Goal: Task Accomplishment & Management: Manage account settings

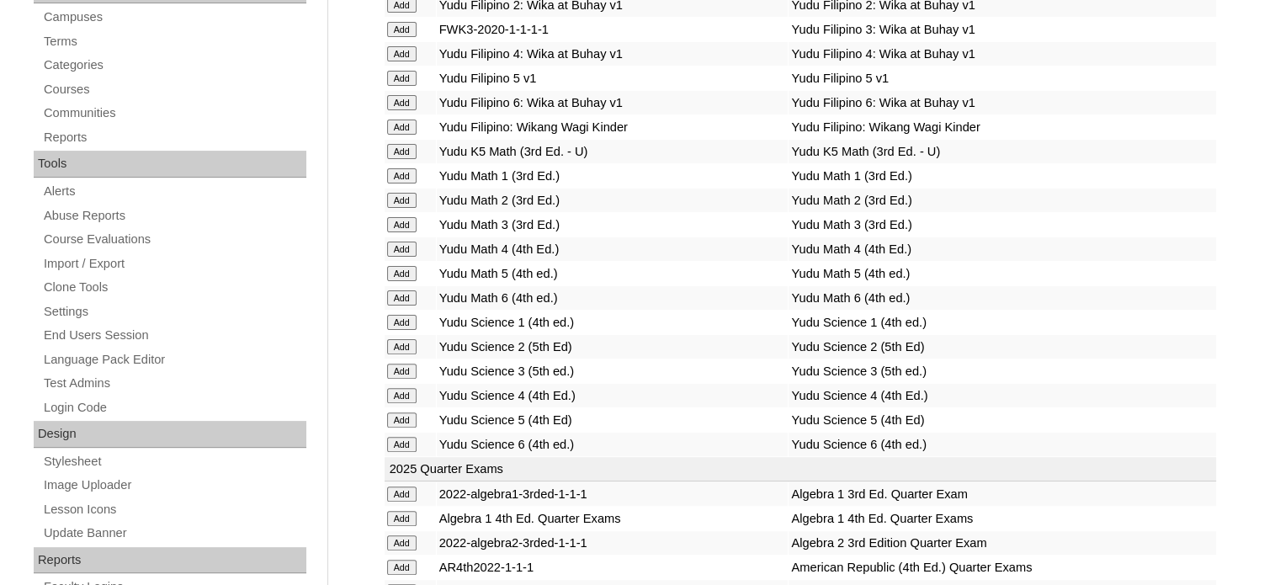
scroll to position [2307, 0]
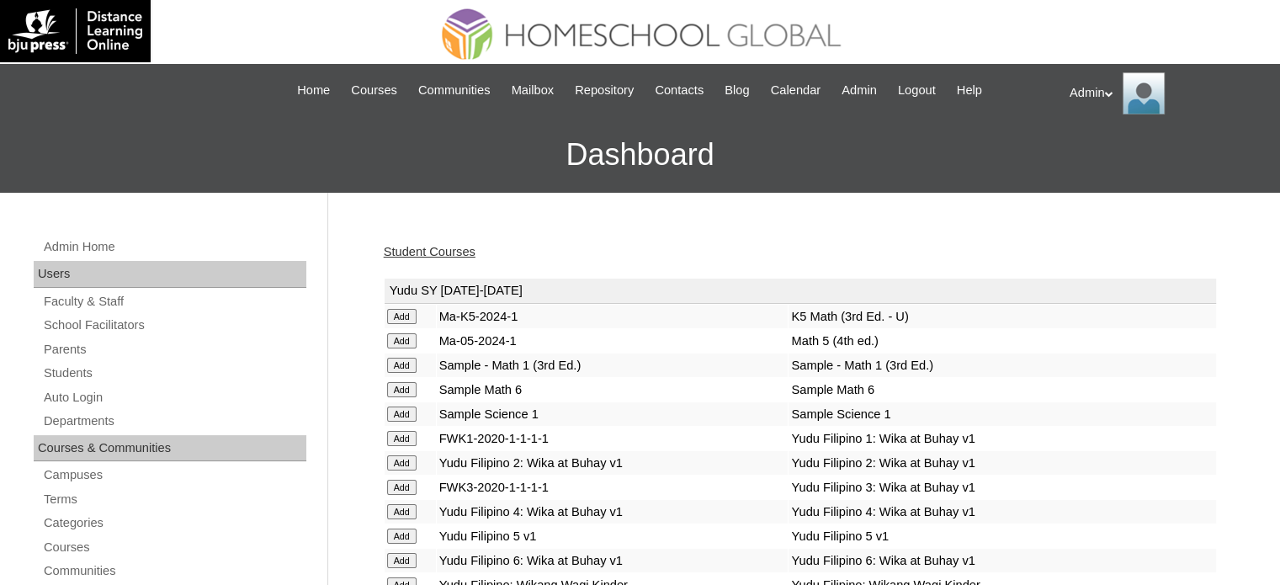
click at [417, 248] on link "Student Courses" at bounding box center [430, 251] width 92 height 13
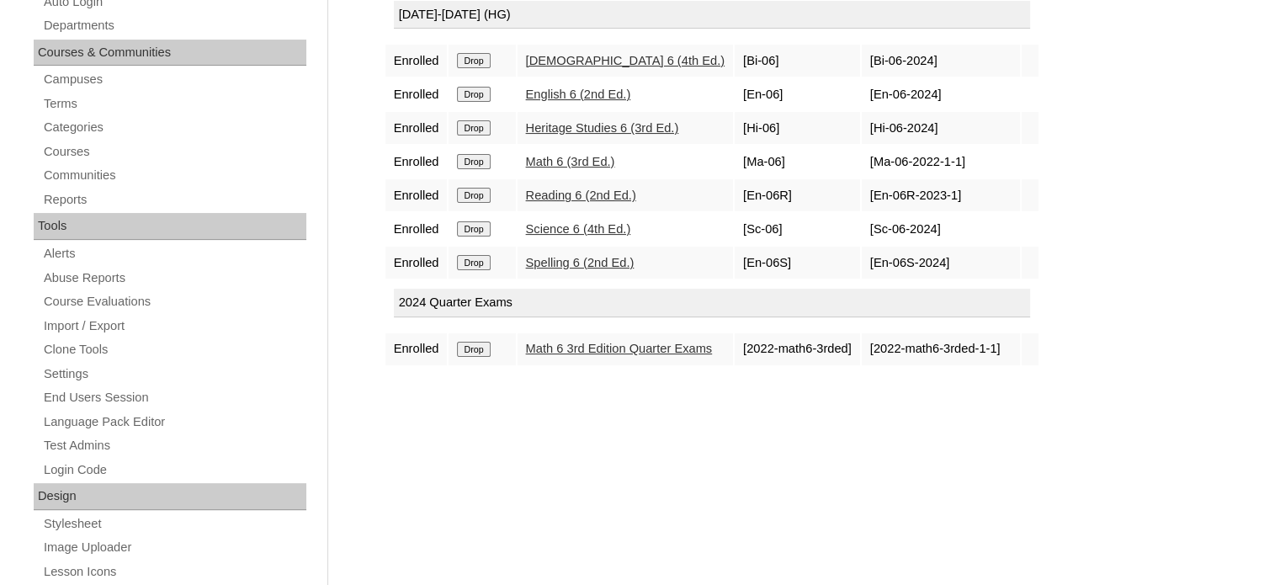
scroll to position [394, 0]
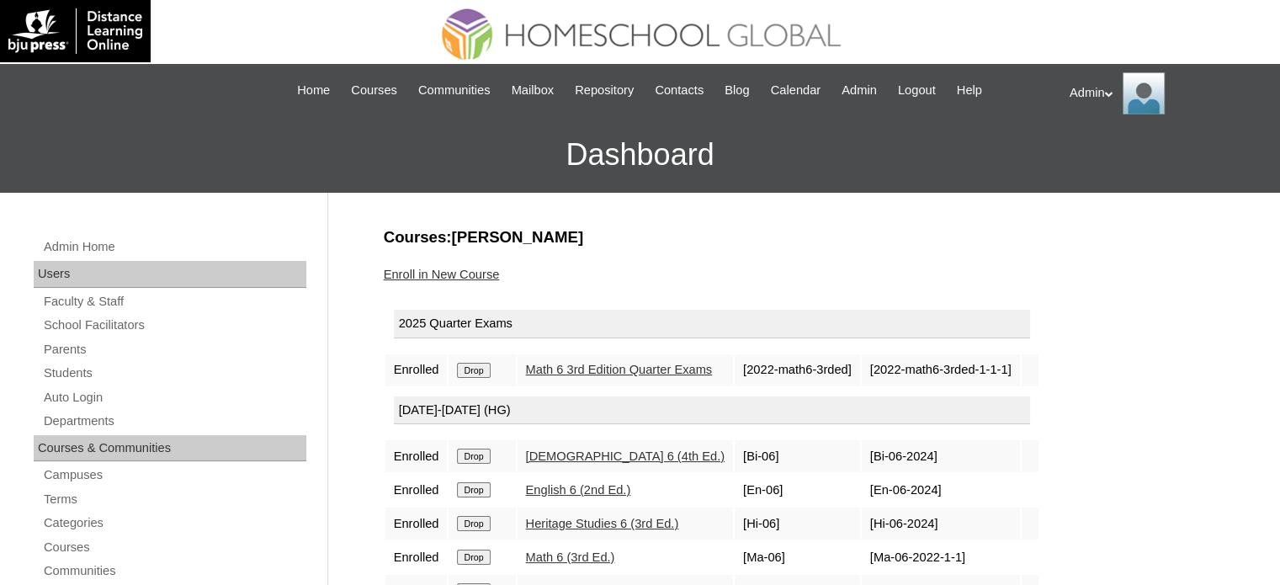
click at [479, 366] on input "Drop" at bounding box center [473, 370] width 33 height 15
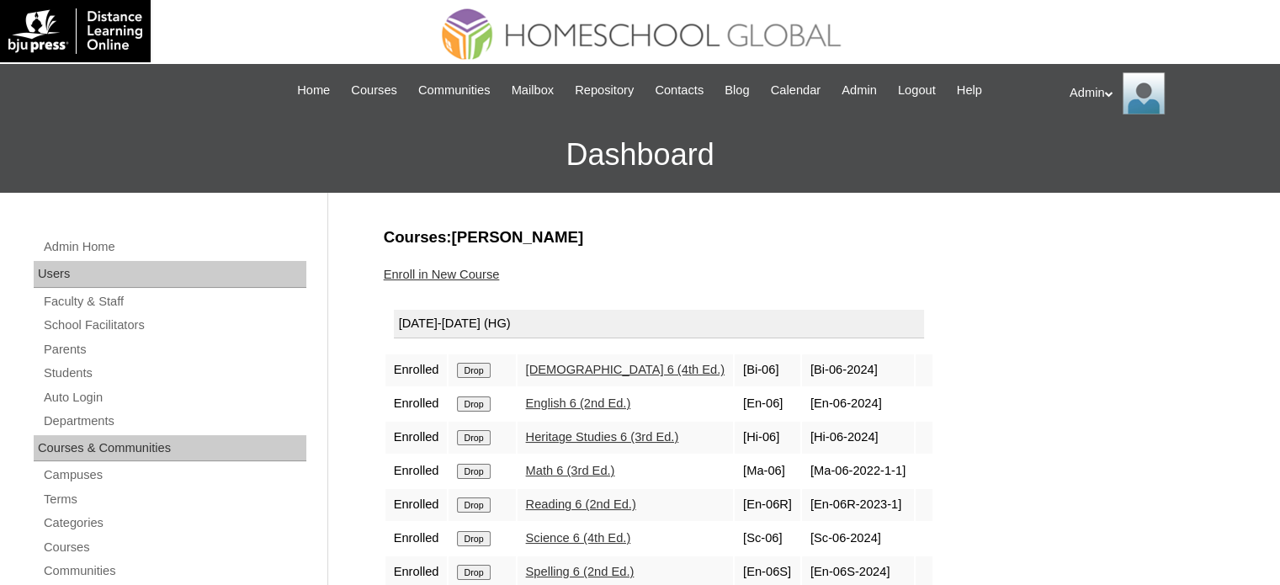
click at [448, 268] on link "Enroll in New Course" at bounding box center [442, 274] width 116 height 13
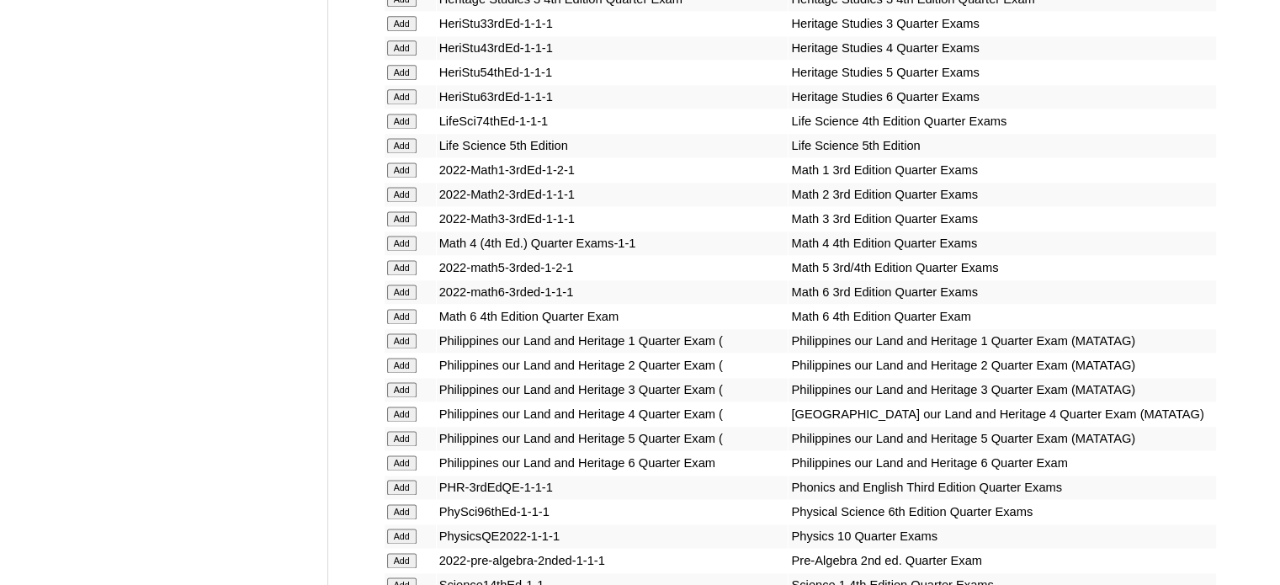
scroll to position [5672, 0]
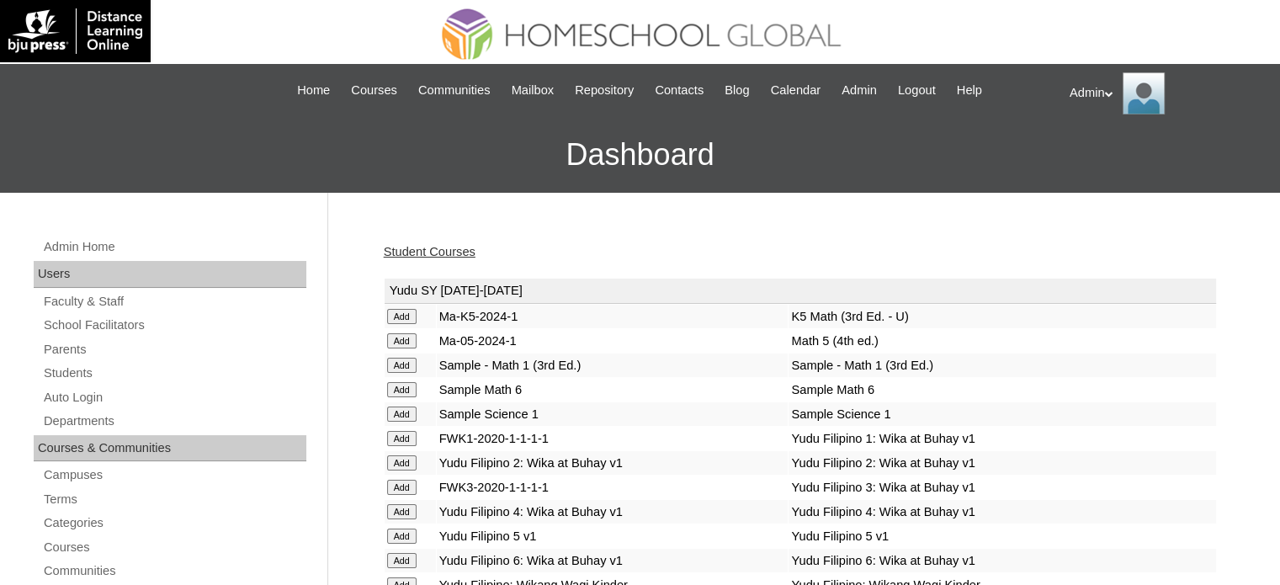
click at [454, 253] on link "Student Courses" at bounding box center [430, 251] width 92 height 13
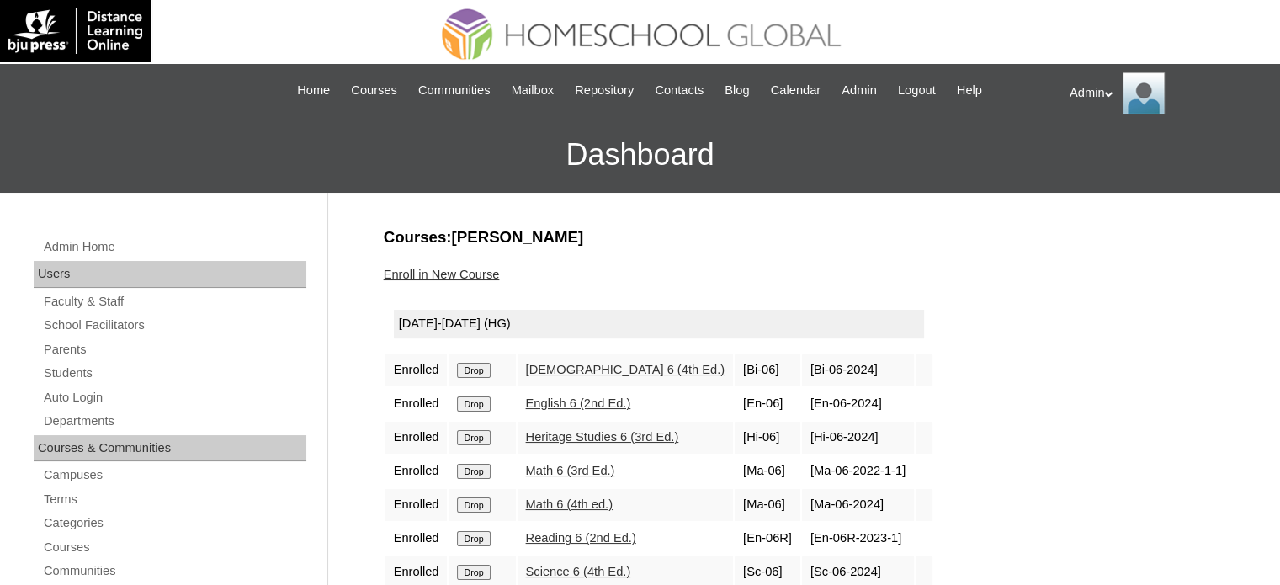
click at [475, 378] on input "Drop" at bounding box center [473, 370] width 33 height 15
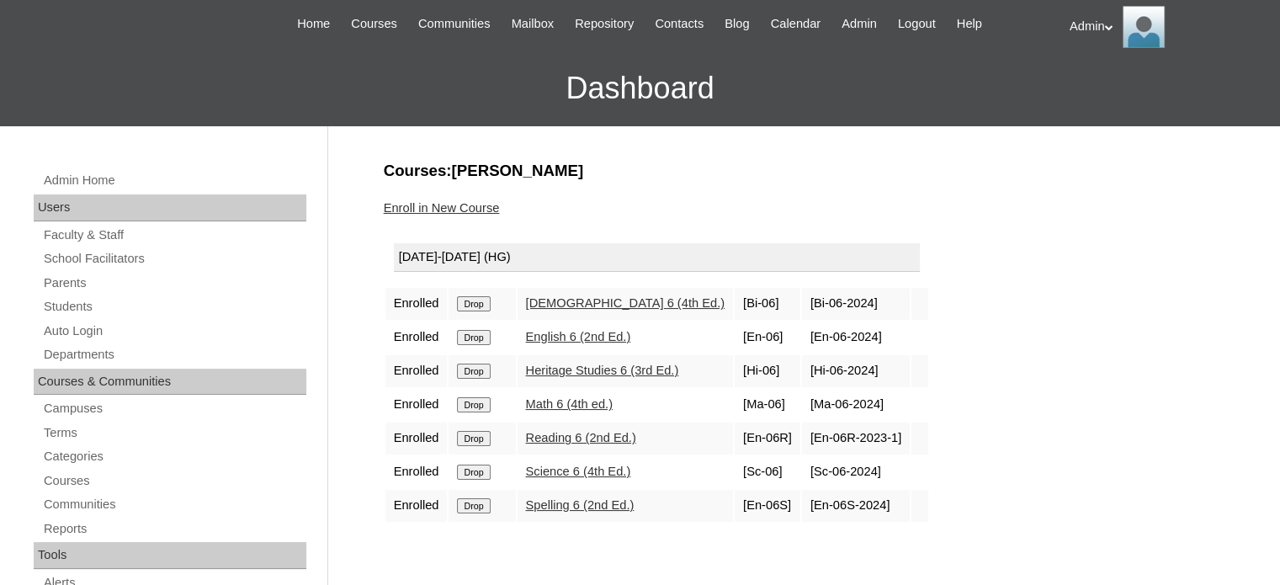
scroll to position [67, 0]
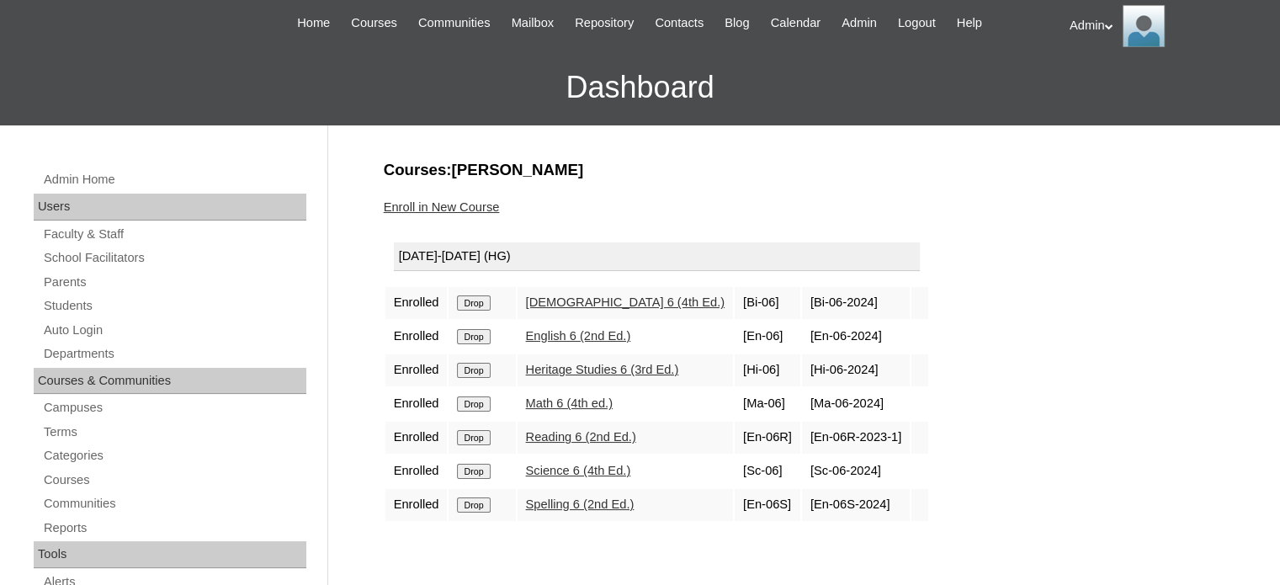
click at [612, 201] on div "Enroll in New Course" at bounding box center [800, 208] width 833 height 18
click at [740, 162] on h3 "Courses:[PERSON_NAME]" at bounding box center [800, 170] width 833 height 22
click at [454, 204] on link "Enroll in New Course" at bounding box center [442, 206] width 116 height 13
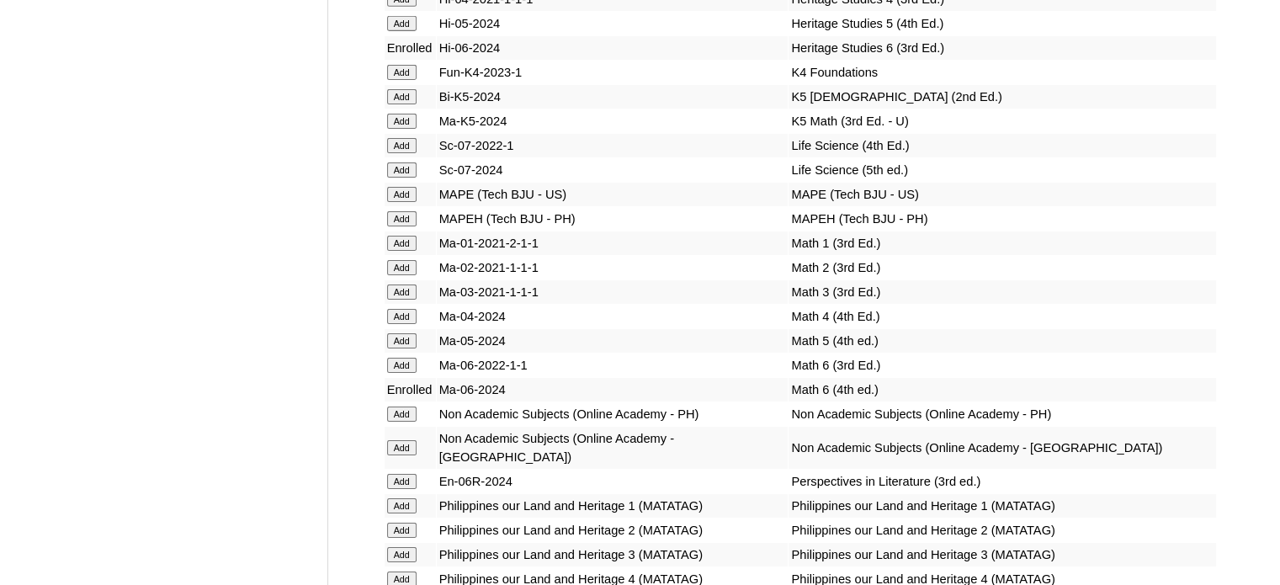
scroll to position [5566, 0]
click at [792, 401] on td "Math 6 (4th ed.)" at bounding box center [1001, 390] width 427 height 24
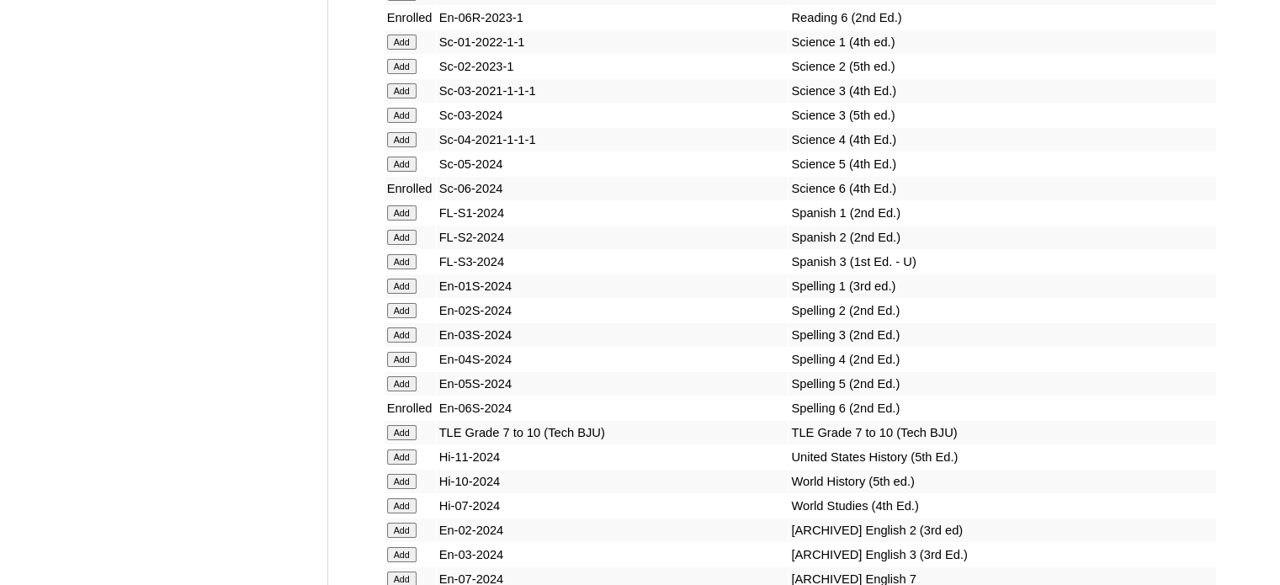
scroll to position [6420, 0]
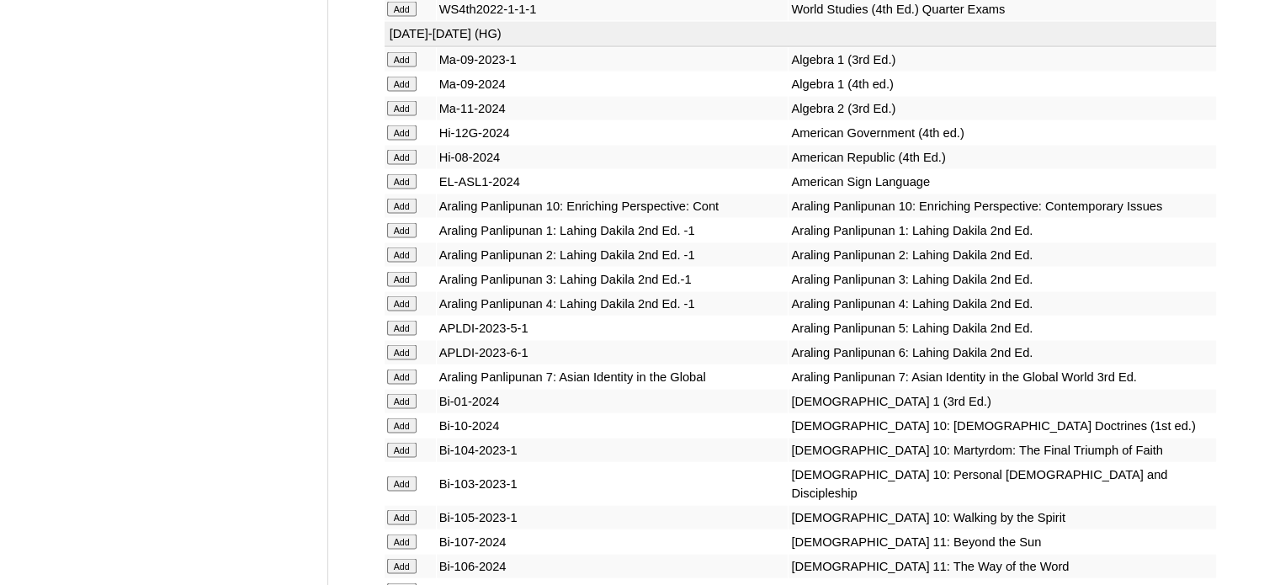
scroll to position [5769, 0]
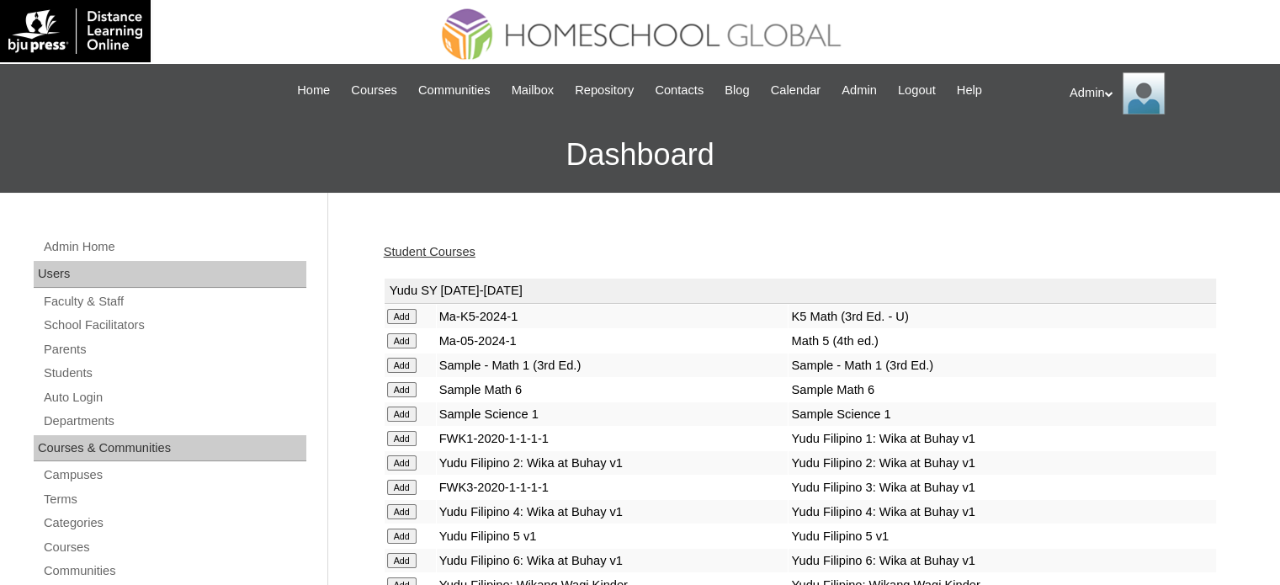
click at [437, 254] on link "Student Courses" at bounding box center [430, 251] width 92 height 13
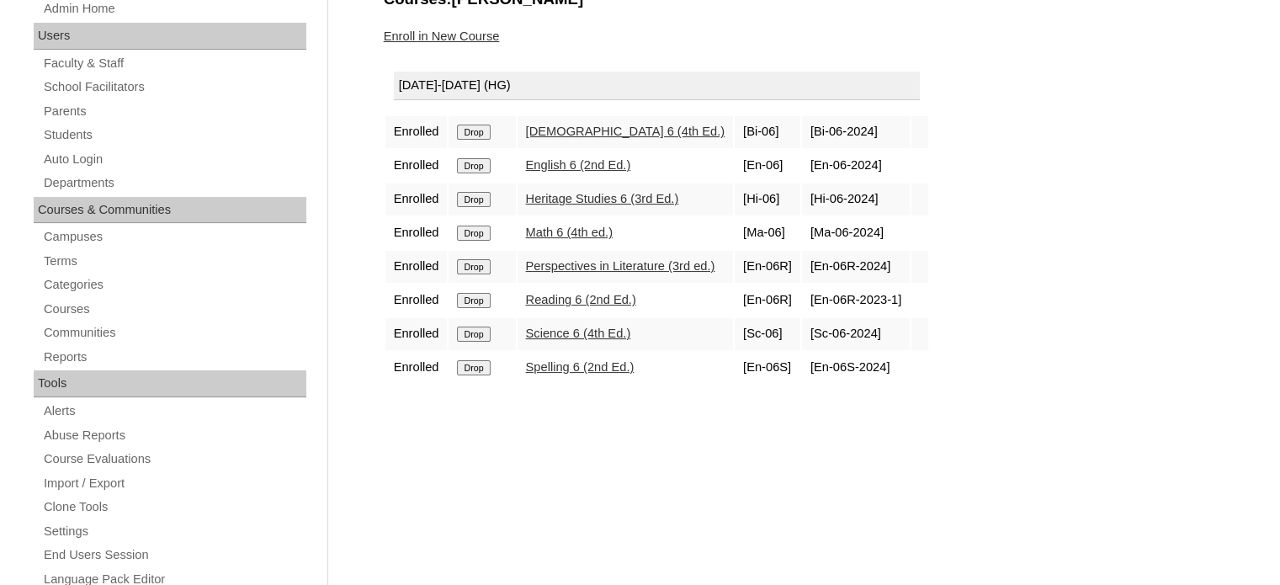
scroll to position [197, 0]
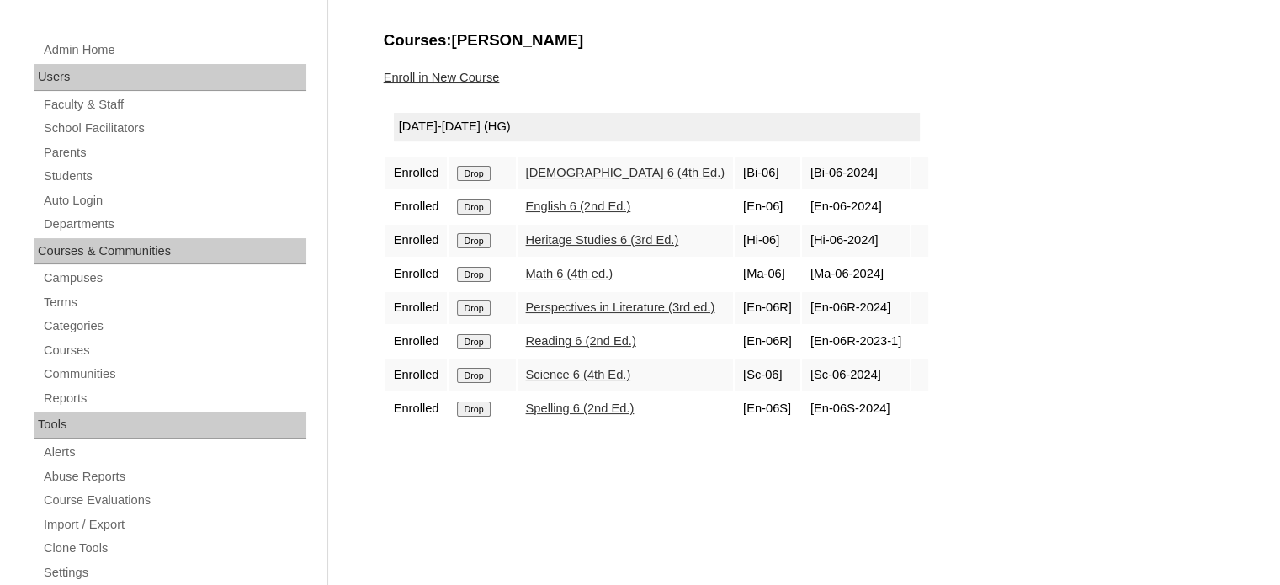
click at [469, 181] on input "Drop" at bounding box center [473, 173] width 33 height 15
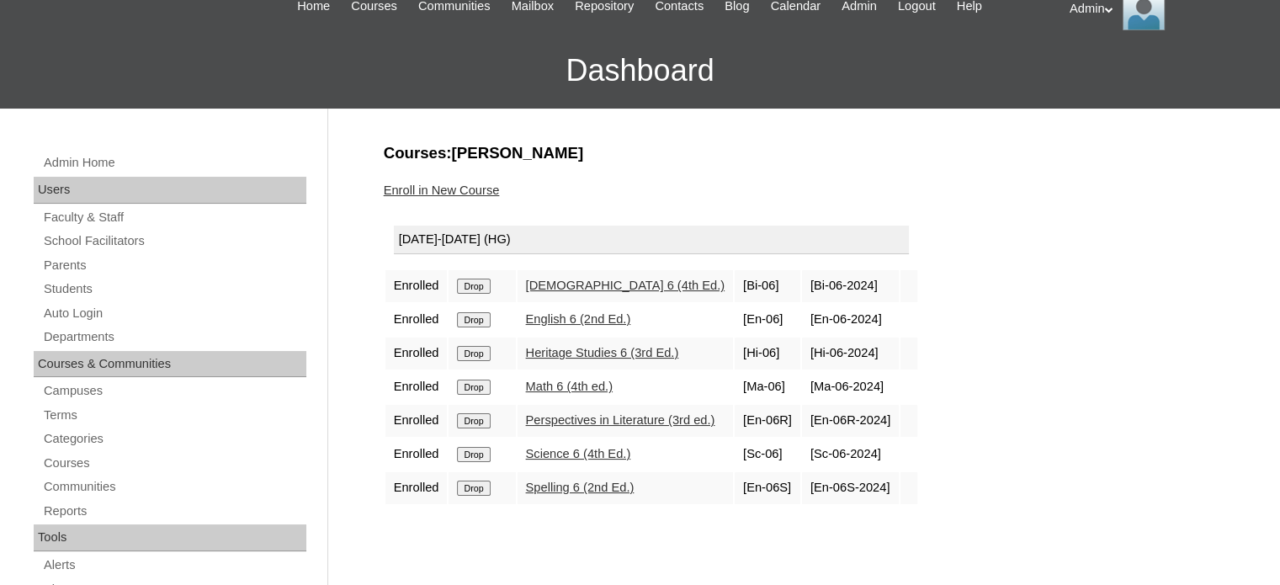
scroll to position [86, 0]
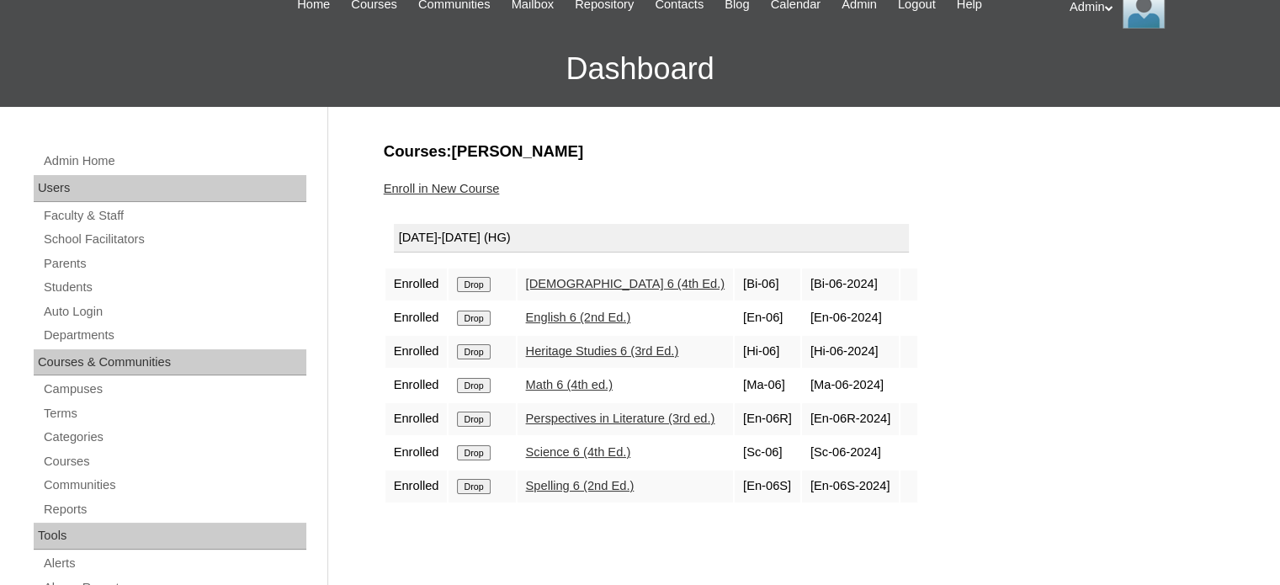
click at [471, 186] on link "Enroll in New Course" at bounding box center [442, 188] width 116 height 13
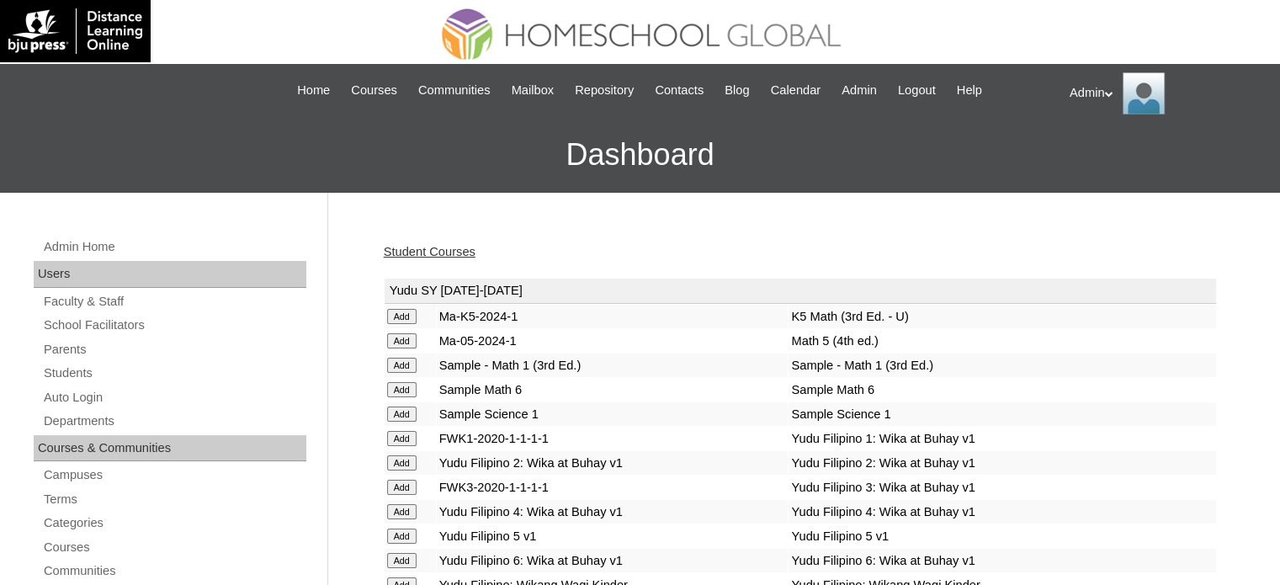
click at [451, 248] on link "Student Courses" at bounding box center [430, 251] width 92 height 13
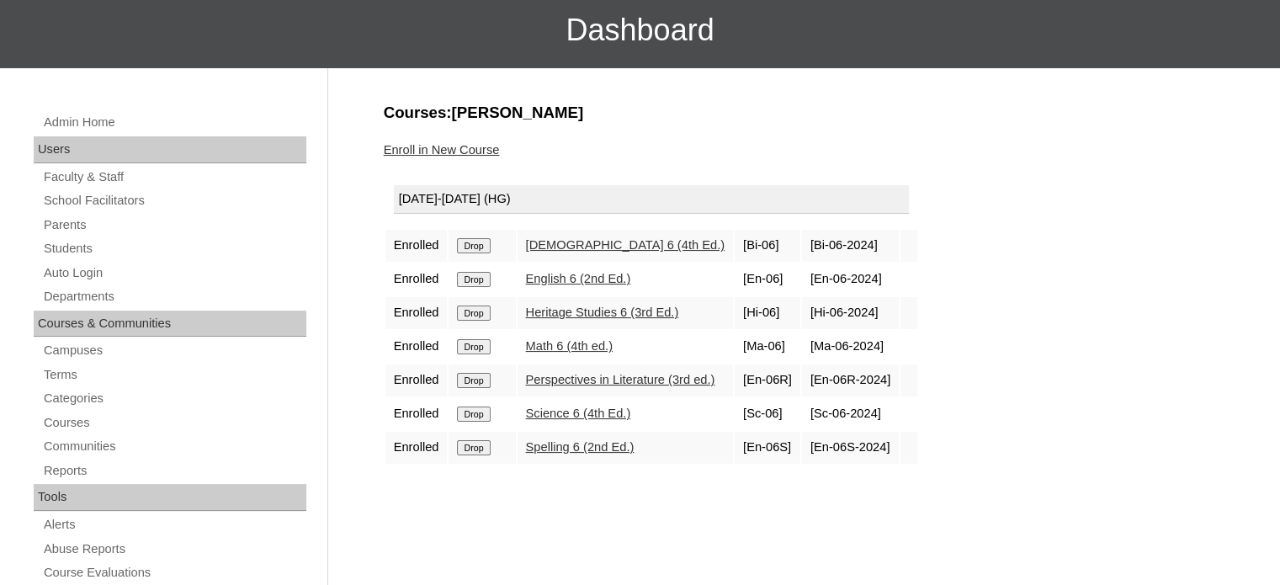
scroll to position [121, 0]
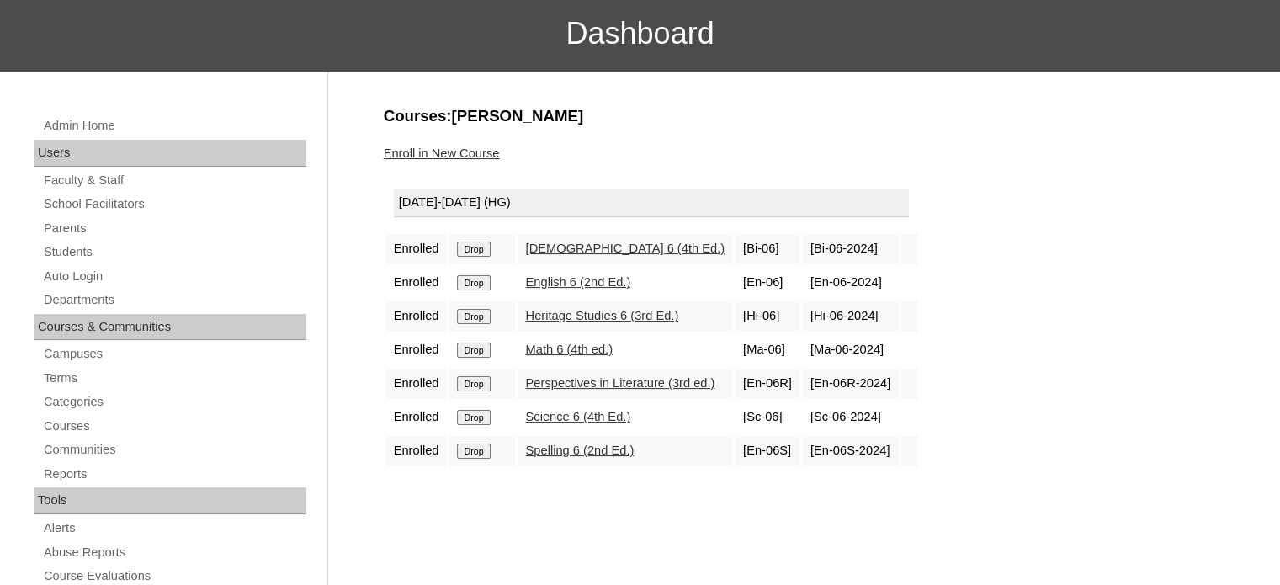
click at [304, 56] on h3 "Dashboard" at bounding box center [639, 34] width 1263 height 76
click at [77, 241] on link "Students" at bounding box center [174, 251] width 264 height 21
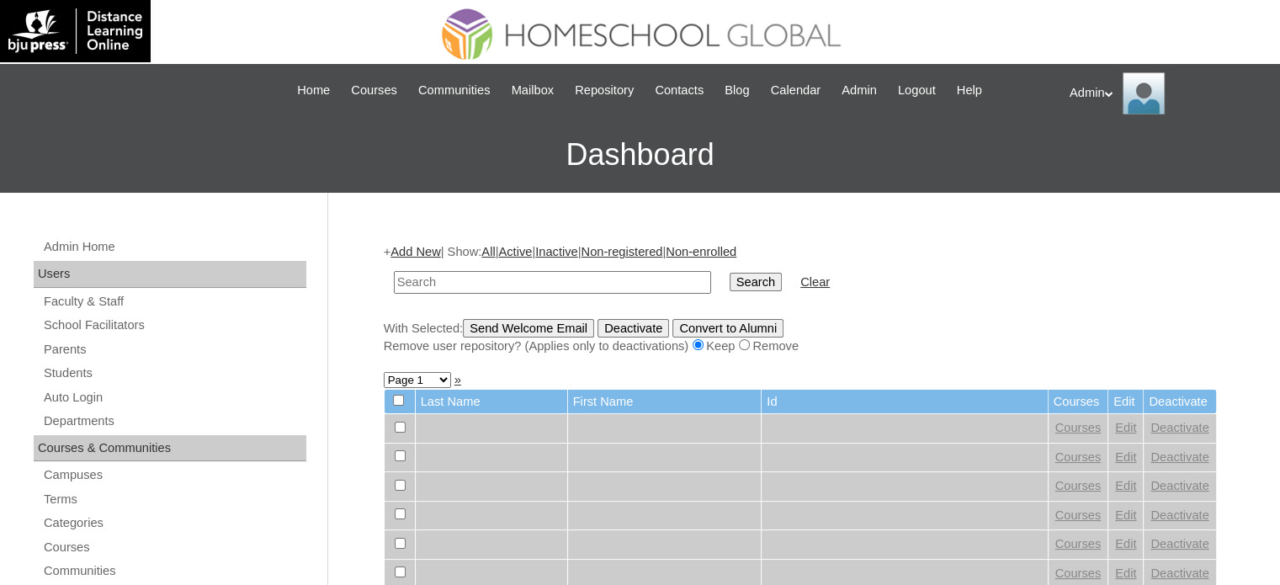
click at [559, 276] on input "text" at bounding box center [552, 282] width 317 height 23
type input "buhay"
click at [729, 280] on input "Search" at bounding box center [755, 282] width 52 height 19
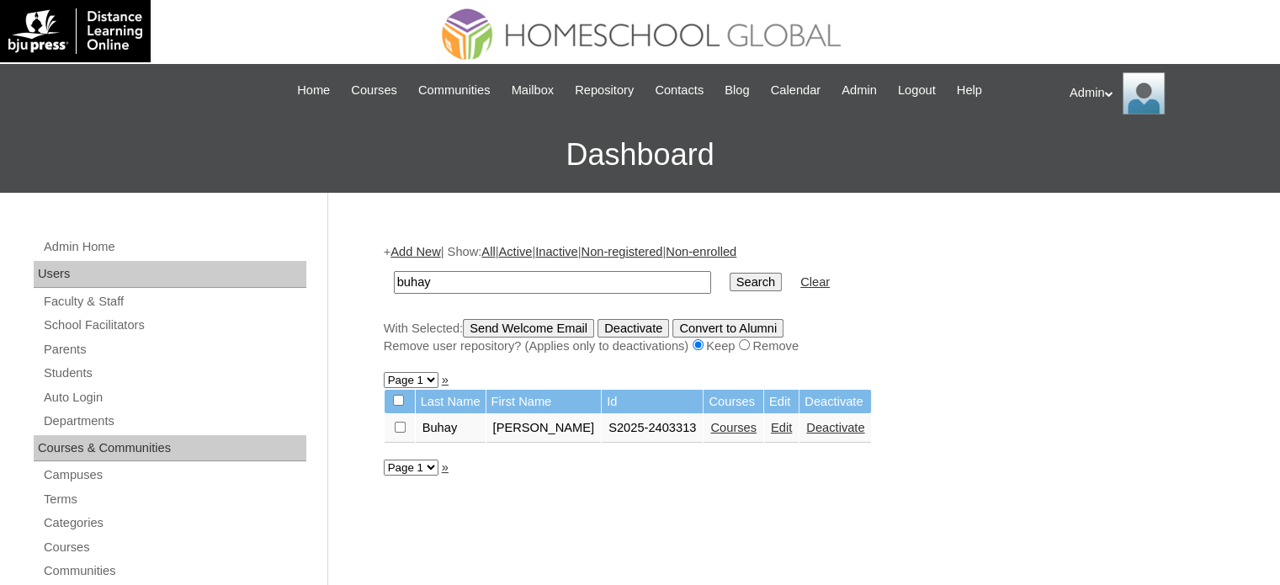
click at [718, 426] on link "Courses" at bounding box center [733, 427] width 46 height 13
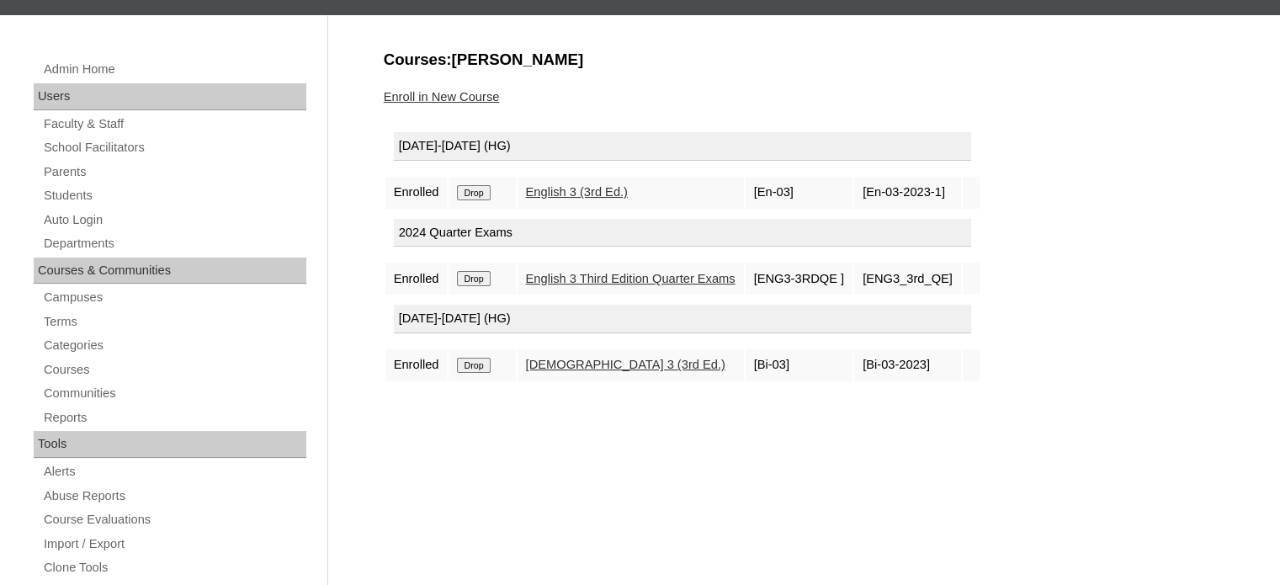
scroll to position [177, 0]
click at [485, 188] on input "Drop" at bounding box center [473, 193] width 33 height 15
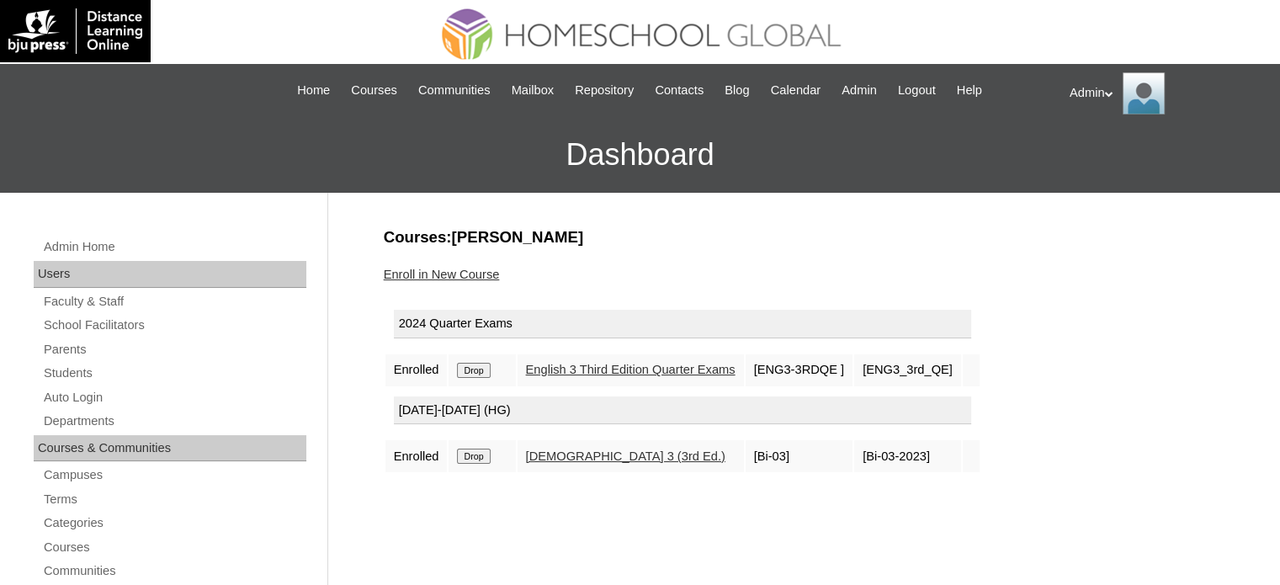
click at [474, 273] on link "Enroll in New Course" at bounding box center [442, 274] width 116 height 13
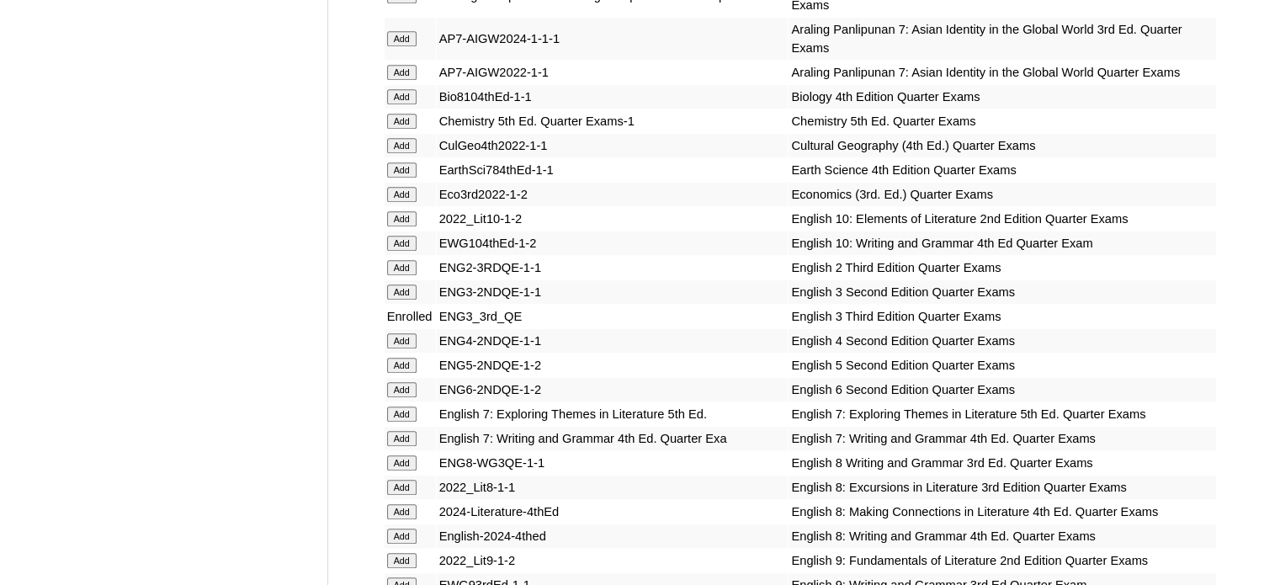
scroll to position [11108, 0]
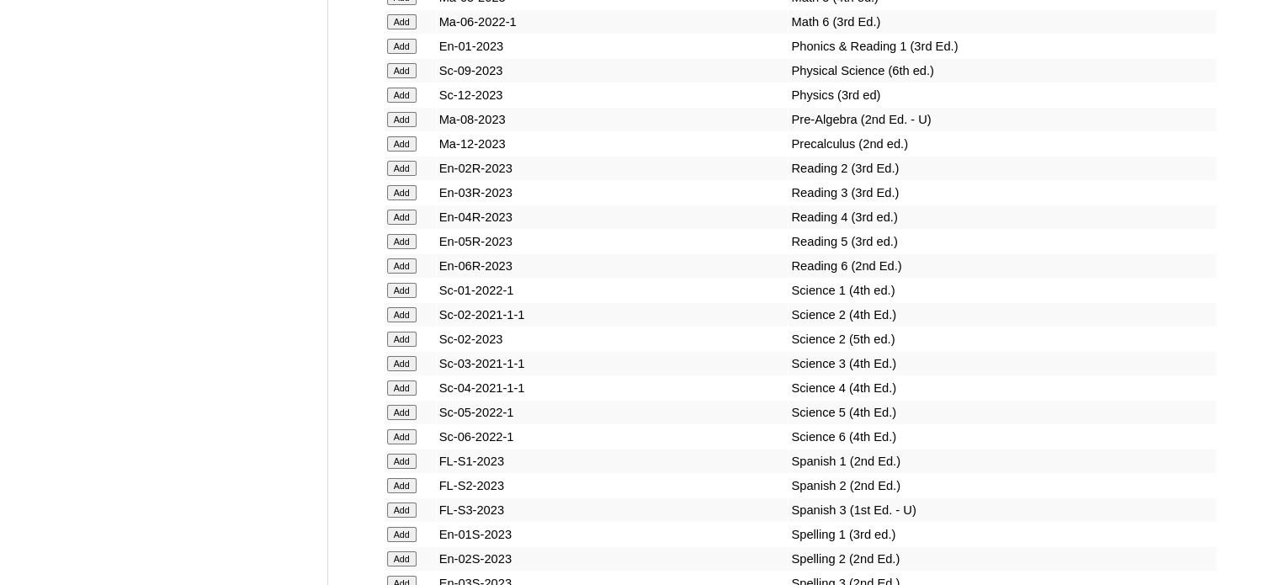
scroll to position [12595, 0]
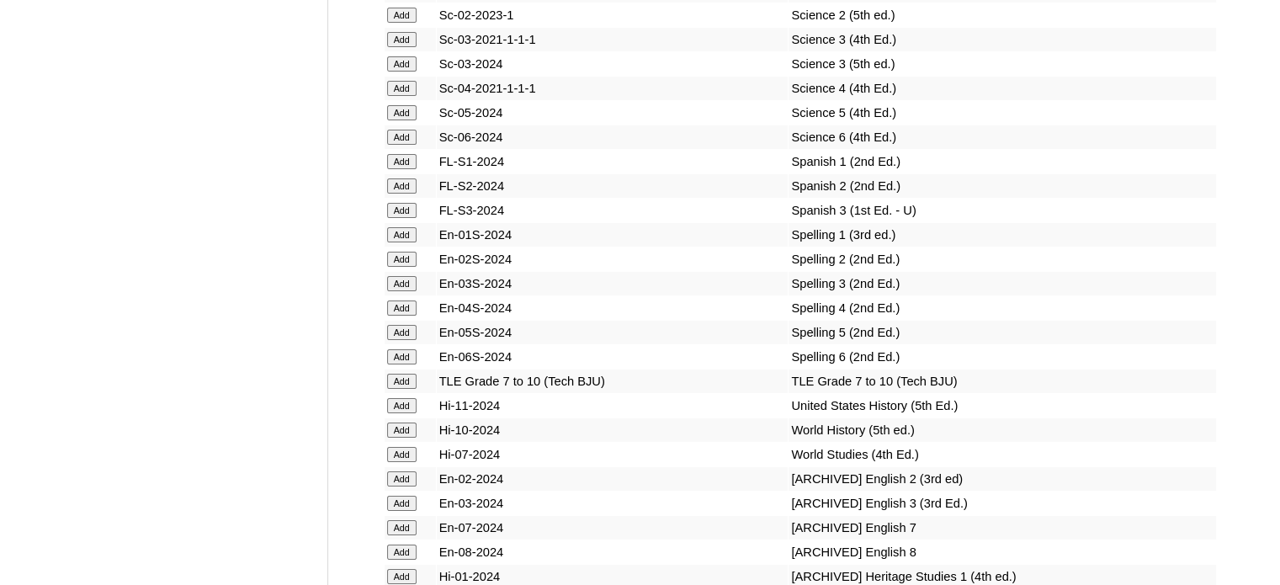
scroll to position [9048, 0]
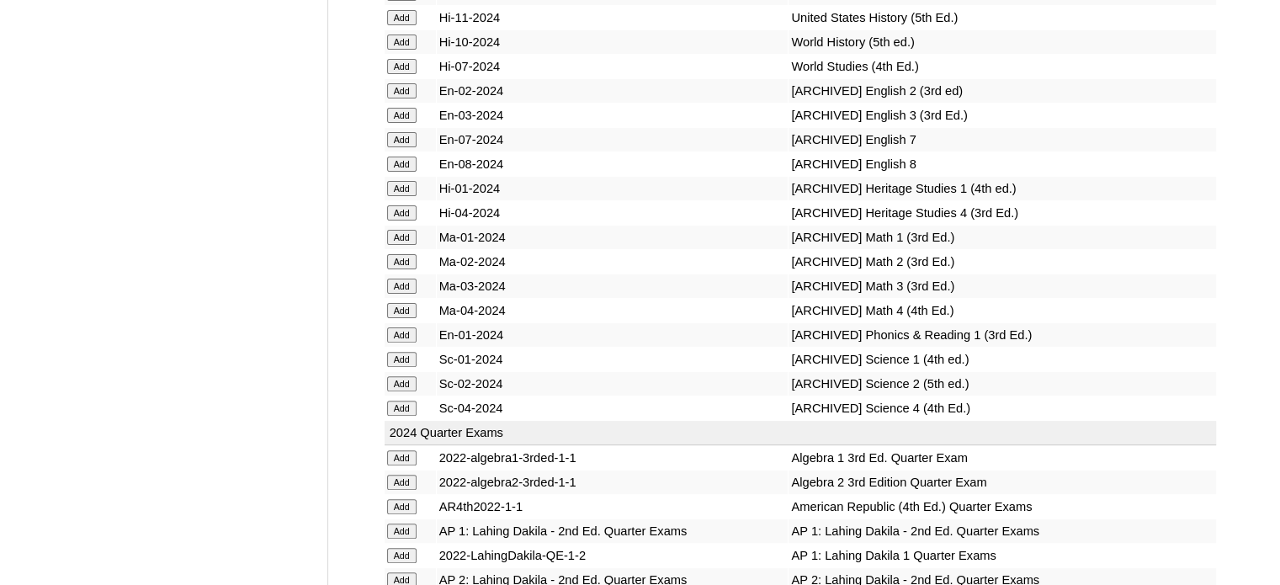
scroll to position [8611, 0]
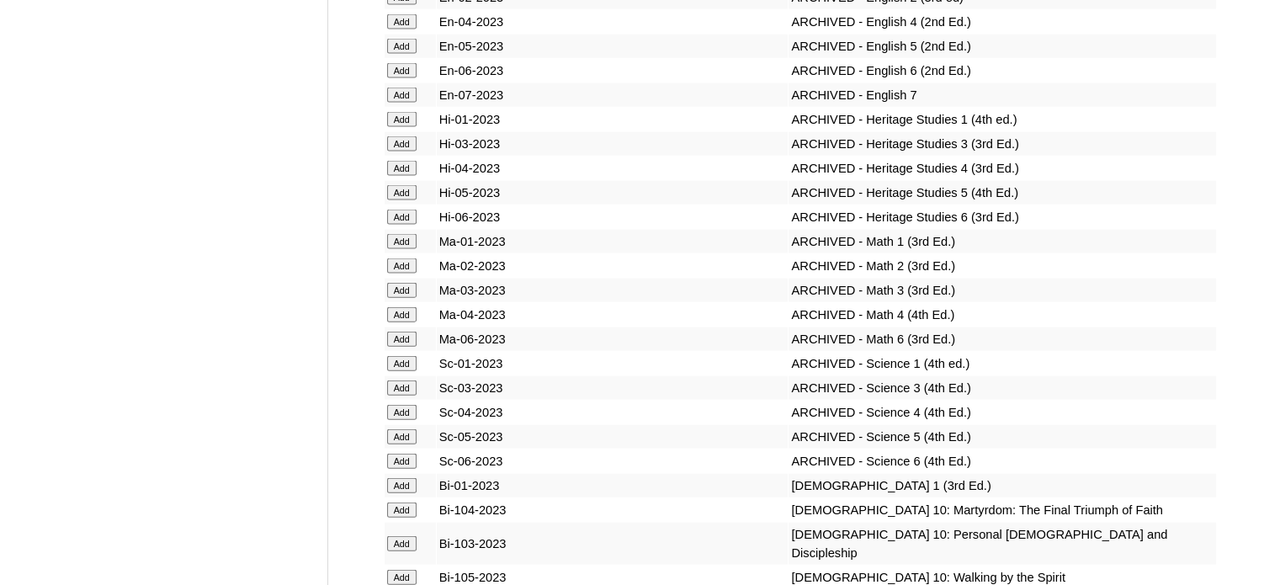
scroll to position [12198, 0]
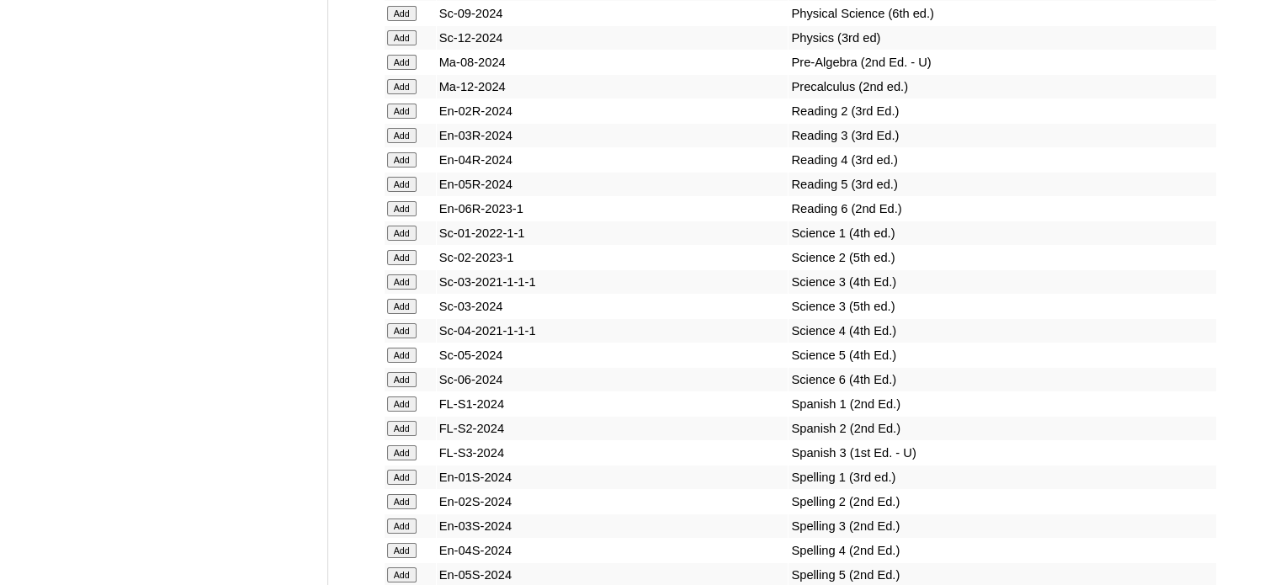
scroll to position [8902, 0]
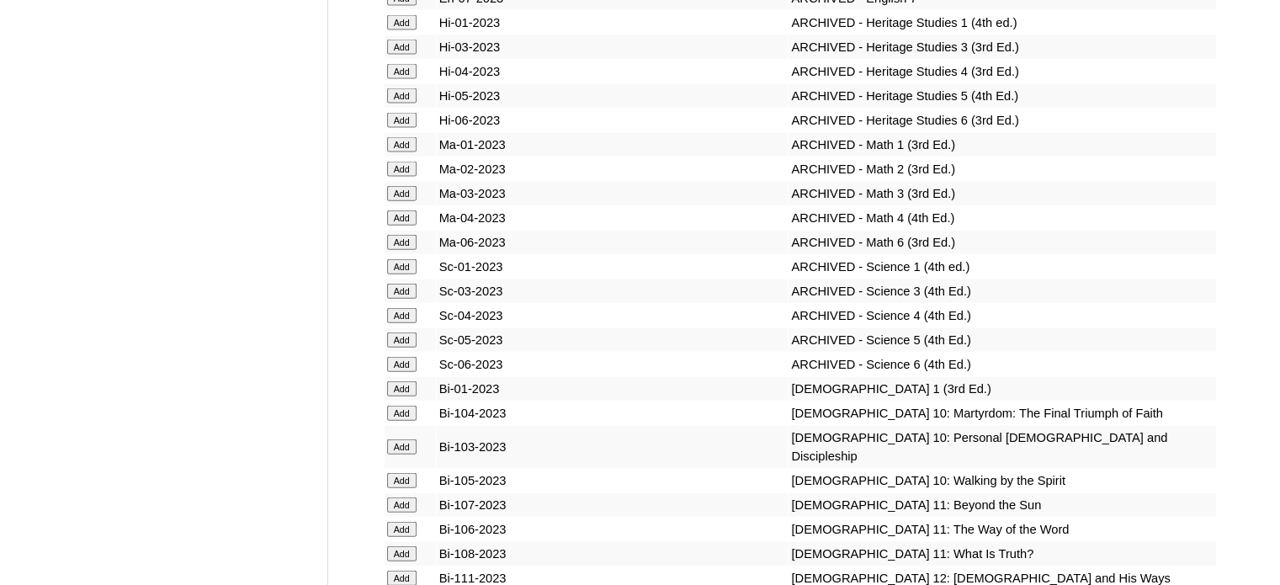
scroll to position [12634, 0]
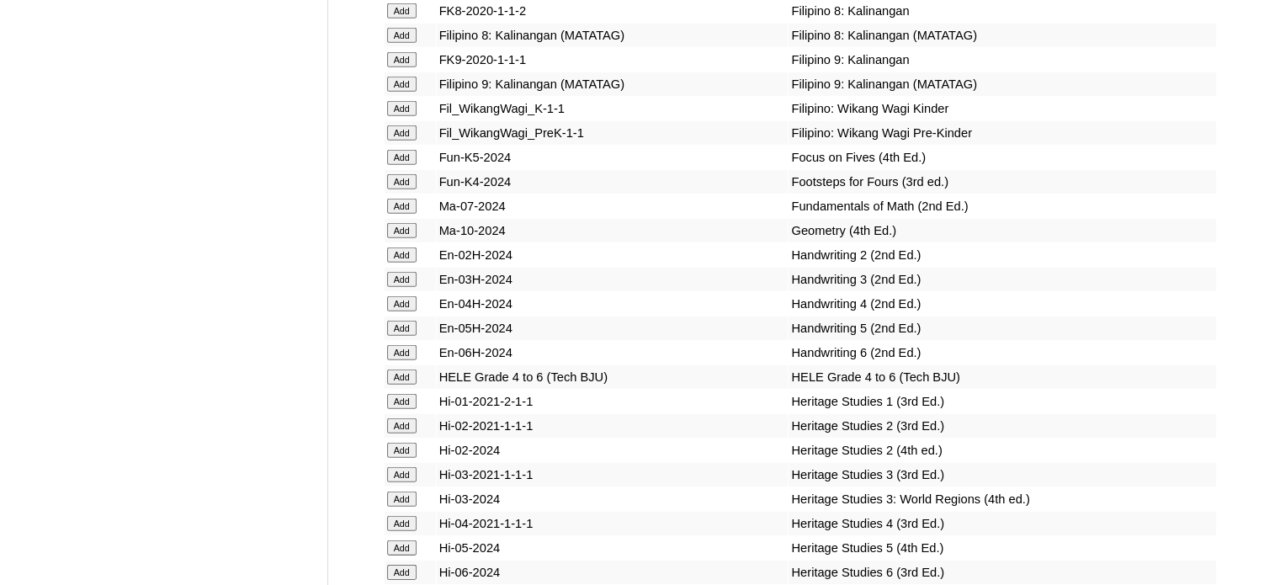
scroll to position [11786, 0]
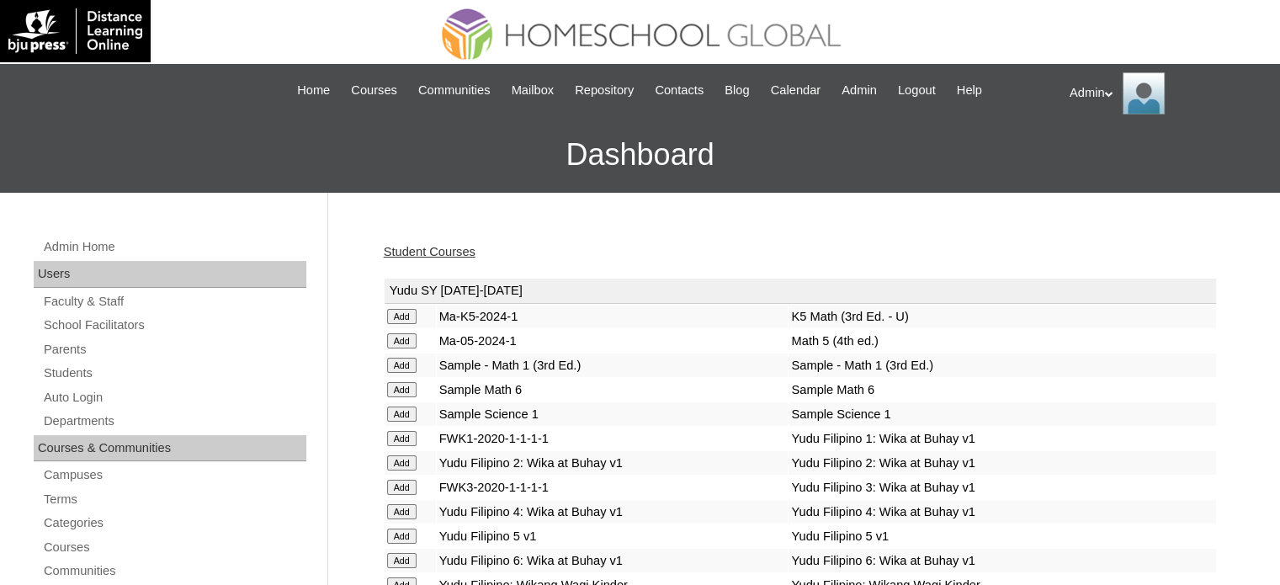
click at [393, 294] on td "Yudu SY [DATE]-[DATE]" at bounding box center [799, 290] width 831 height 25
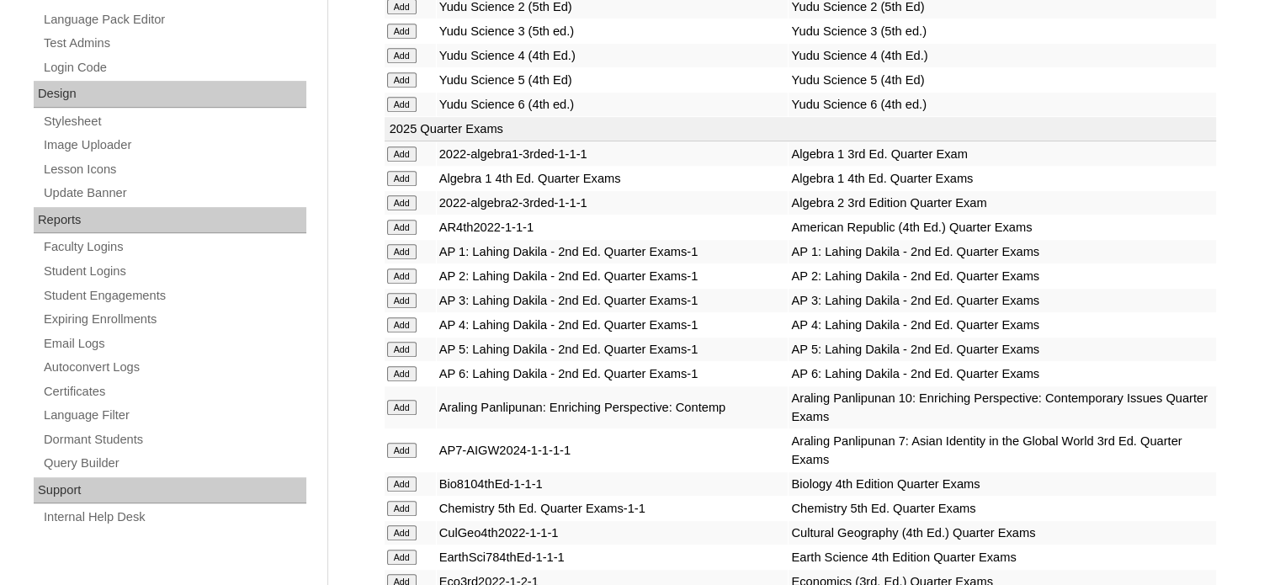
scroll to position [7199, 0]
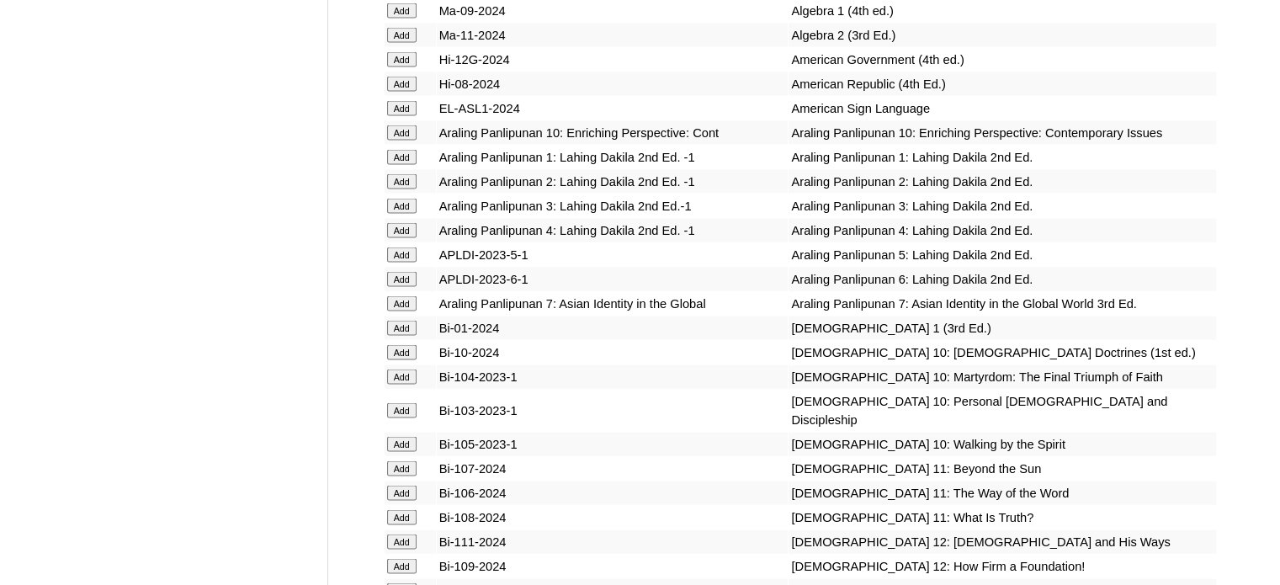
scroll to position [9581, 0]
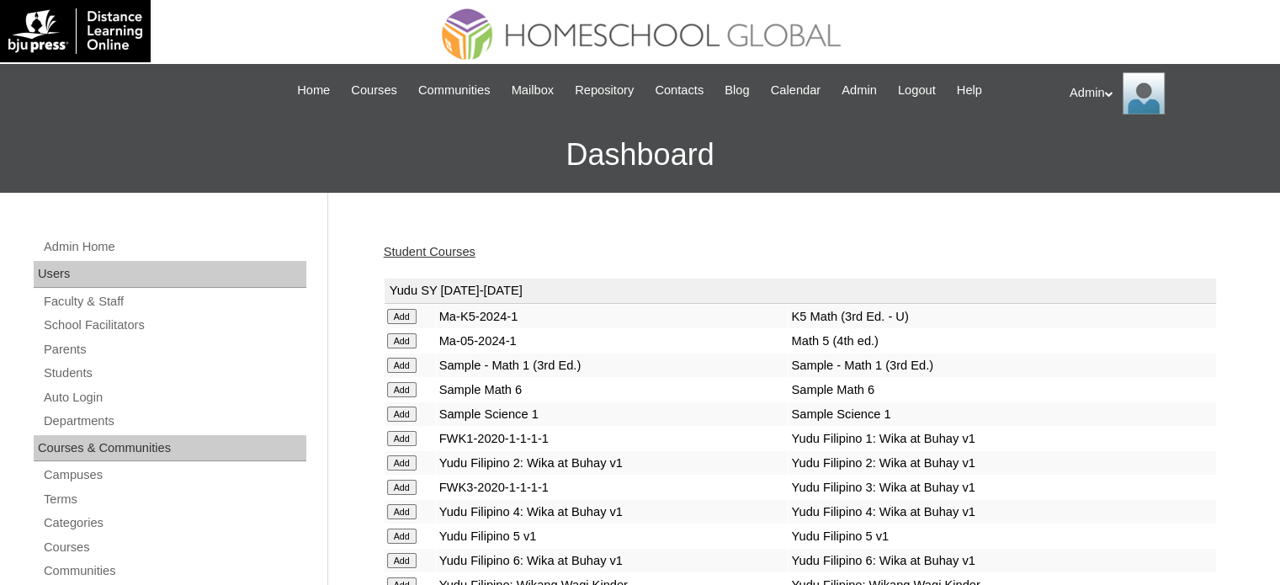
click at [427, 252] on link "Student Courses" at bounding box center [430, 251] width 92 height 13
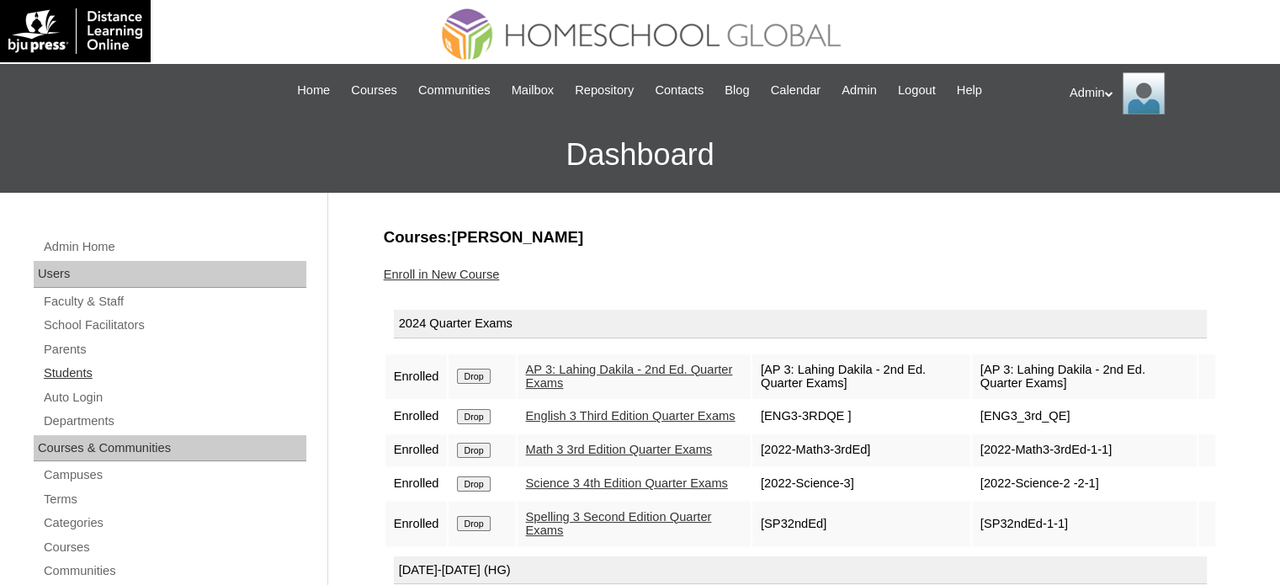
click at [90, 374] on link "Students" at bounding box center [174, 373] width 264 height 21
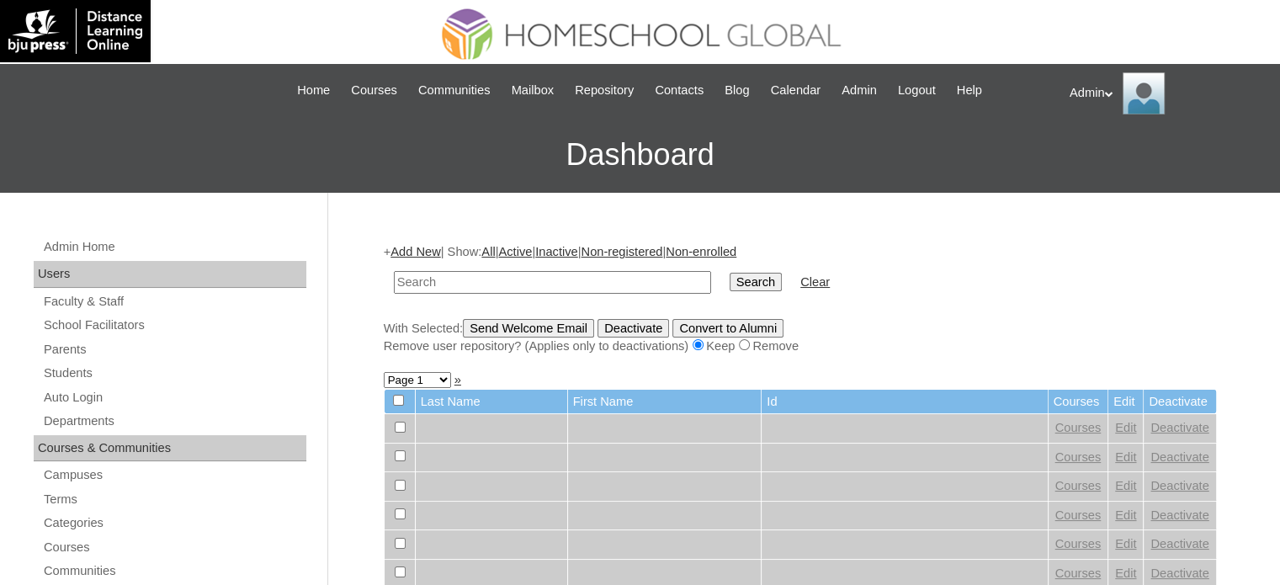
click at [468, 279] on input "text" at bounding box center [552, 282] width 317 height 23
type input "[PERSON_NAME]"
click at [729, 281] on input "Search" at bounding box center [755, 282] width 52 height 19
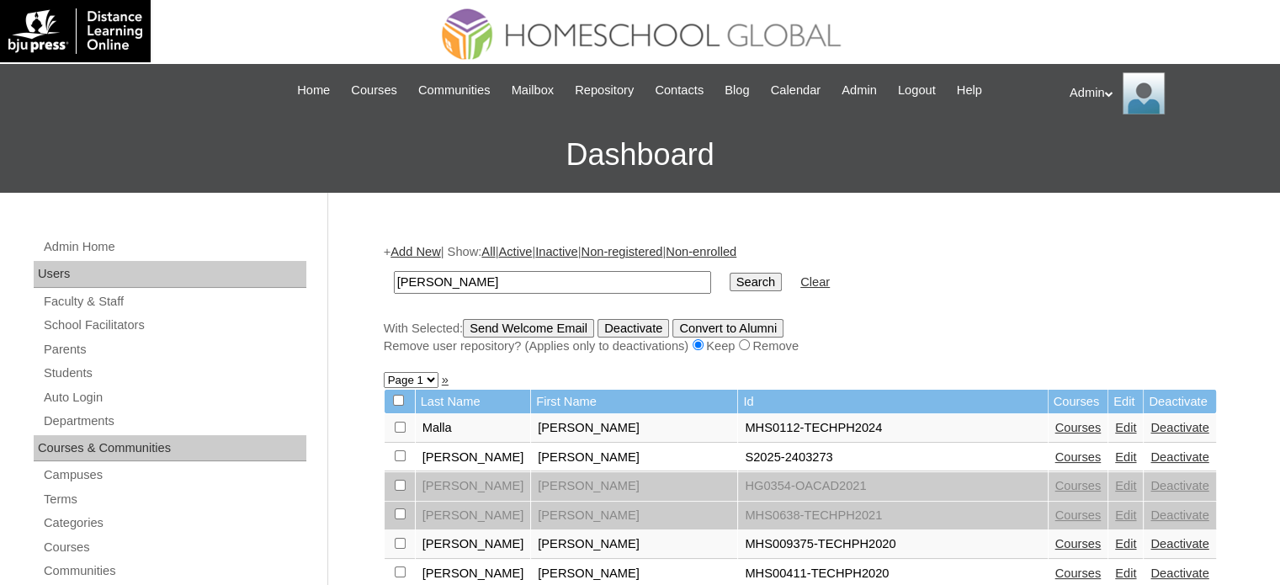
click at [1055, 457] on link "Courses" at bounding box center [1078, 456] width 46 height 13
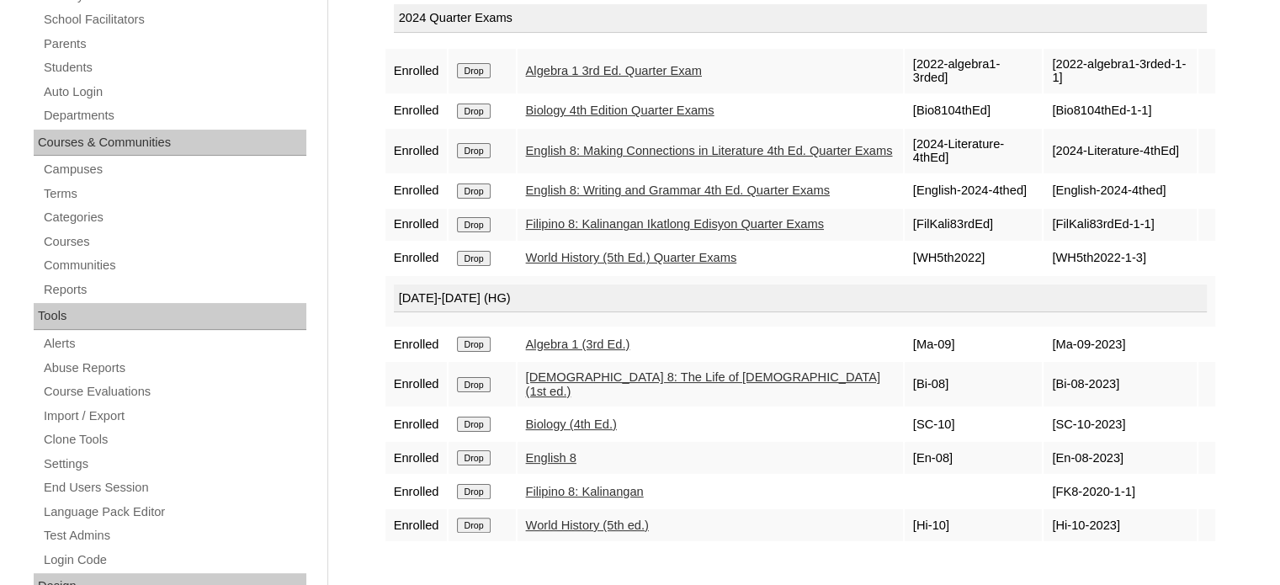
scroll to position [289, 0]
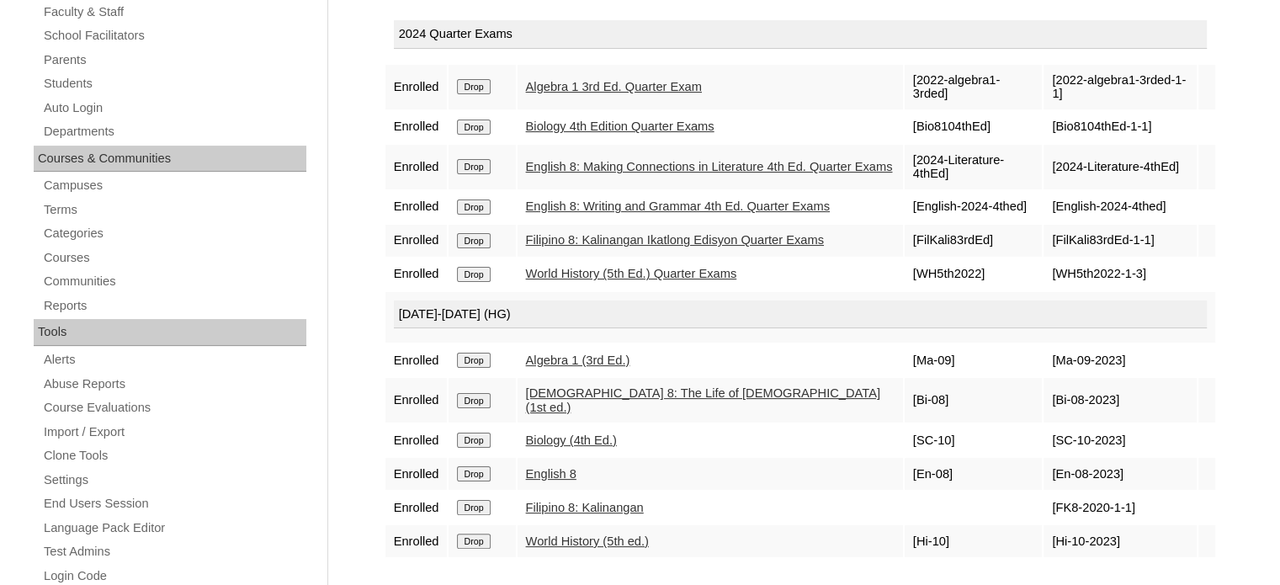
click at [567, 467] on link "English 8" at bounding box center [551, 473] width 50 height 13
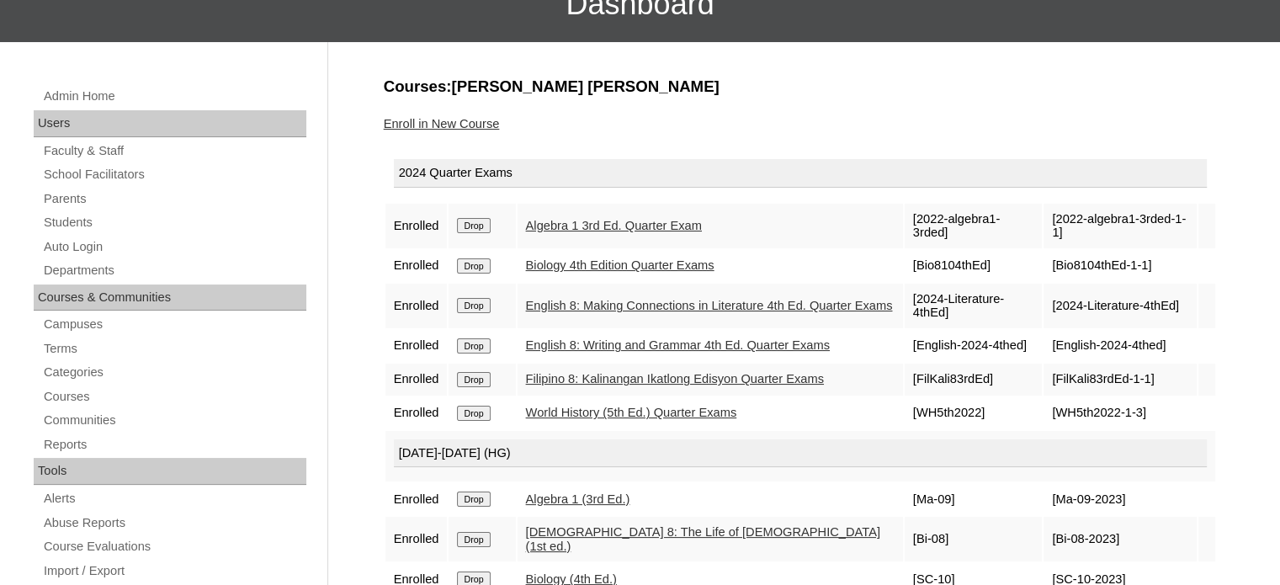
scroll to position [148, 0]
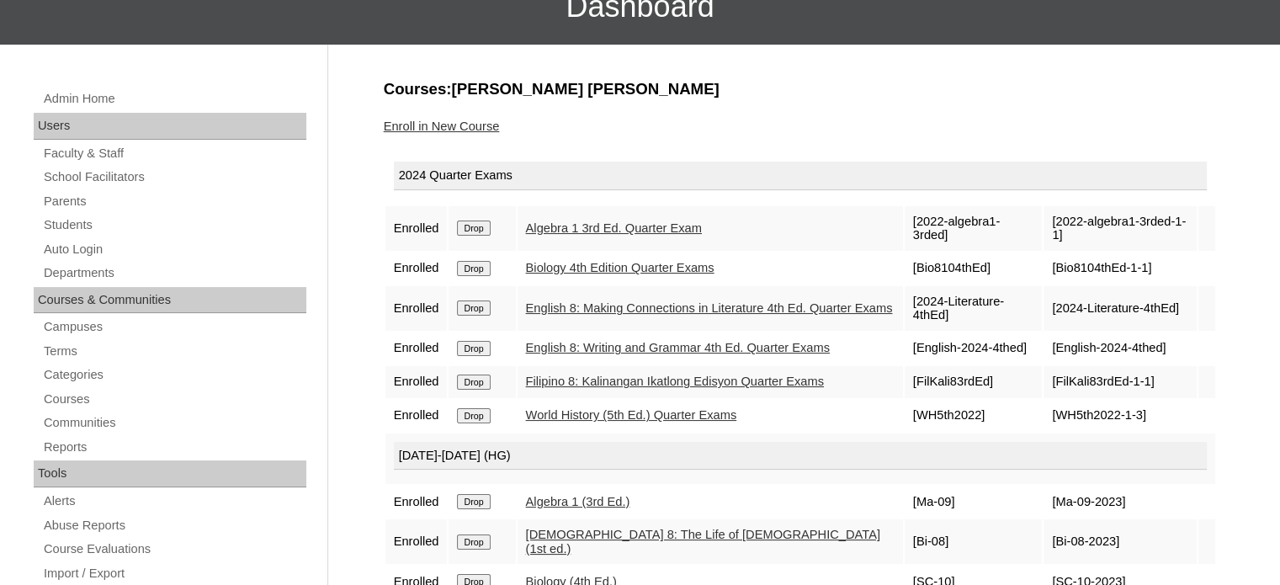
click at [472, 127] on link "Enroll in New Course" at bounding box center [442, 125] width 116 height 13
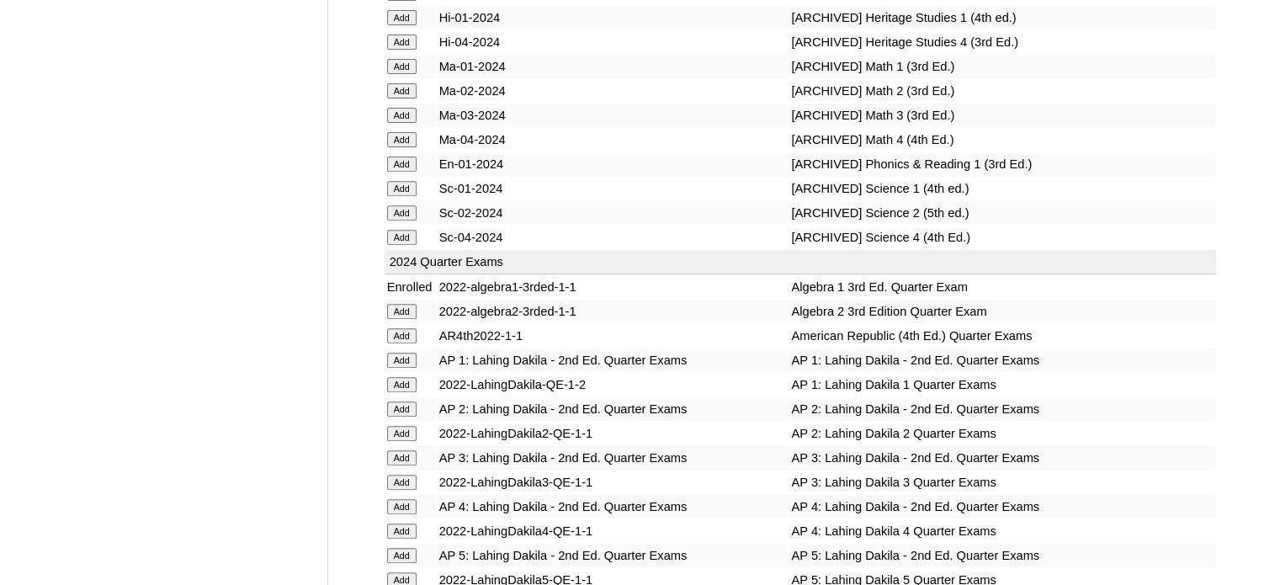
scroll to position [3200, 0]
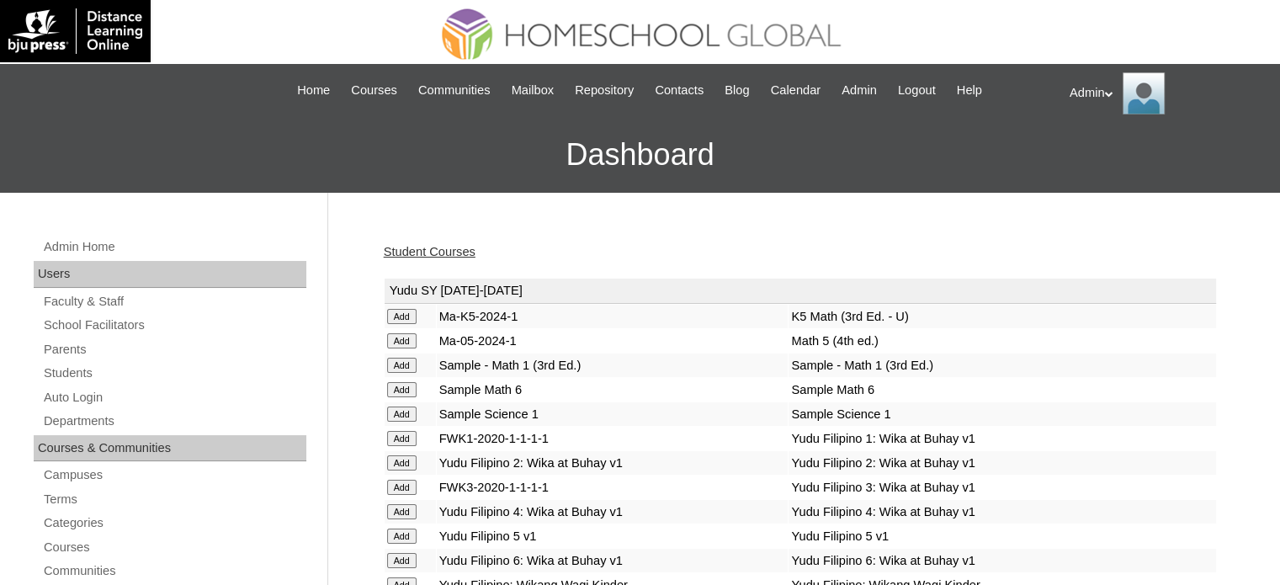
scroll to position [653, 0]
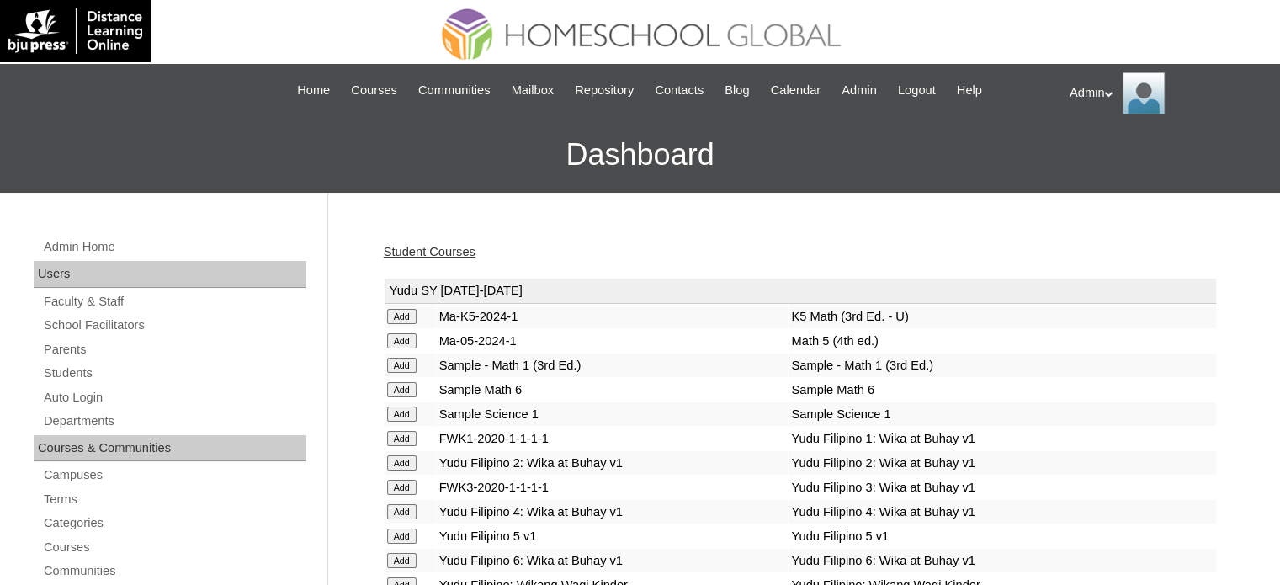
click at [454, 252] on link "Student Courses" at bounding box center [430, 251] width 92 height 13
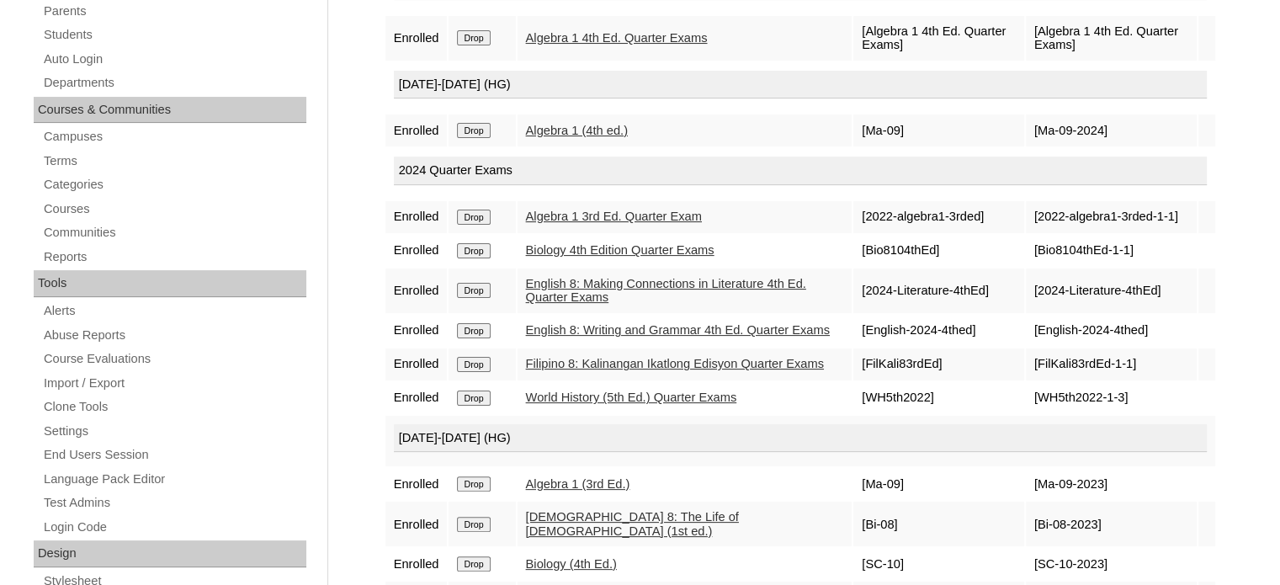
scroll to position [339, 0]
click at [471, 45] on input "Drop" at bounding box center [473, 36] width 33 height 15
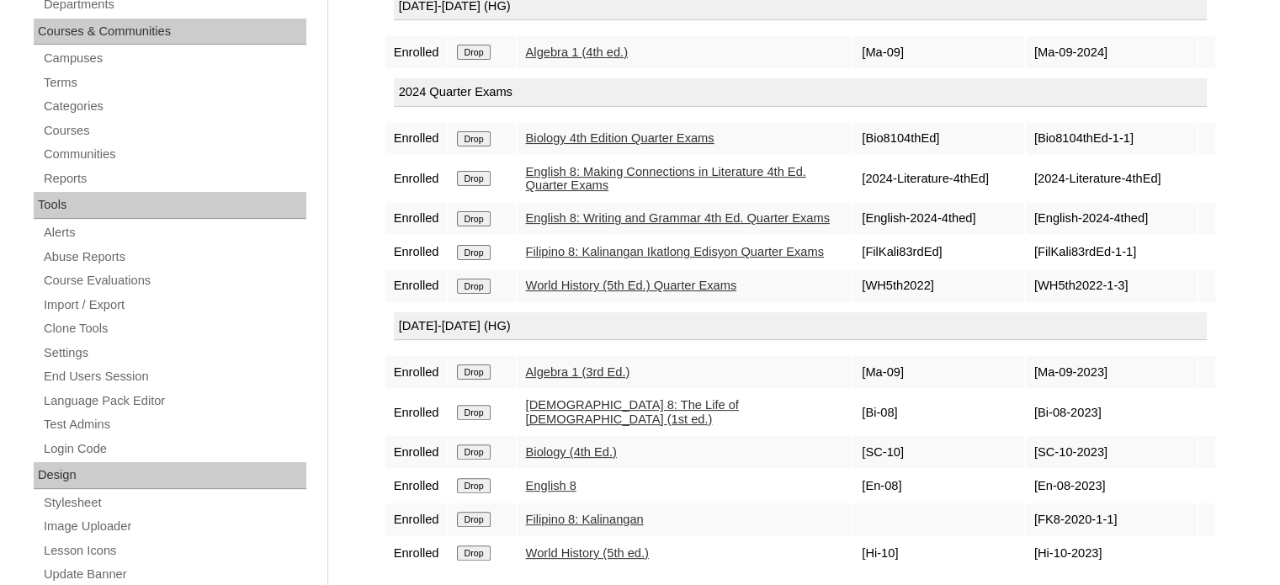
scroll to position [494, 0]
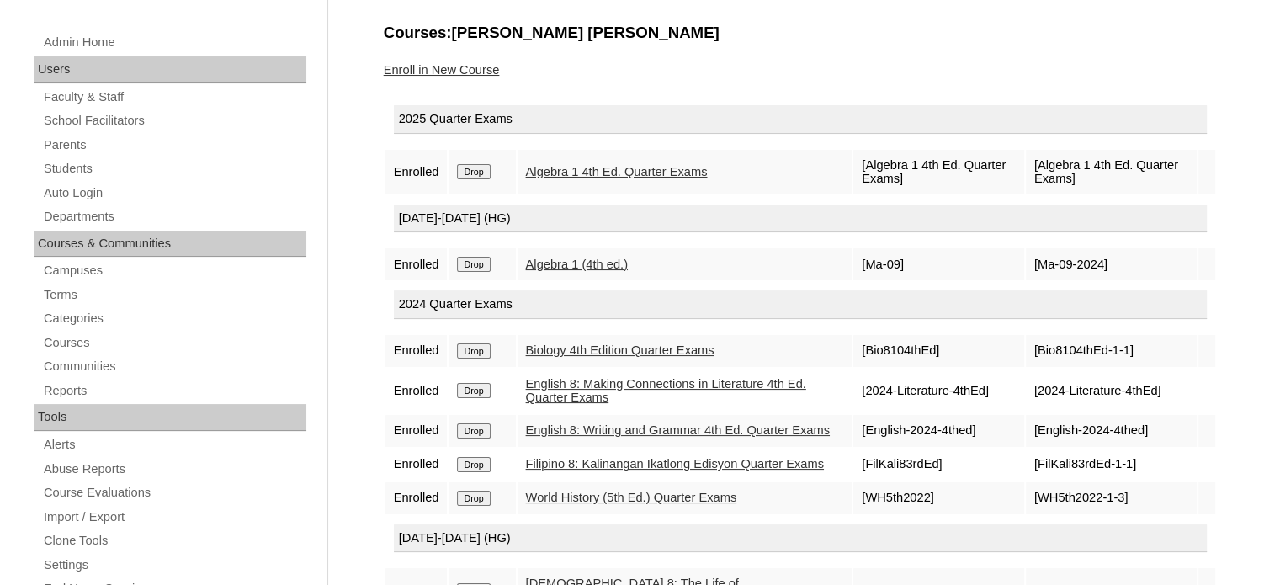
scroll to position [185, 0]
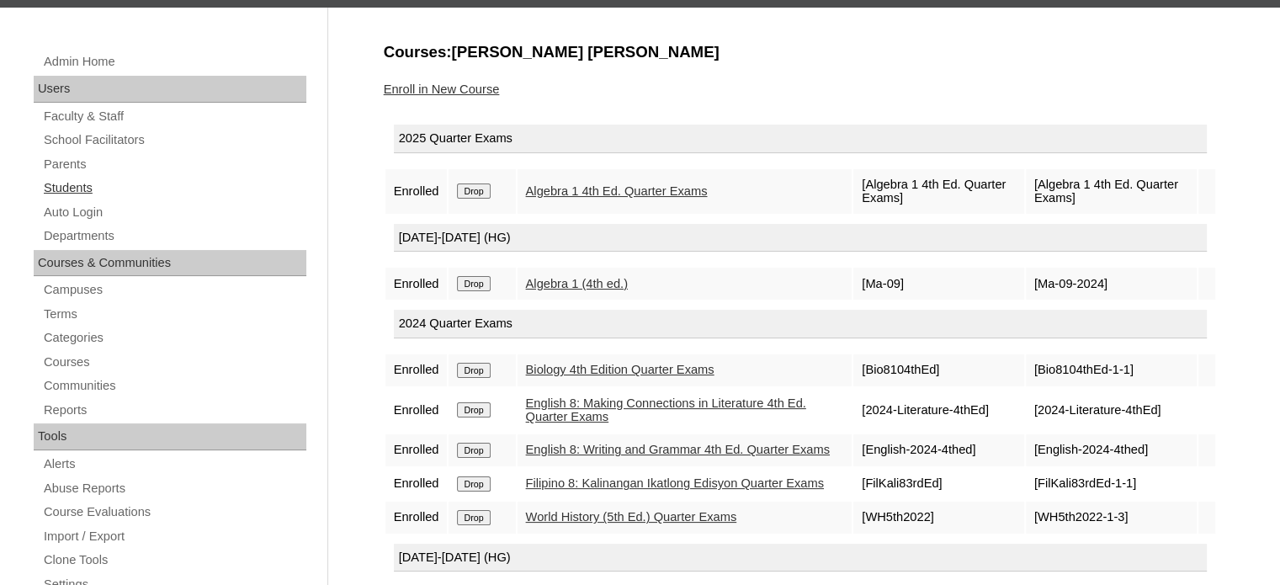
click at [64, 178] on link "Students" at bounding box center [174, 188] width 264 height 21
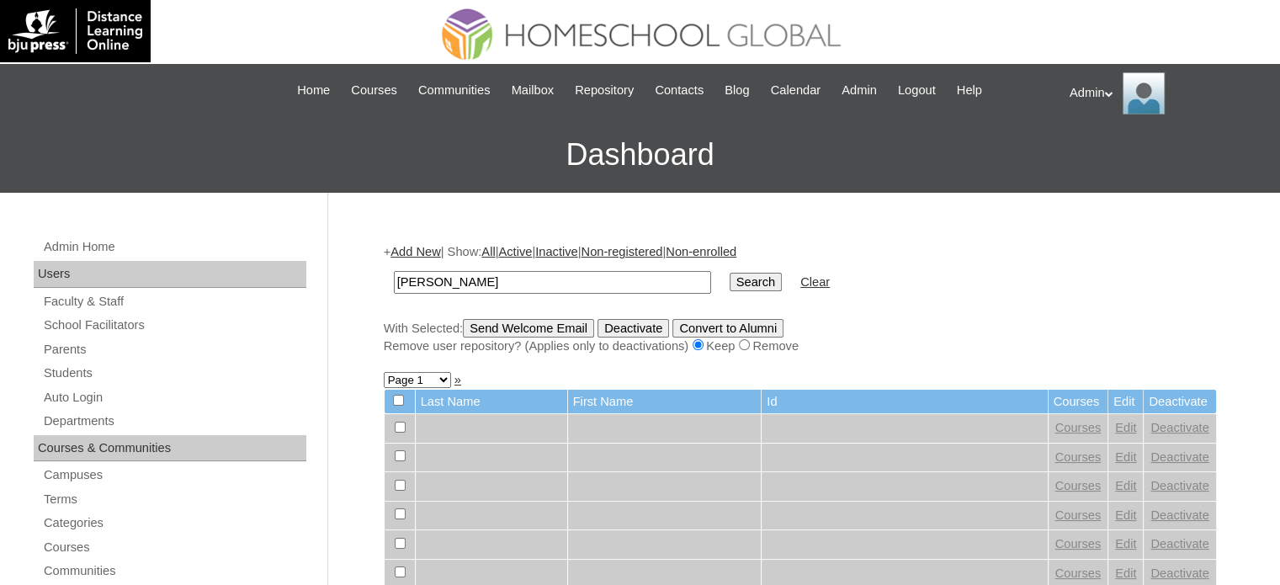
type input "[PERSON_NAME]"
click at [729, 274] on input "Search" at bounding box center [755, 282] width 52 height 19
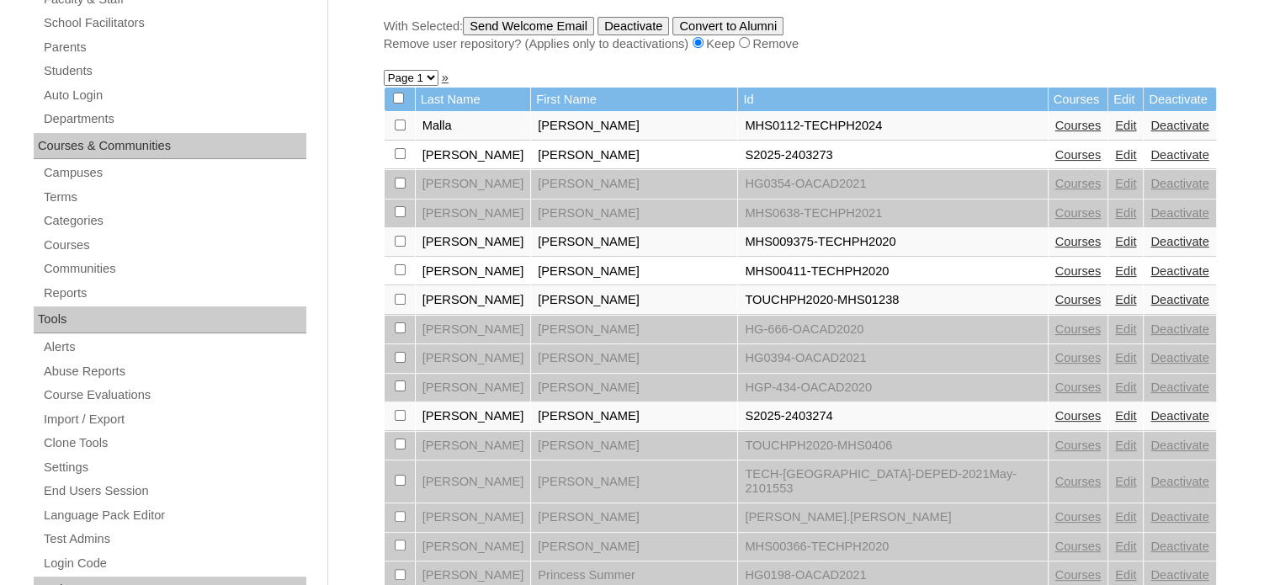
scroll to position [305, 0]
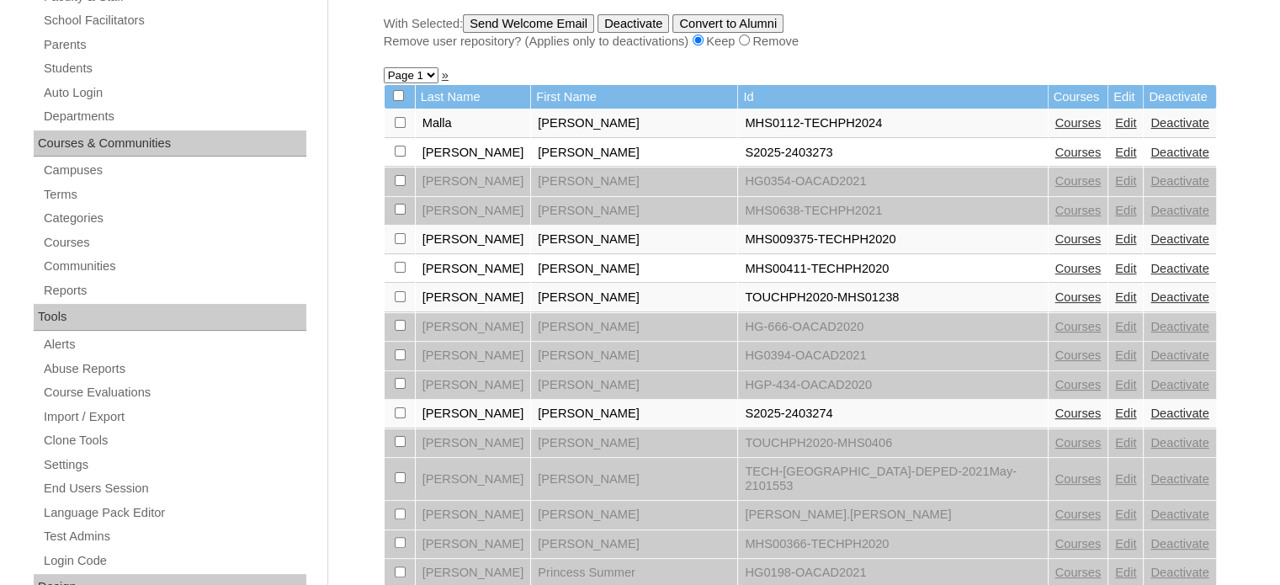
click at [1055, 406] on link "Courses" at bounding box center [1078, 412] width 46 height 13
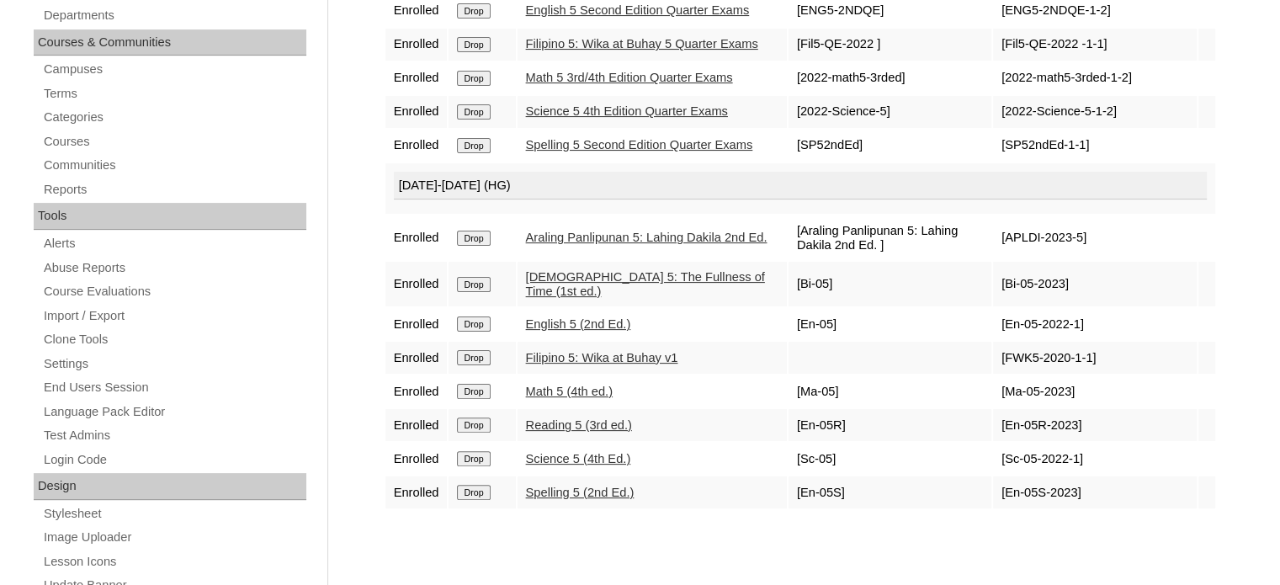
scroll to position [406, 0]
click at [81, 130] on link "Courses" at bounding box center [174, 140] width 264 height 21
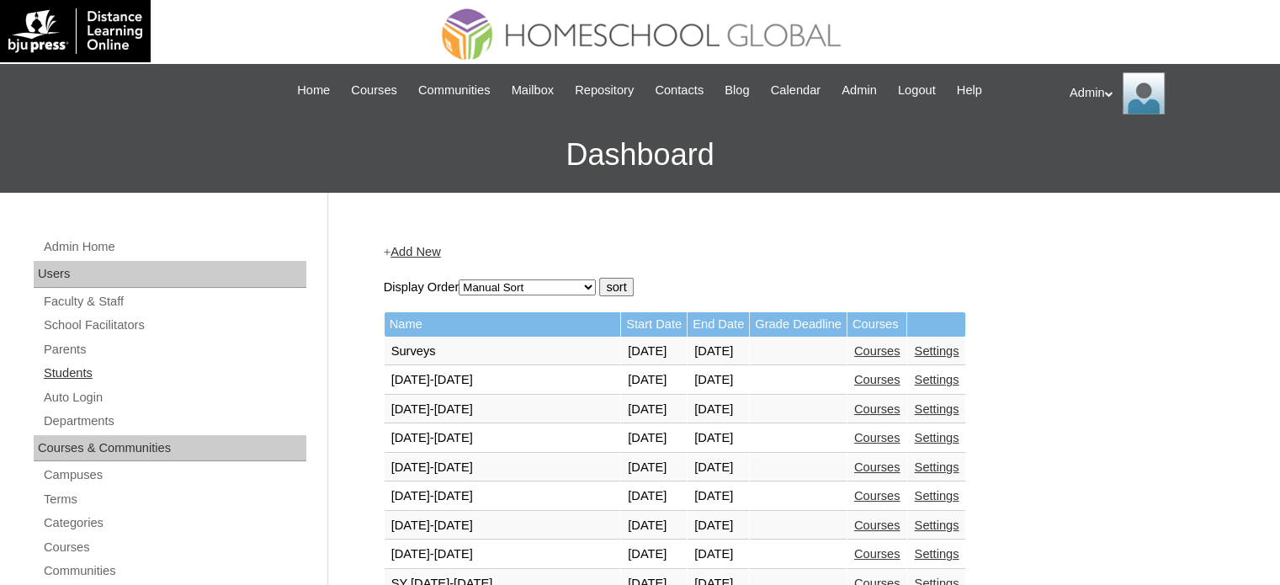
click at [67, 375] on link "Students" at bounding box center [174, 373] width 264 height 21
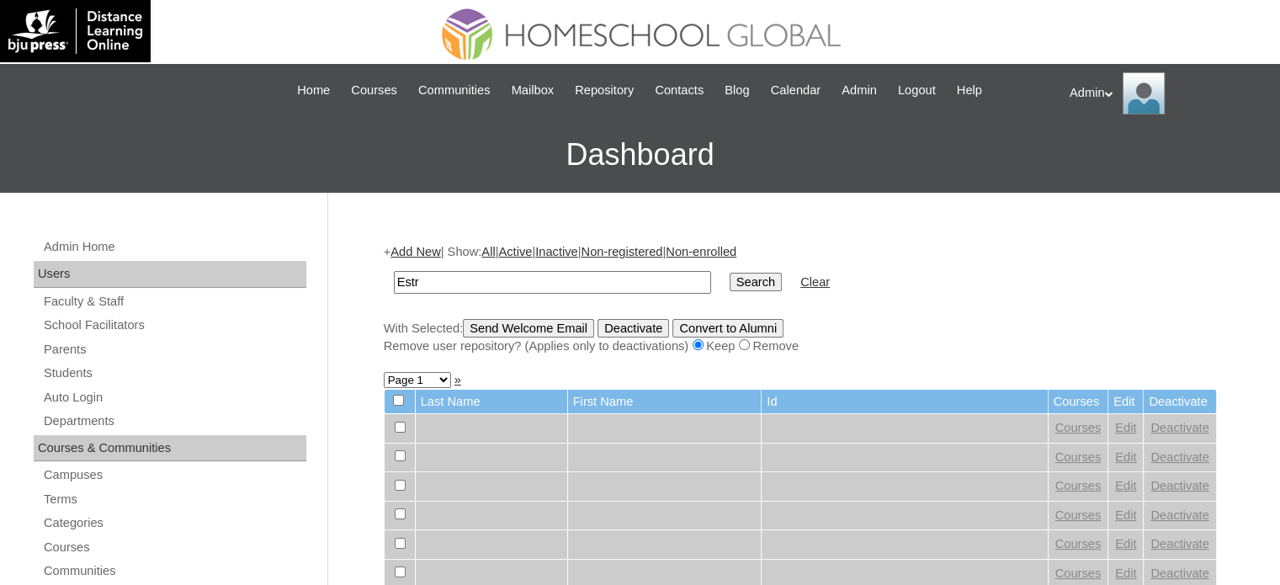
type input "[PERSON_NAME]"
click at [729, 273] on input "Search" at bounding box center [755, 282] width 52 height 19
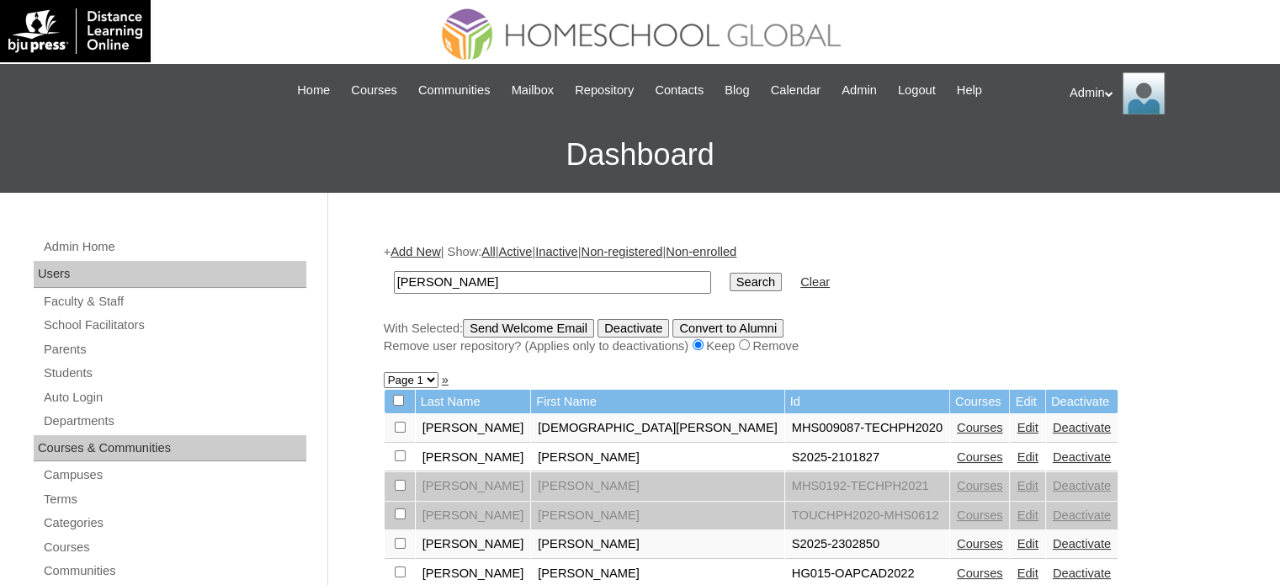
click at [957, 456] on link "Courses" at bounding box center [980, 456] width 46 height 13
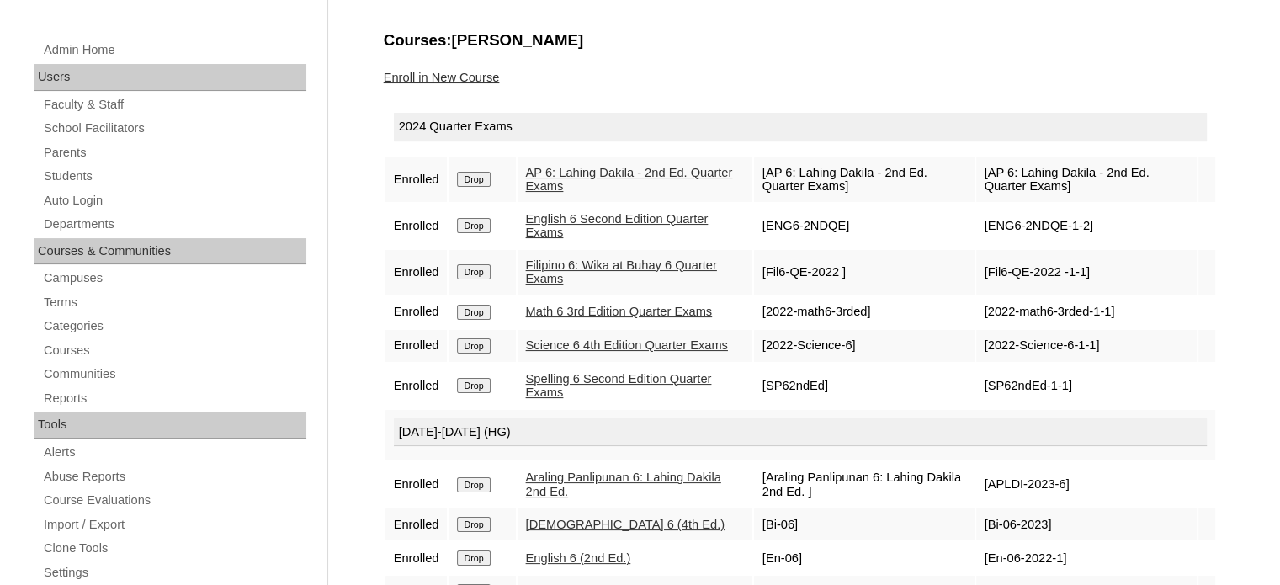
scroll to position [272, 0]
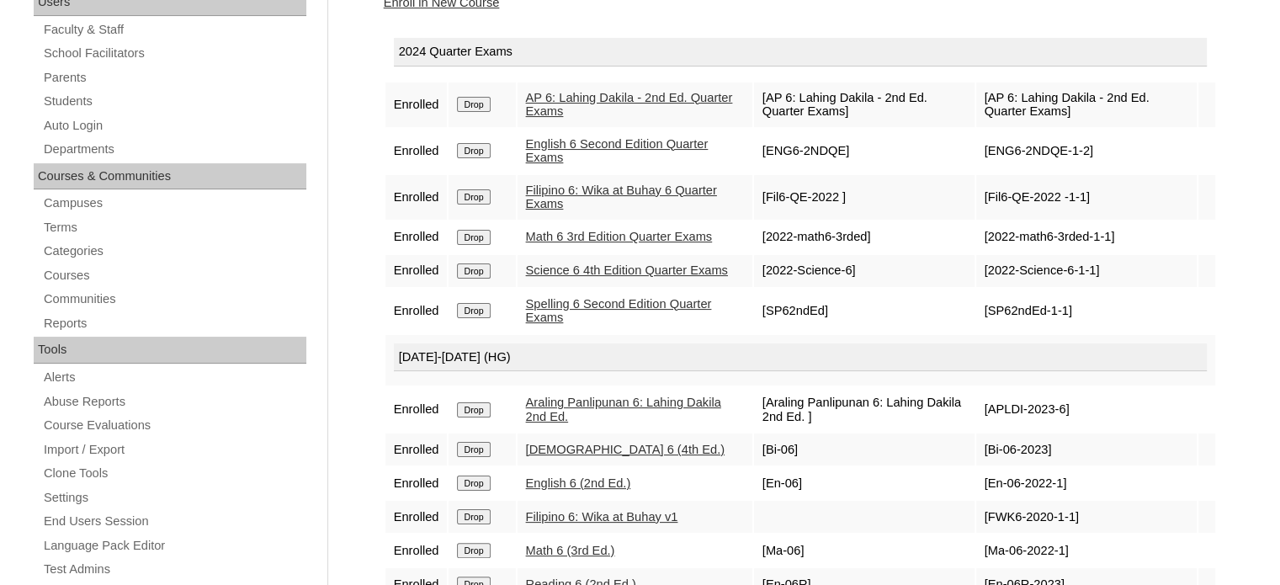
click at [572, 23] on div "Courses:Estrada Amanda Zian Enroll in New Course 2024 Quarter Exams Enrolled Dr…" at bounding box center [795, 518] width 841 height 1126
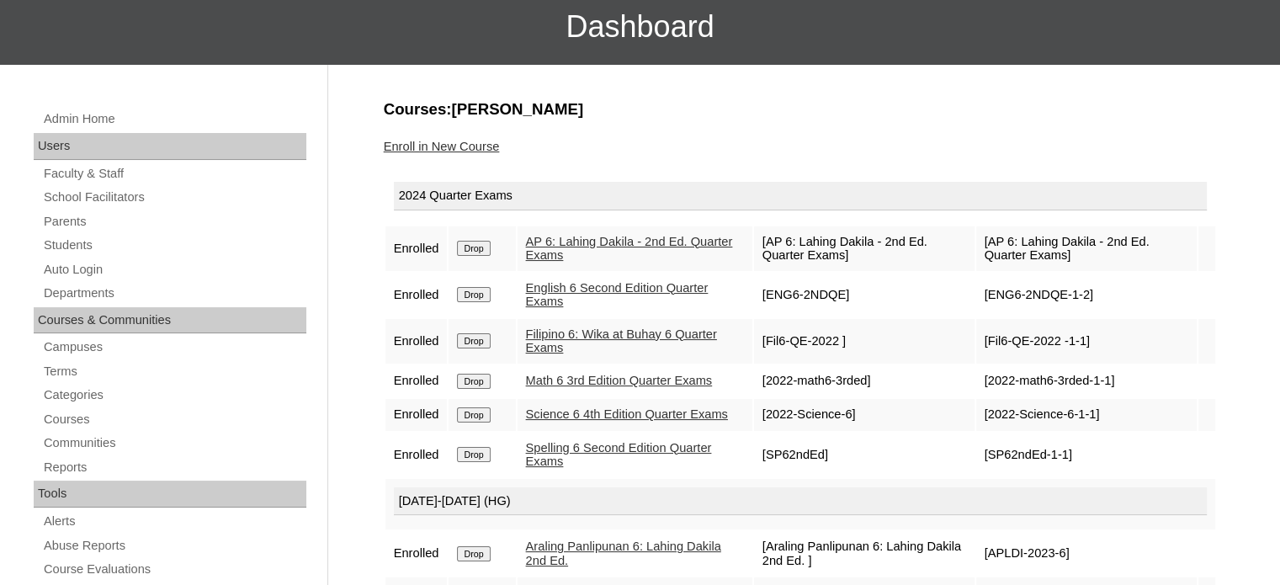
scroll to position [128, 0]
click at [448, 147] on link "Enroll in New Course" at bounding box center [442, 146] width 116 height 13
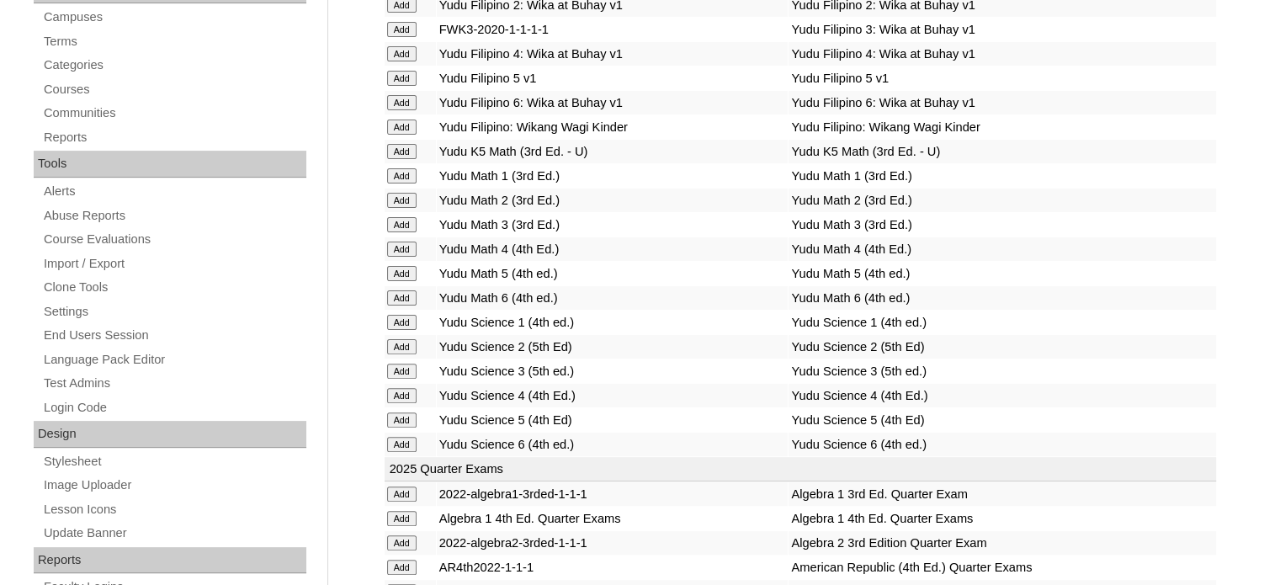
scroll to position [2331, 0]
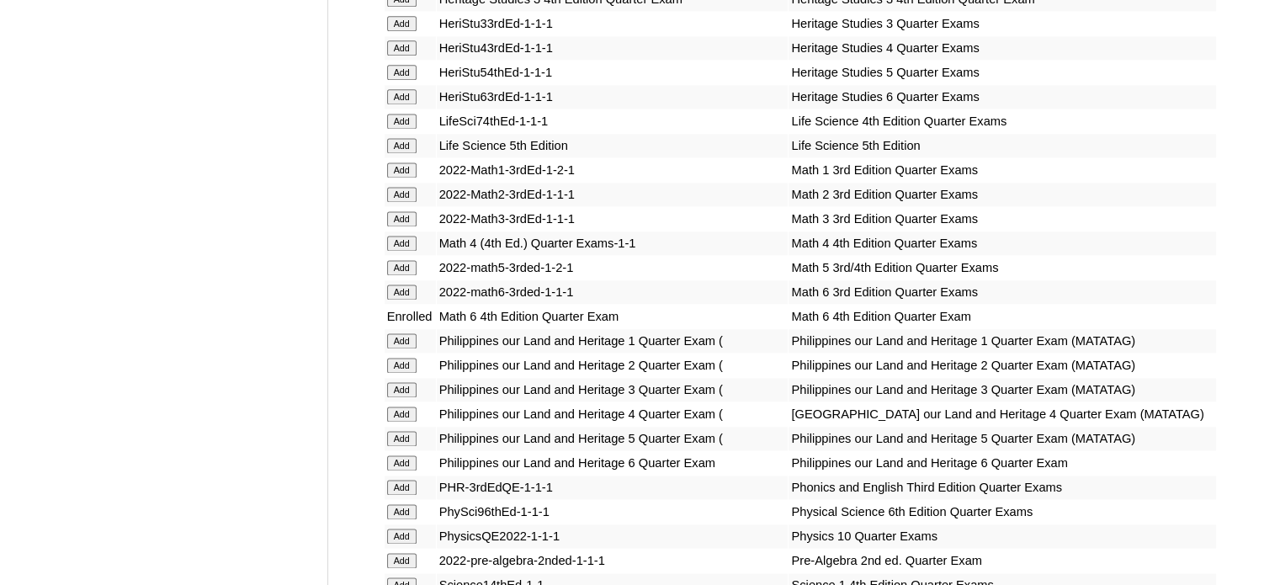
scroll to position [5672, 0]
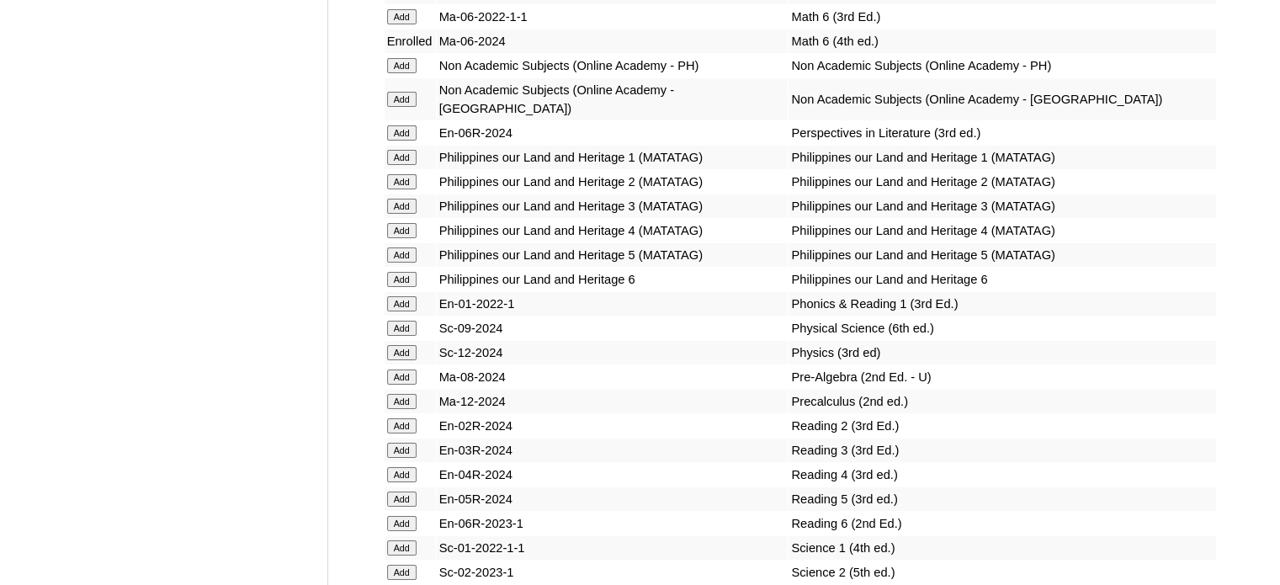
scroll to position [2569, 0]
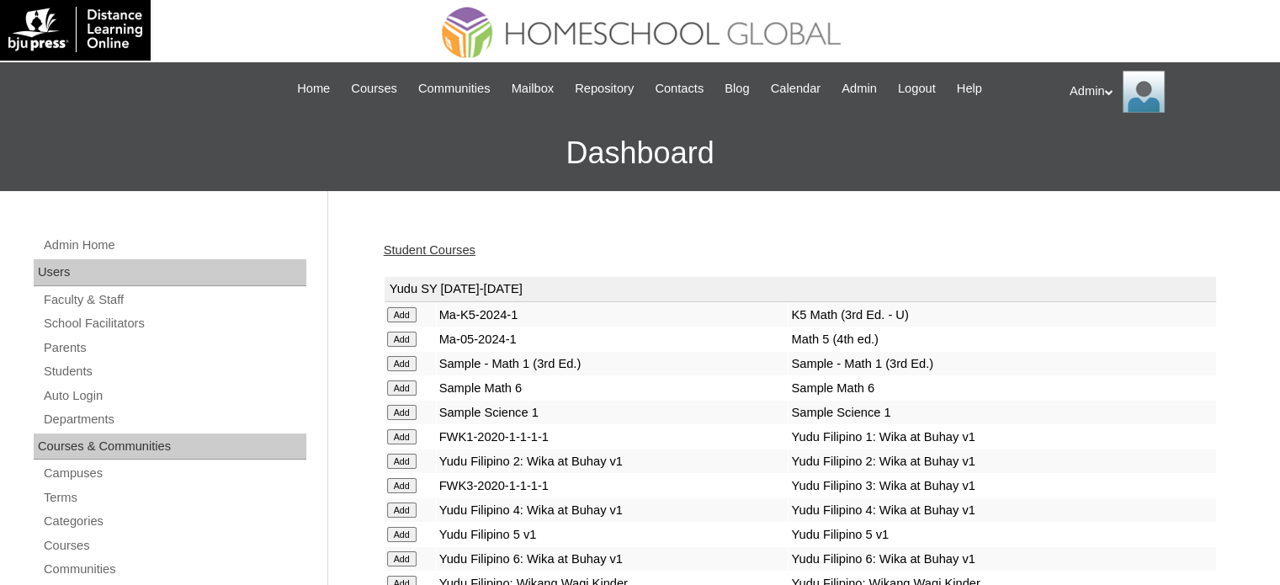
scroll to position [0, 0]
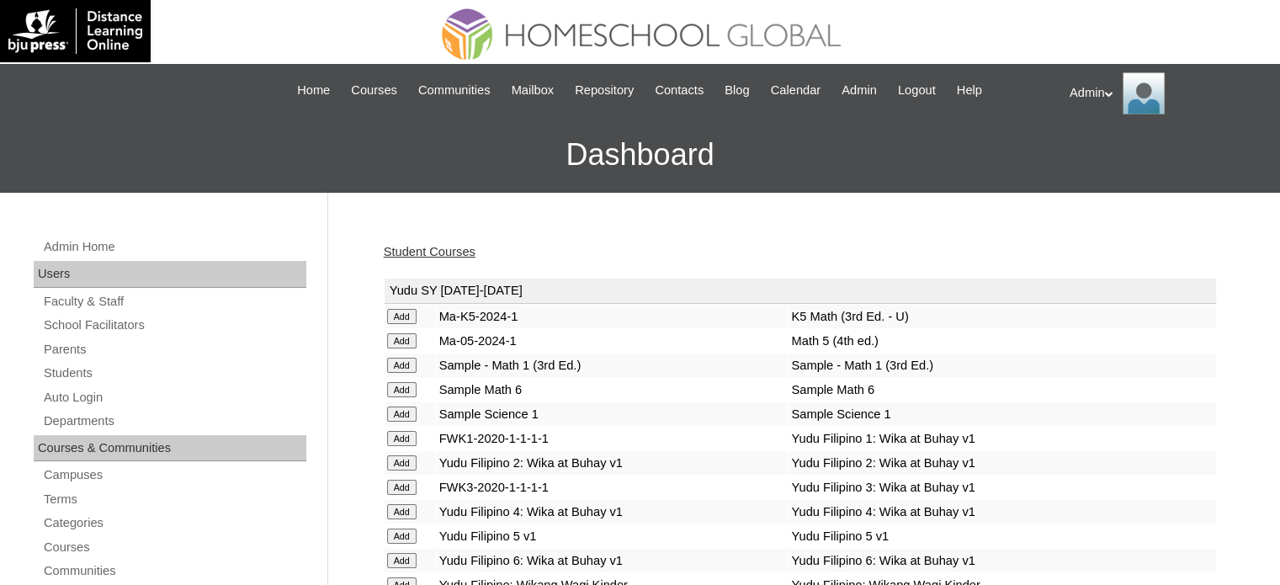
click at [452, 246] on link "Student Courses" at bounding box center [430, 251] width 92 height 13
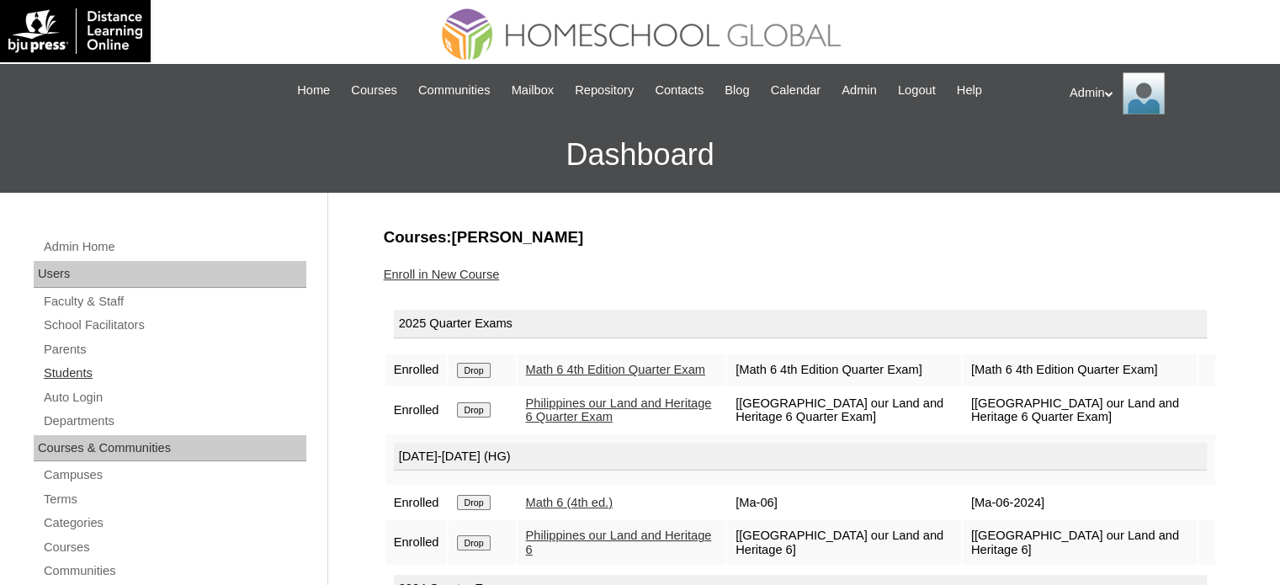
click at [88, 365] on link "Students" at bounding box center [174, 373] width 264 height 21
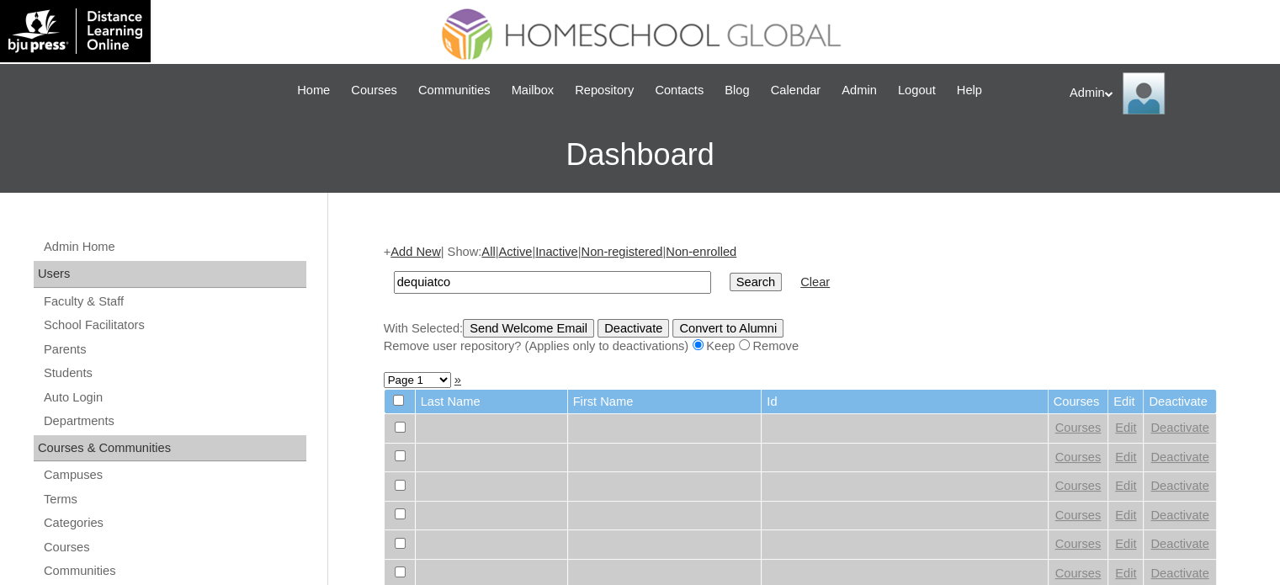
type input "dequiatco"
click at [729, 280] on input "Search" at bounding box center [755, 282] width 52 height 19
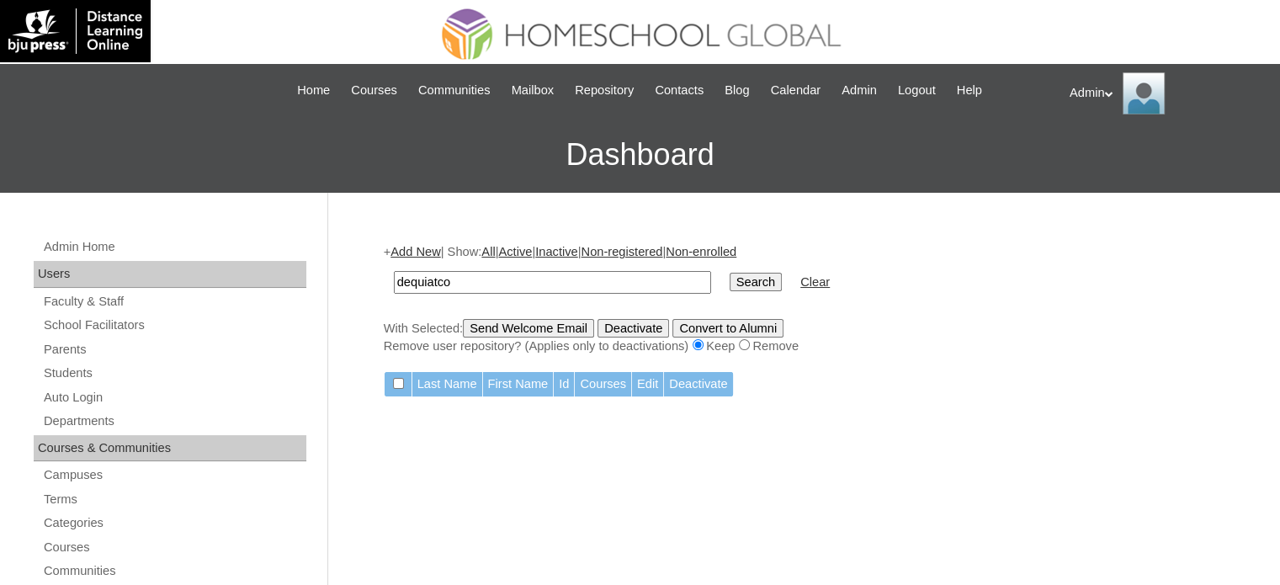
click at [414, 278] on input "dequiatco" at bounding box center [552, 282] width 317 height 23
type input "diquiatco"
click at [729, 283] on input "Search" at bounding box center [755, 282] width 52 height 19
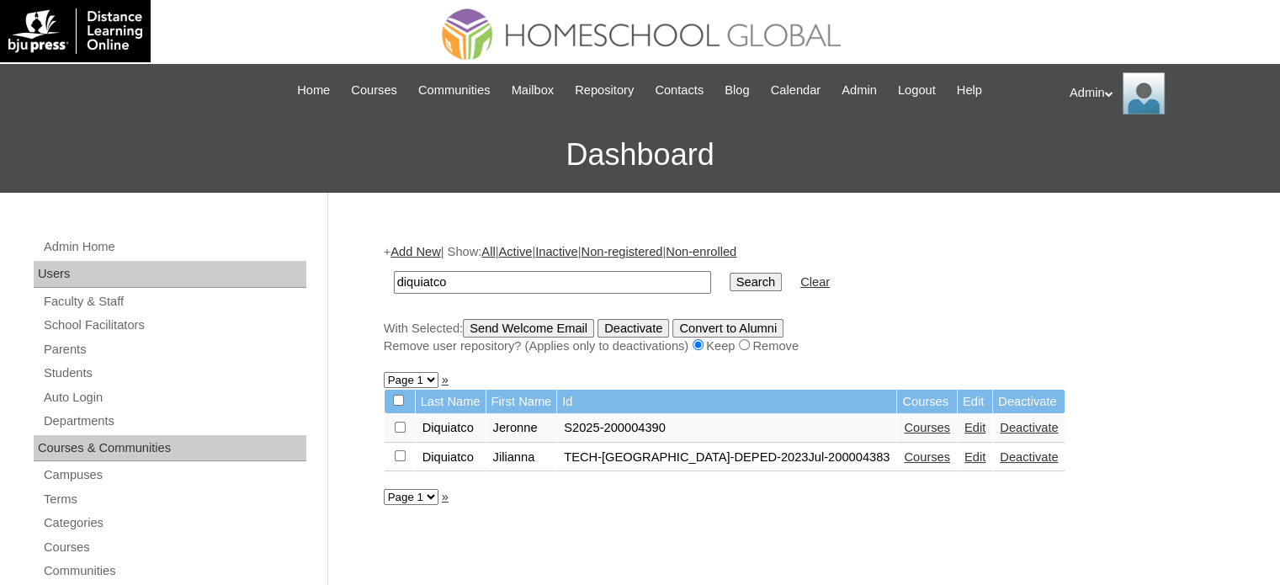
click at [904, 425] on link "Courses" at bounding box center [927, 427] width 46 height 13
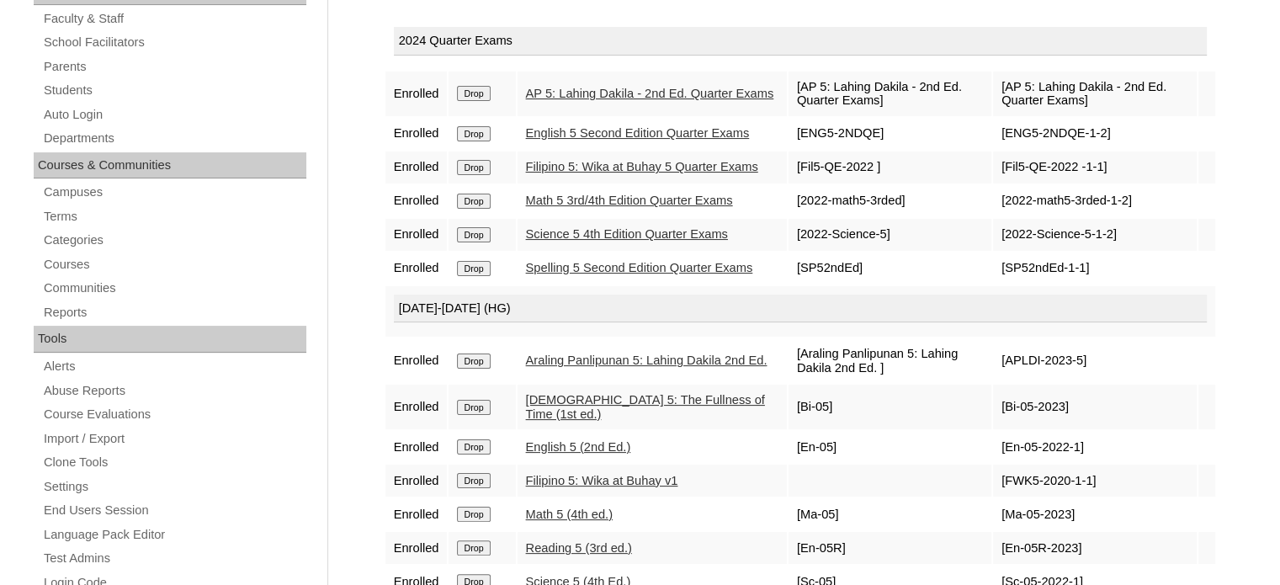
scroll to position [172, 0]
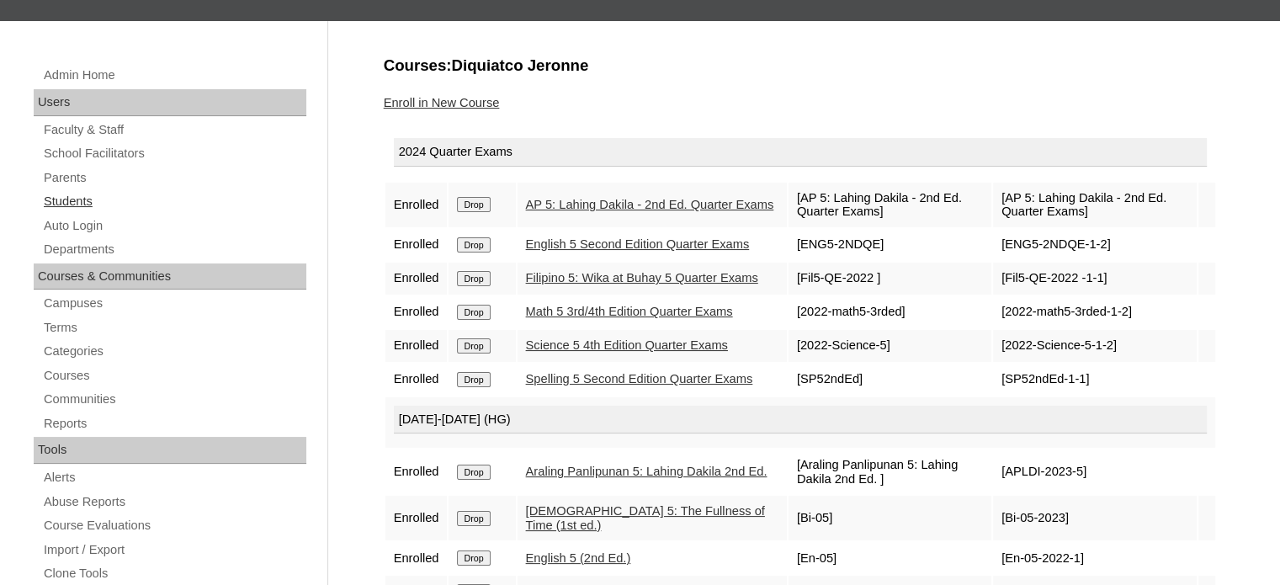
click at [66, 202] on link "Students" at bounding box center [174, 201] width 264 height 21
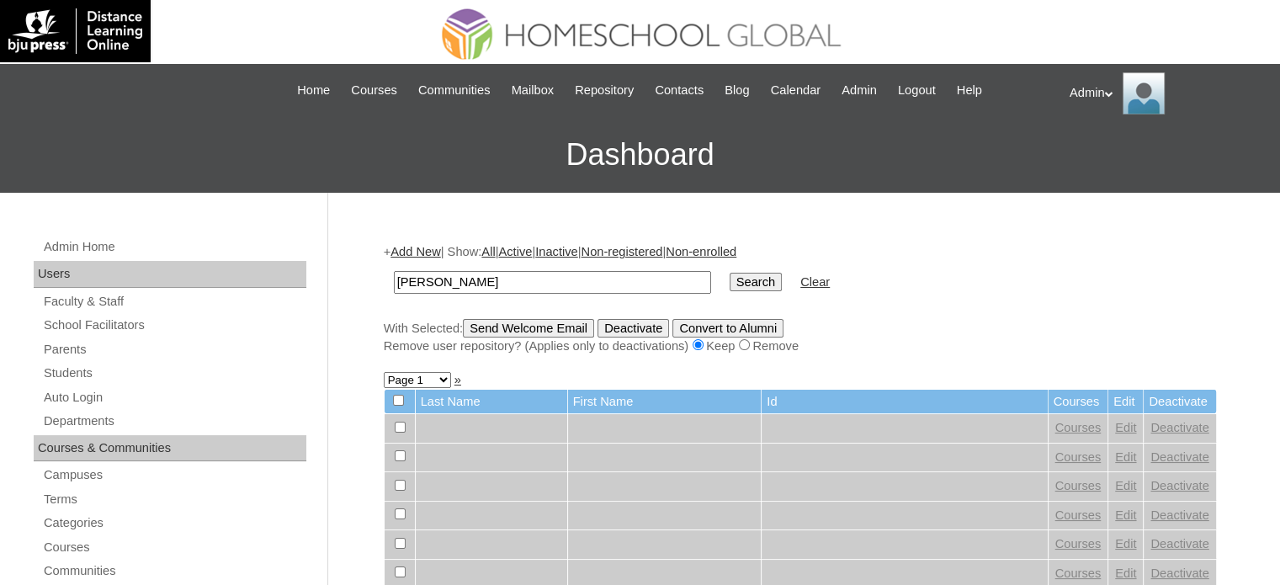
type input "[PERSON_NAME]"
click at [729, 278] on input "Search" at bounding box center [755, 282] width 52 height 19
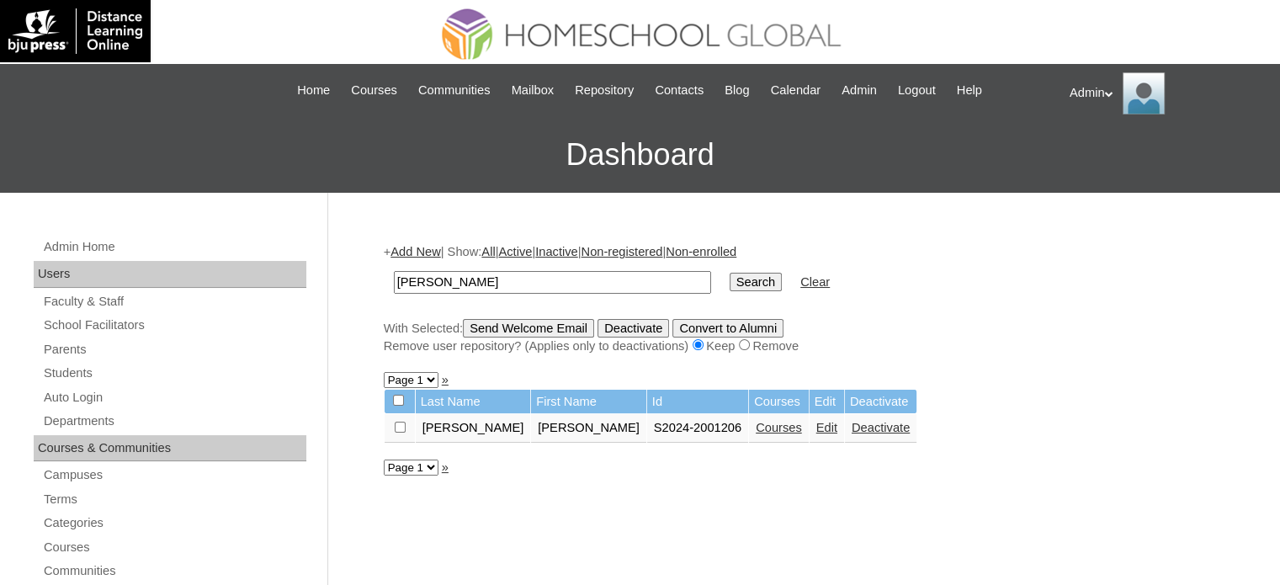
click at [816, 427] on link "Edit" at bounding box center [826, 427] width 21 height 13
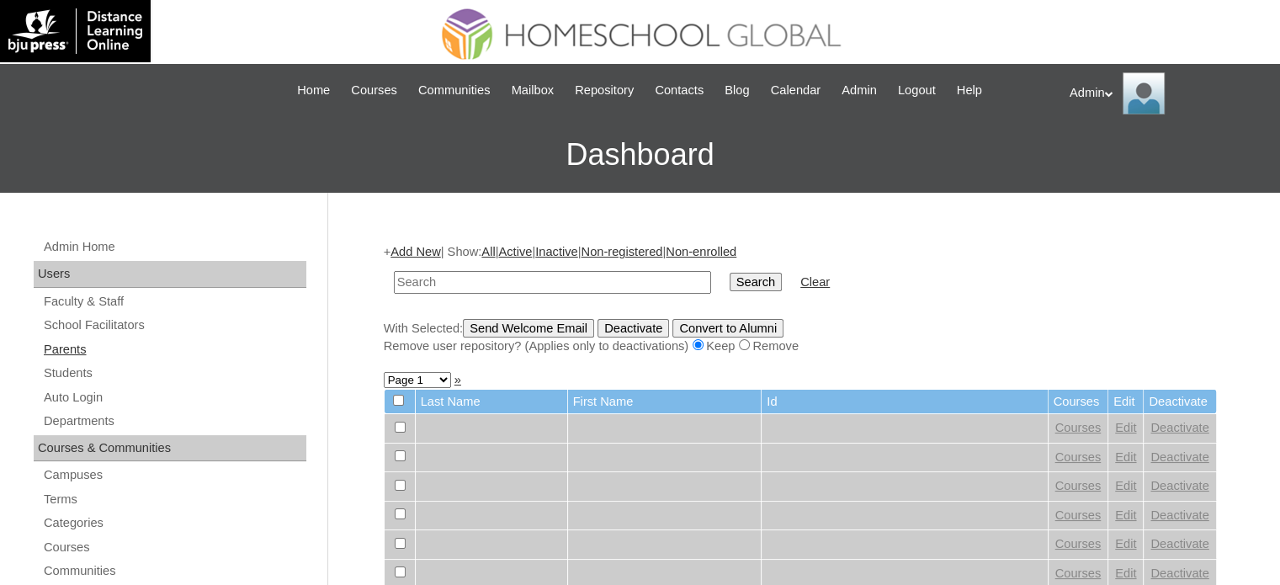
click at [69, 350] on link "Parents" at bounding box center [174, 349] width 264 height 21
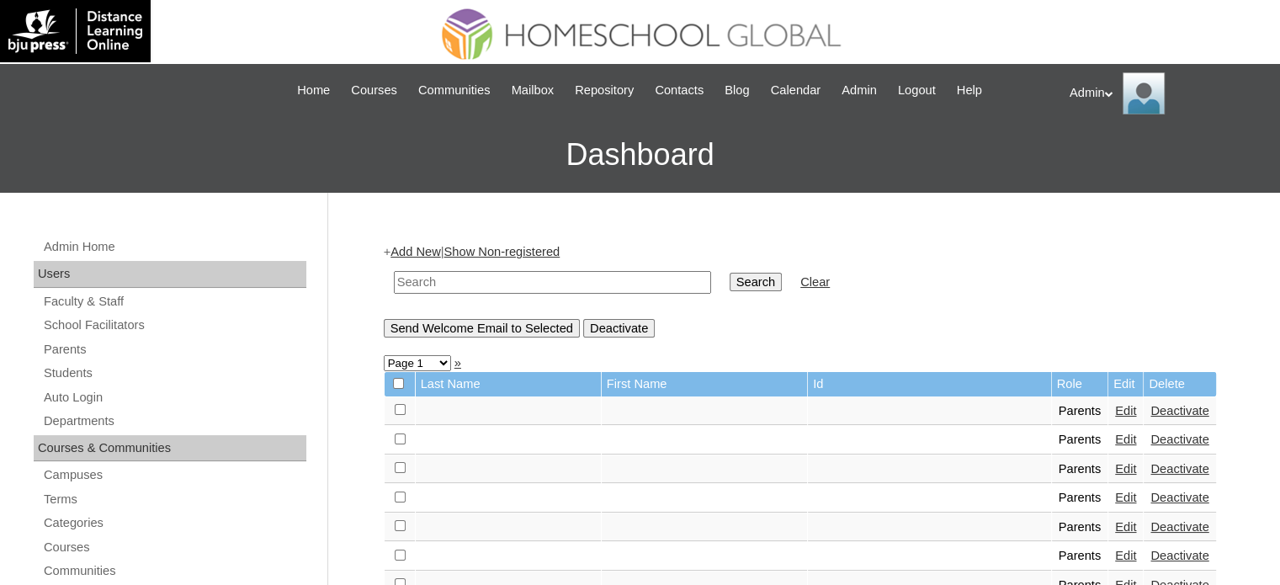
drag, startPoint x: 0, startPoint y: 0, endPoint x: 449, endPoint y: 284, distance: 531.7
click at [449, 284] on input "text" at bounding box center [552, 282] width 317 height 23
type input "[PERSON_NAME]"
click at [729, 282] on input "Search" at bounding box center [755, 282] width 52 height 19
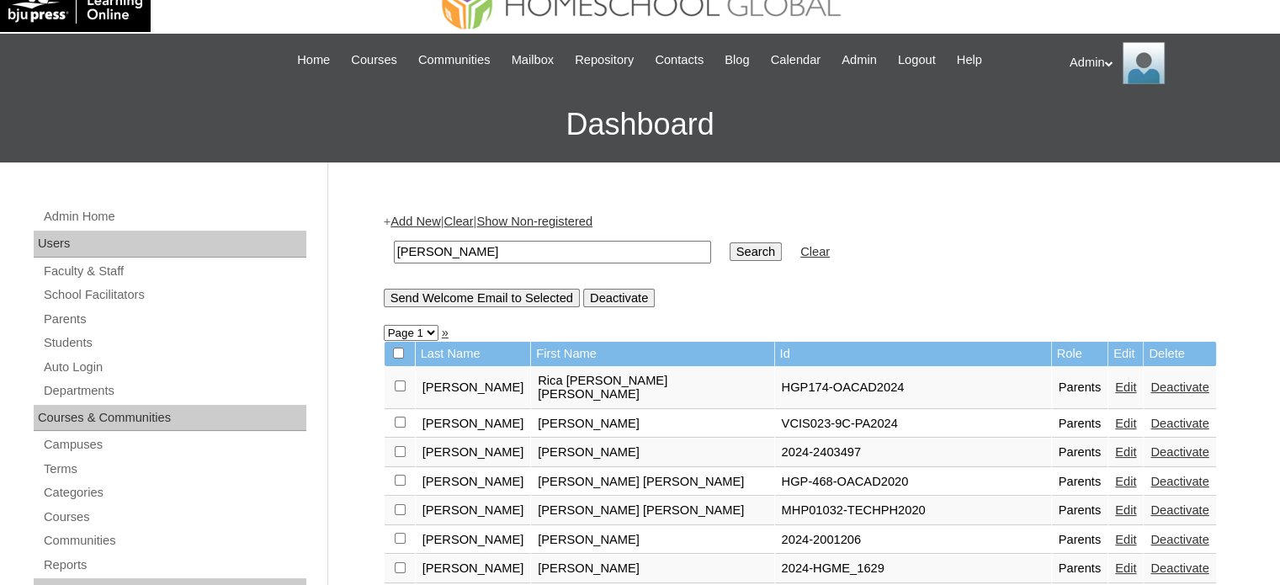
scroll to position [33, 0]
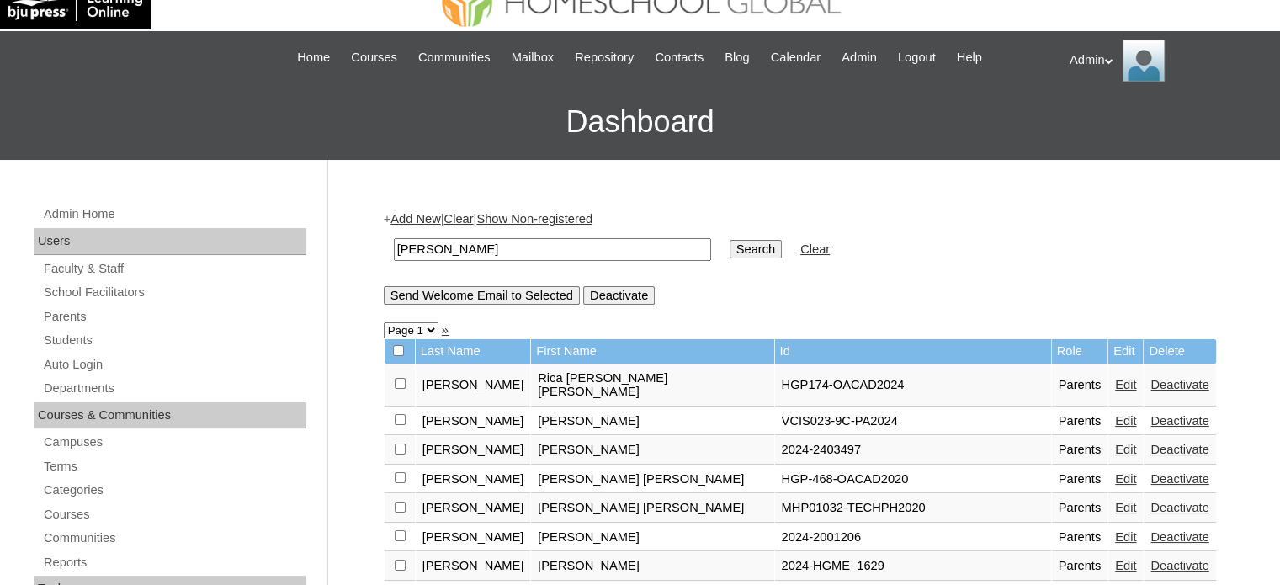
click at [1115, 530] on link "Edit" at bounding box center [1125, 536] width 21 height 13
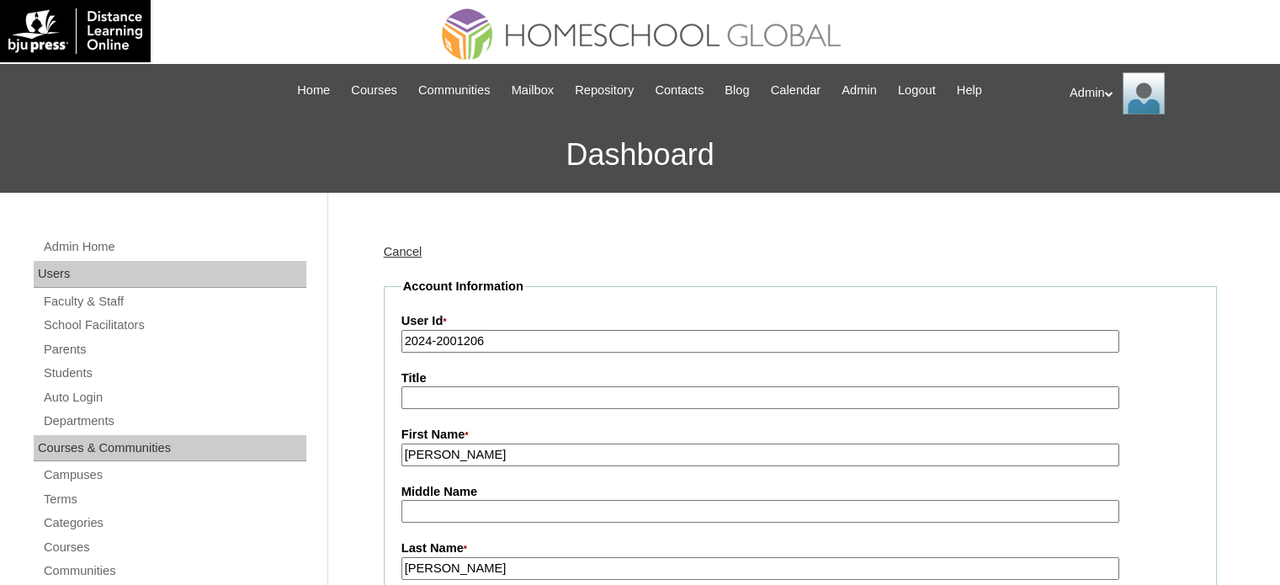
click at [429, 339] on input "2024-2001206" at bounding box center [760, 341] width 718 height 23
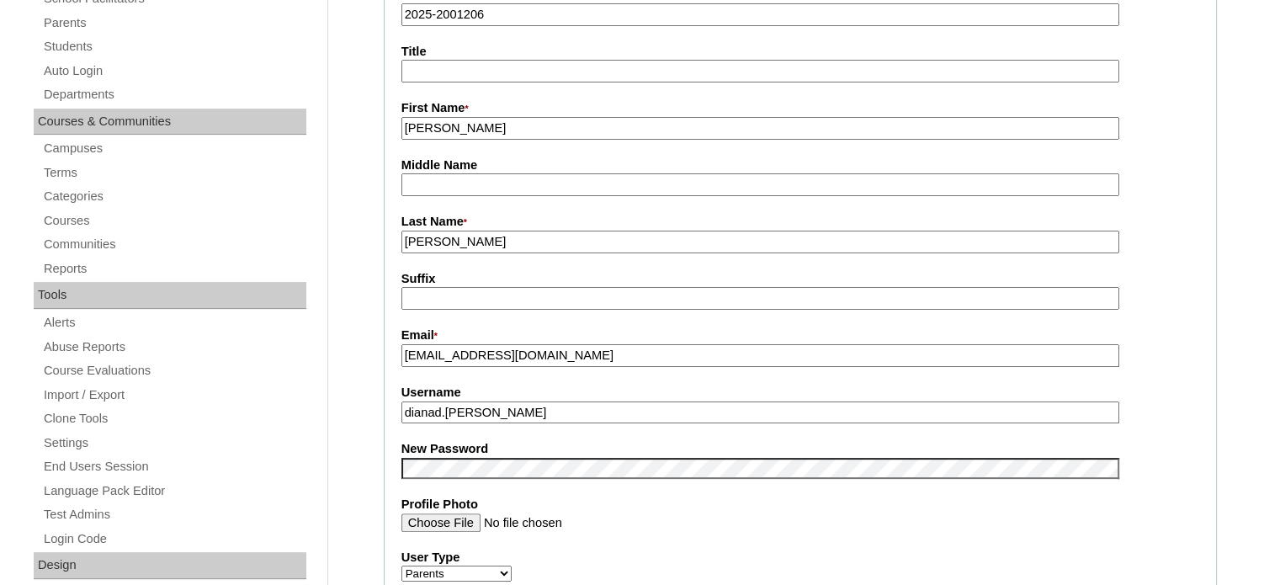
scroll to position [337, 0]
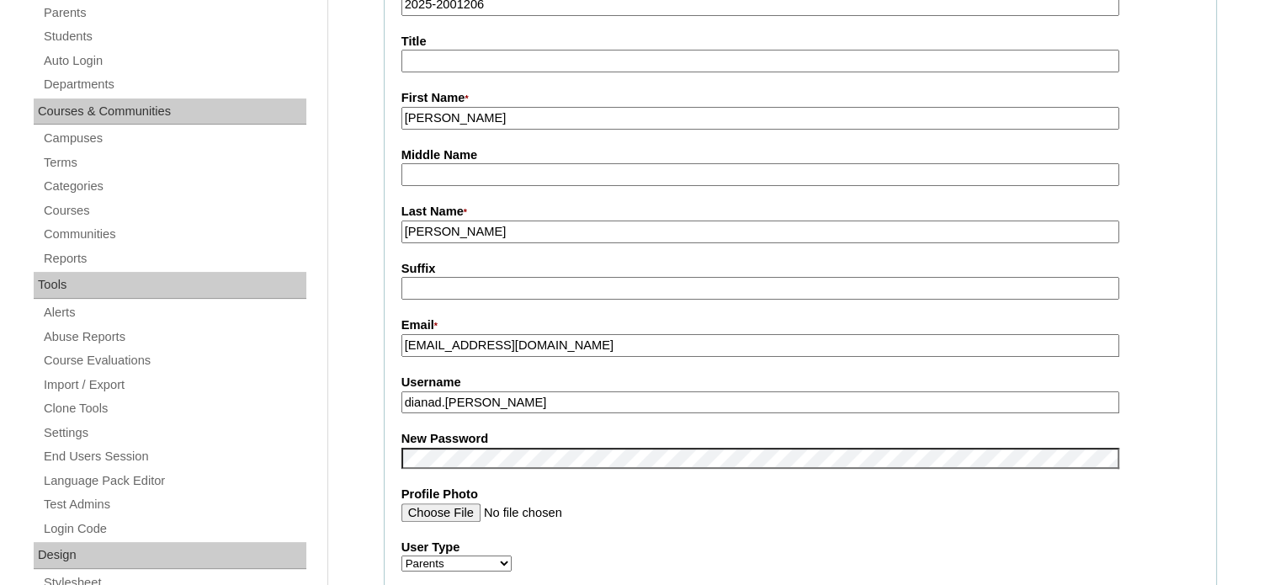
type input "2025-2001206"
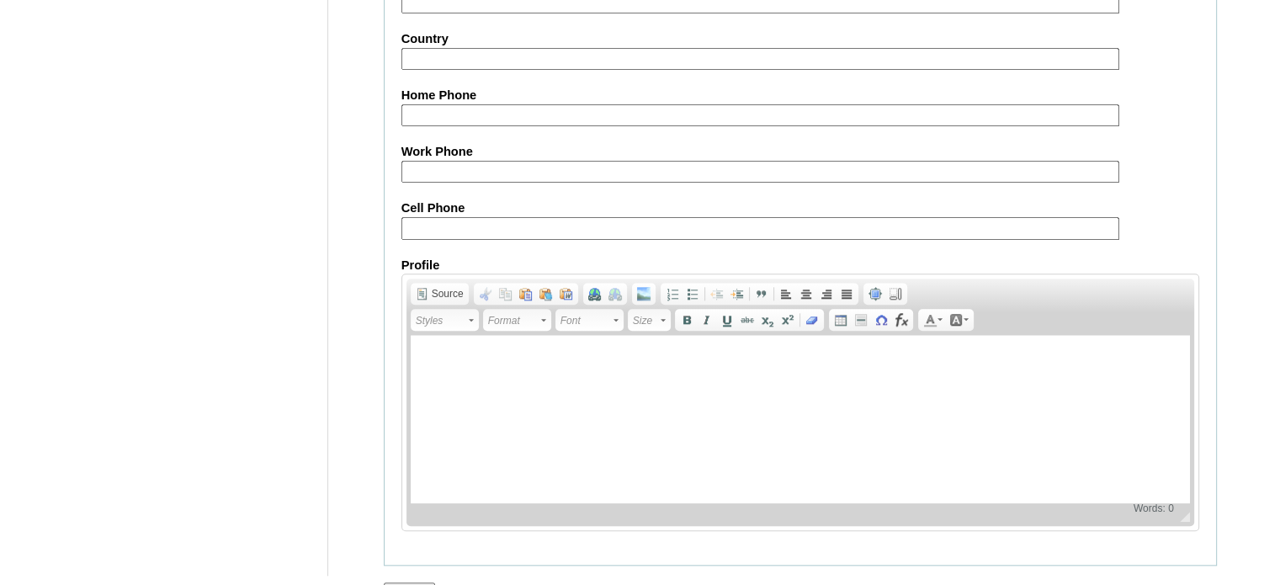
scroll to position [1609, 0]
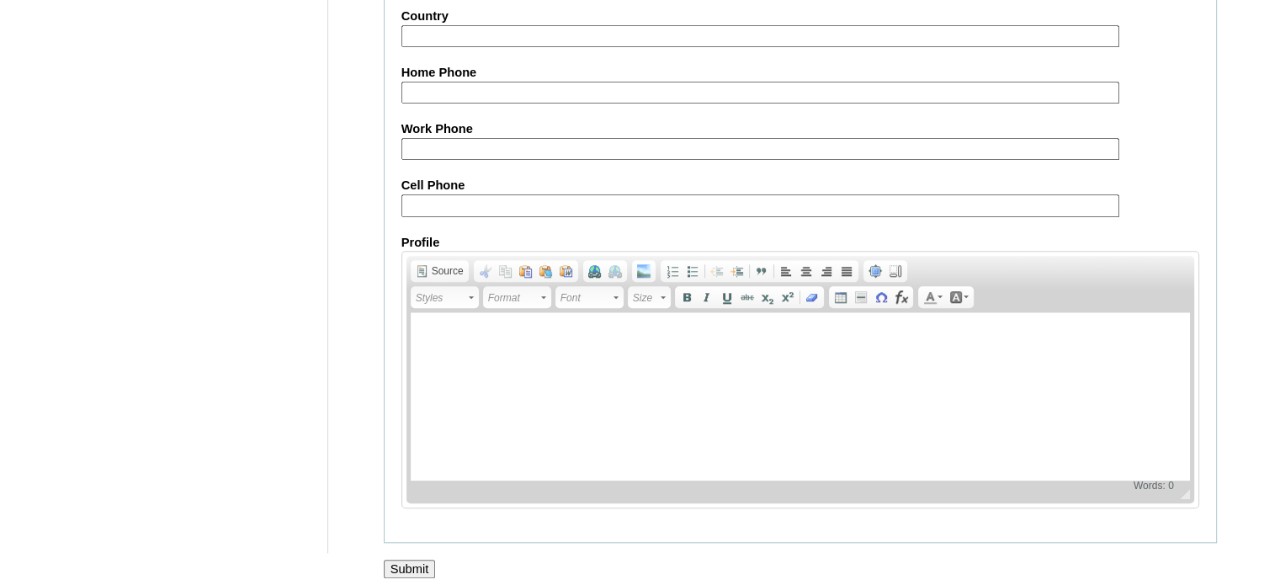
click at [407, 561] on input "Submit" at bounding box center [410, 568] width 52 height 19
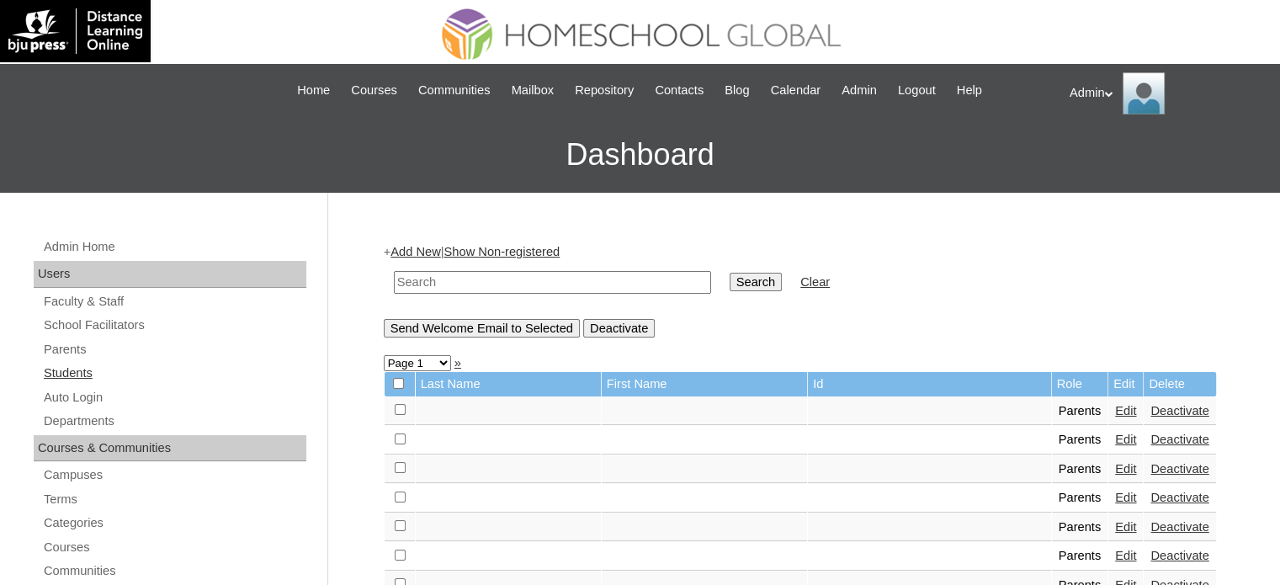
click at [92, 371] on link "Students" at bounding box center [174, 373] width 264 height 21
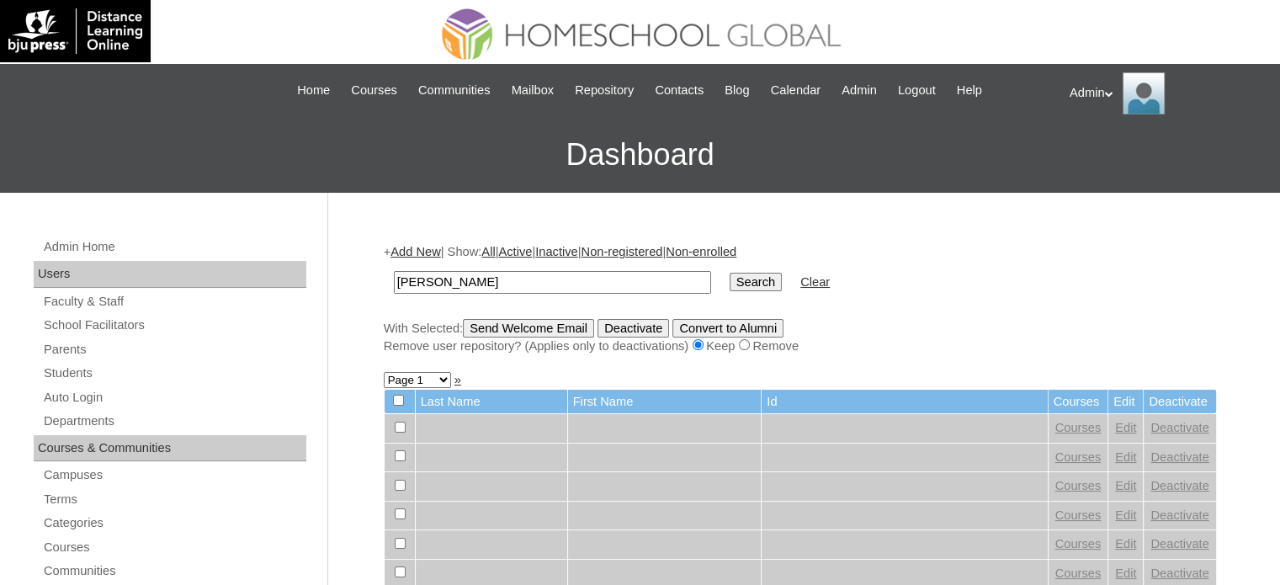
type input "marasigan"
click at [729, 278] on input "Search" at bounding box center [755, 282] width 52 height 19
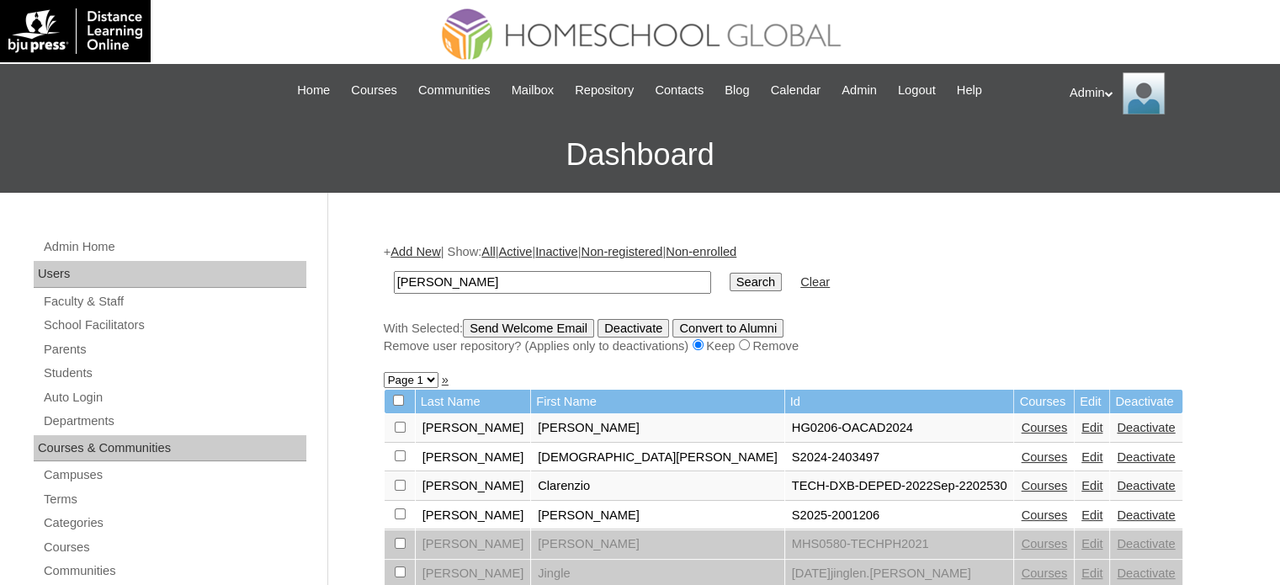
click at [1020, 513] on link "Courses" at bounding box center [1043, 514] width 46 height 13
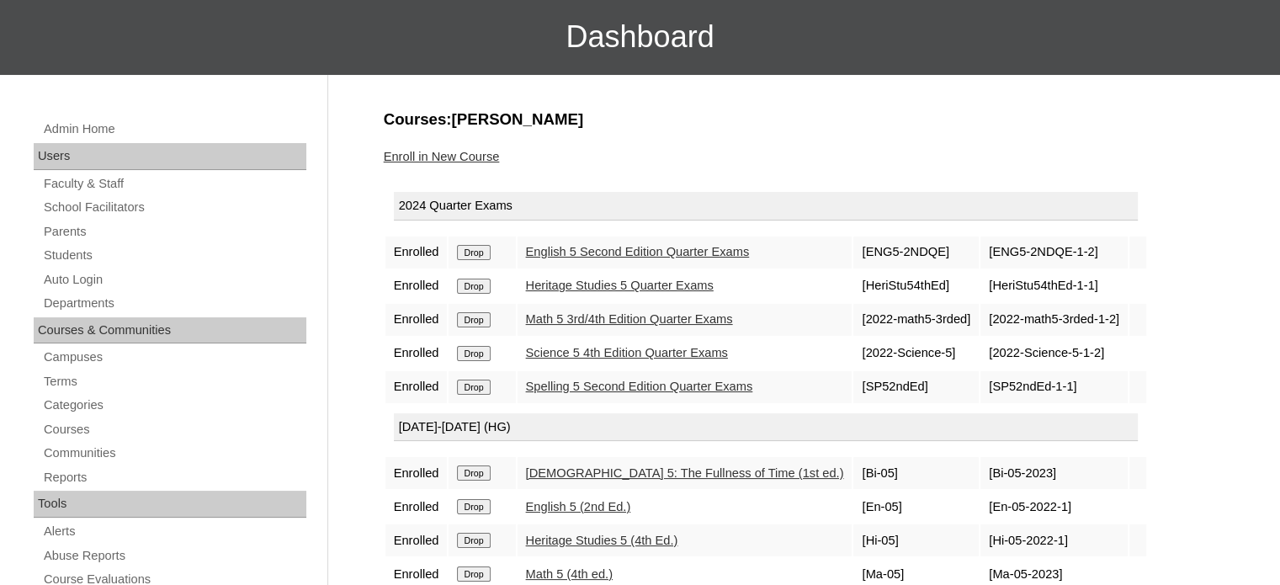
scroll to position [257, 0]
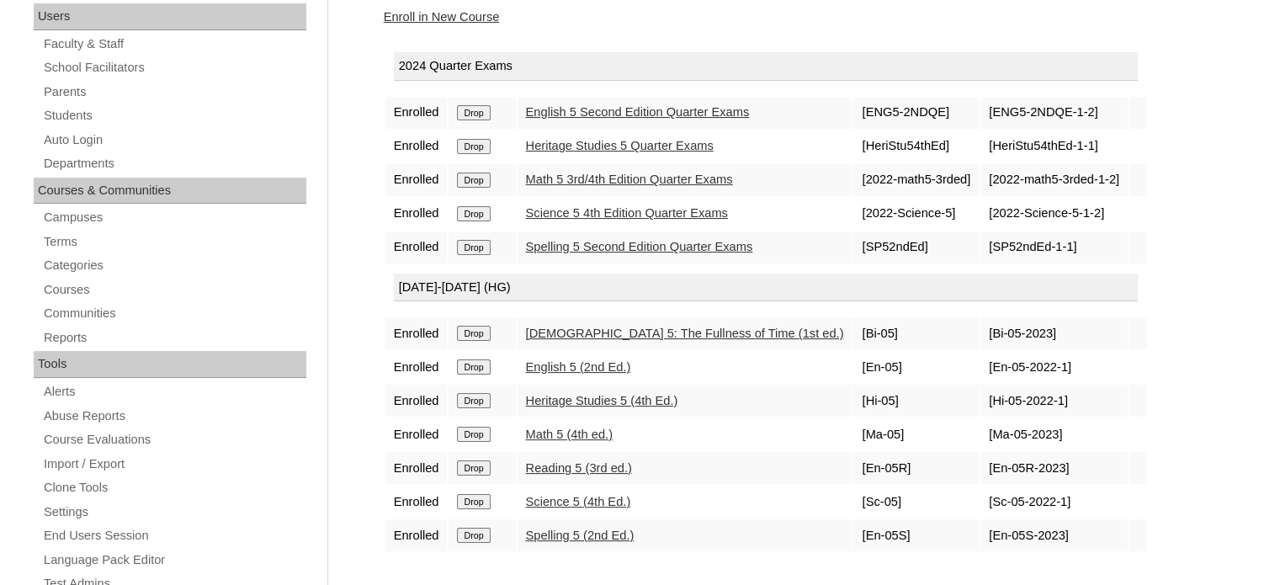
click at [483, 109] on input "Drop" at bounding box center [473, 112] width 33 height 15
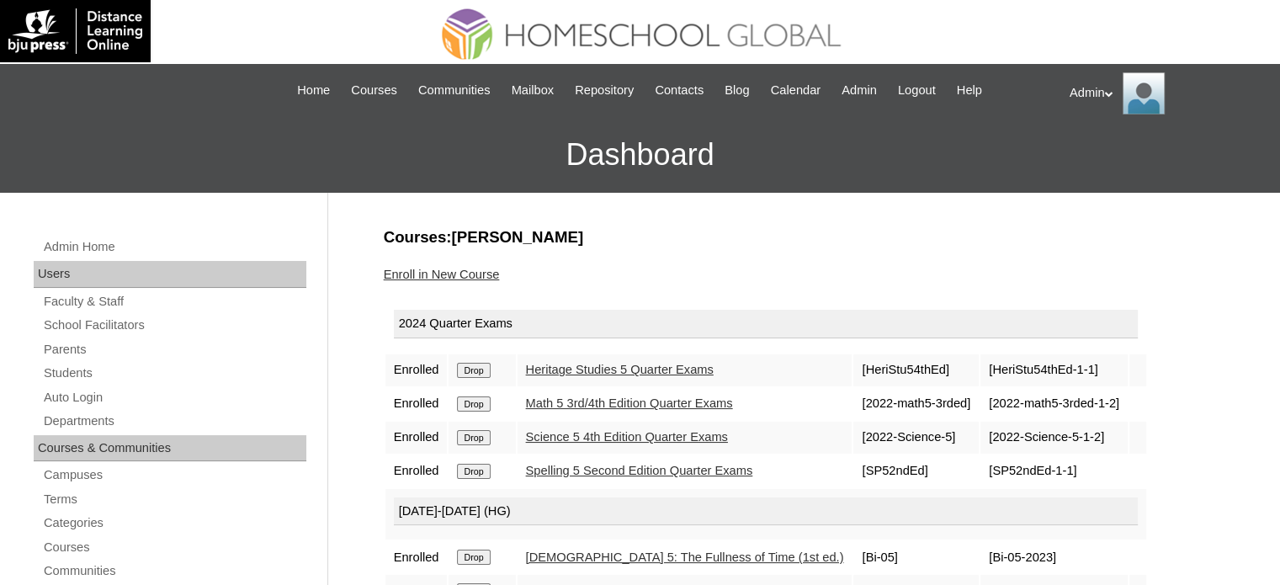
click at [471, 369] on input "Drop" at bounding box center [473, 370] width 33 height 15
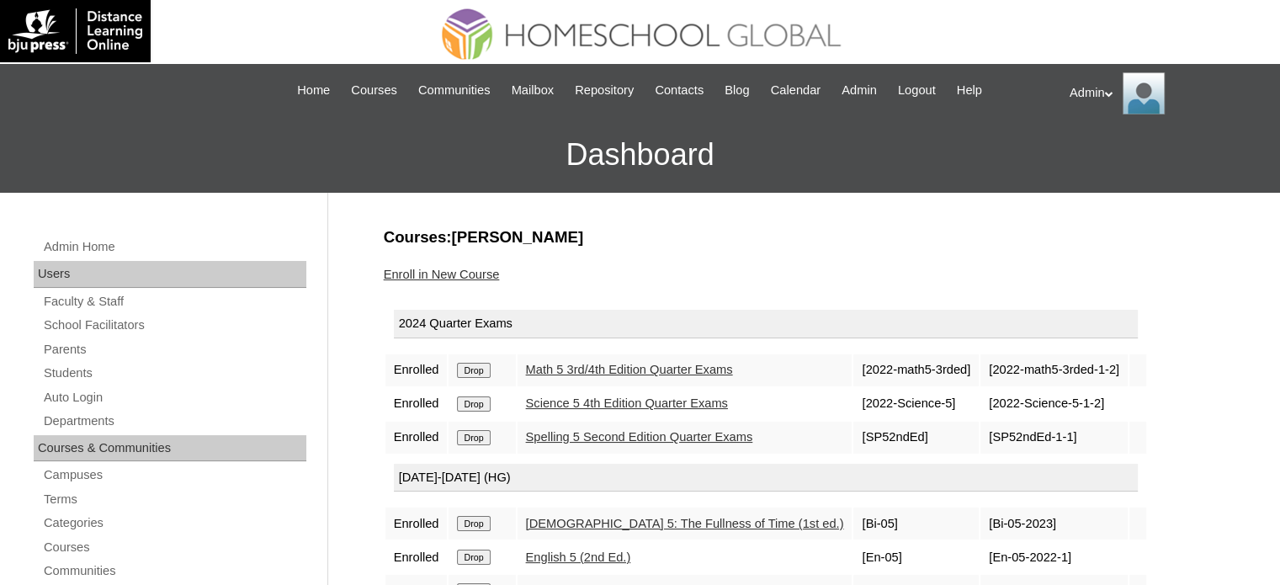
click at [471, 369] on input "Drop" at bounding box center [473, 370] width 33 height 15
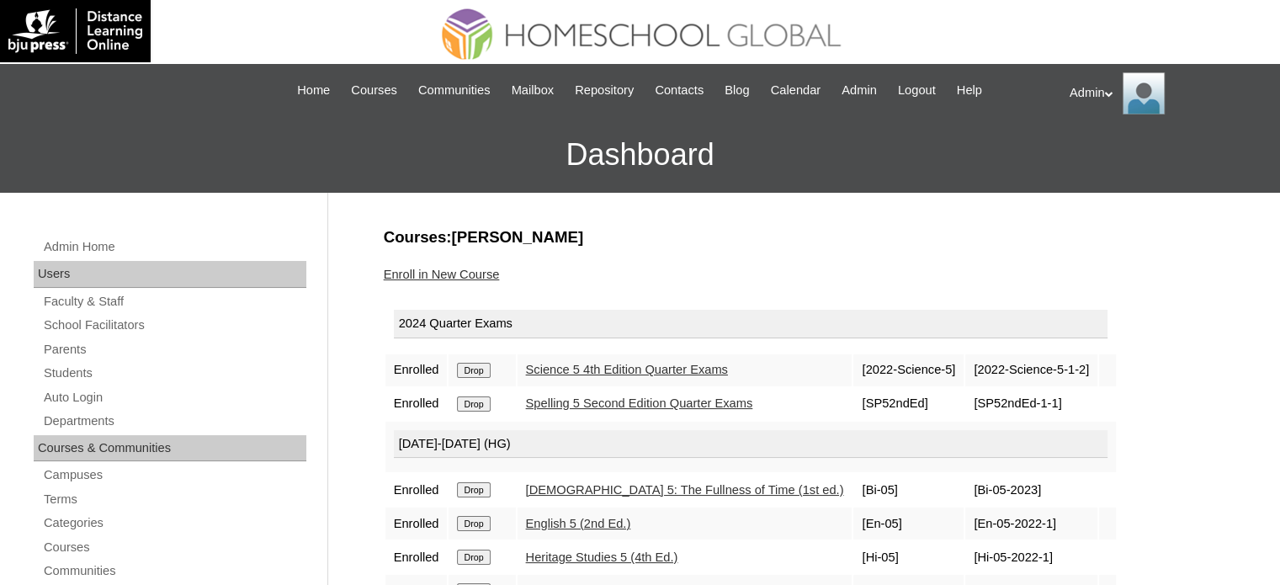
click at [471, 369] on input "Drop" at bounding box center [473, 370] width 33 height 15
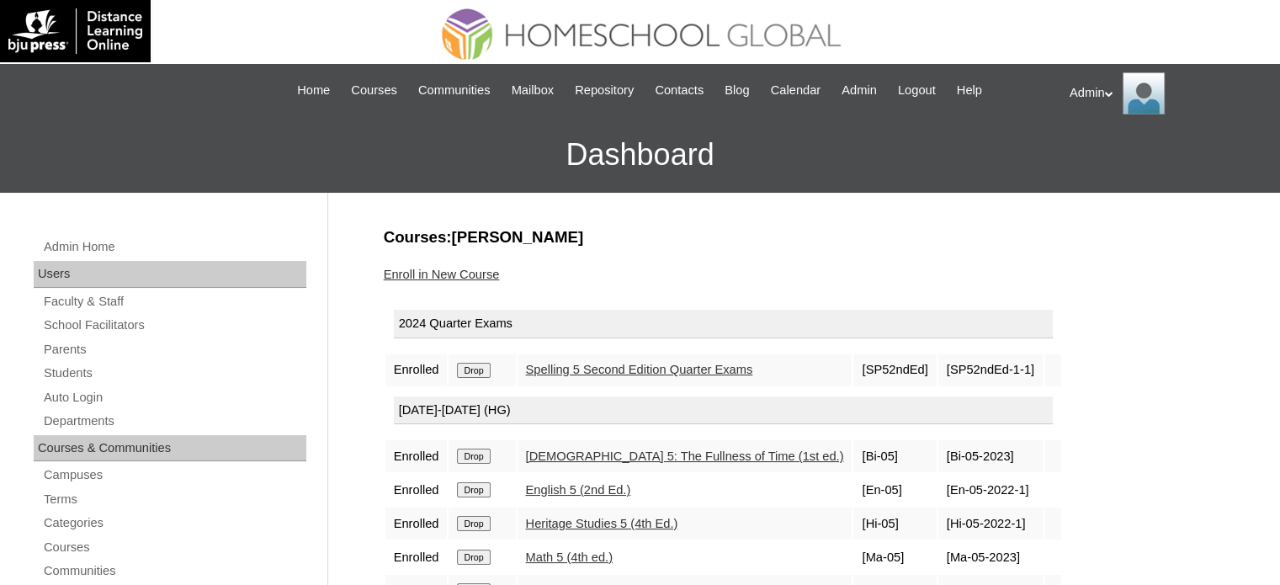
click at [471, 369] on input "Drop" at bounding box center [473, 370] width 33 height 15
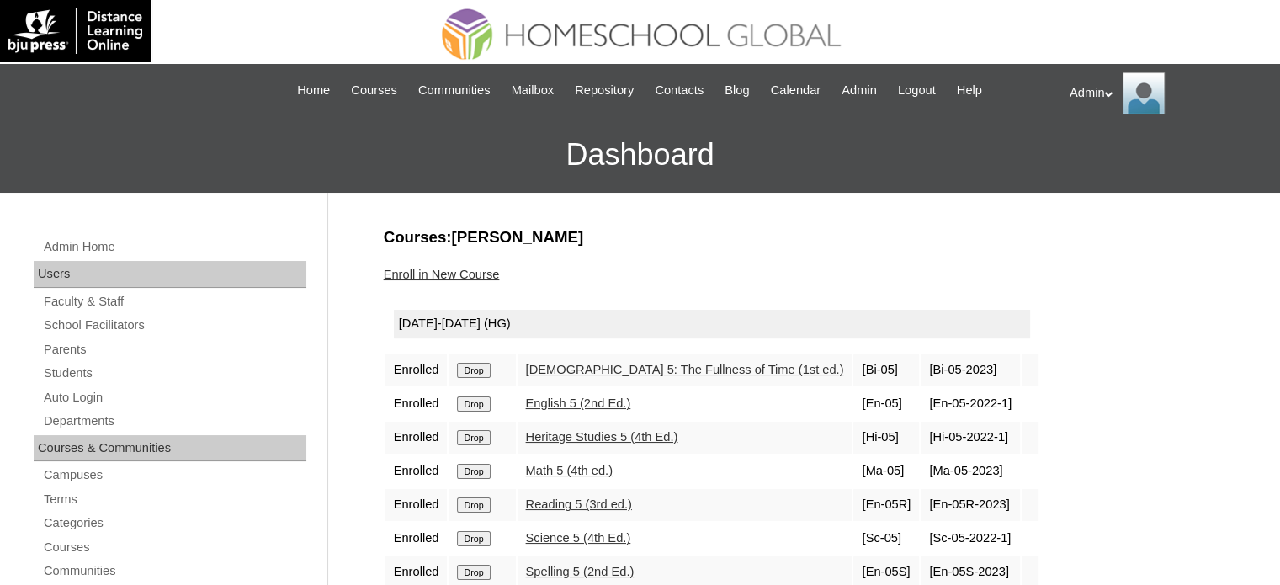
click at [480, 370] on input "Drop" at bounding box center [473, 370] width 33 height 15
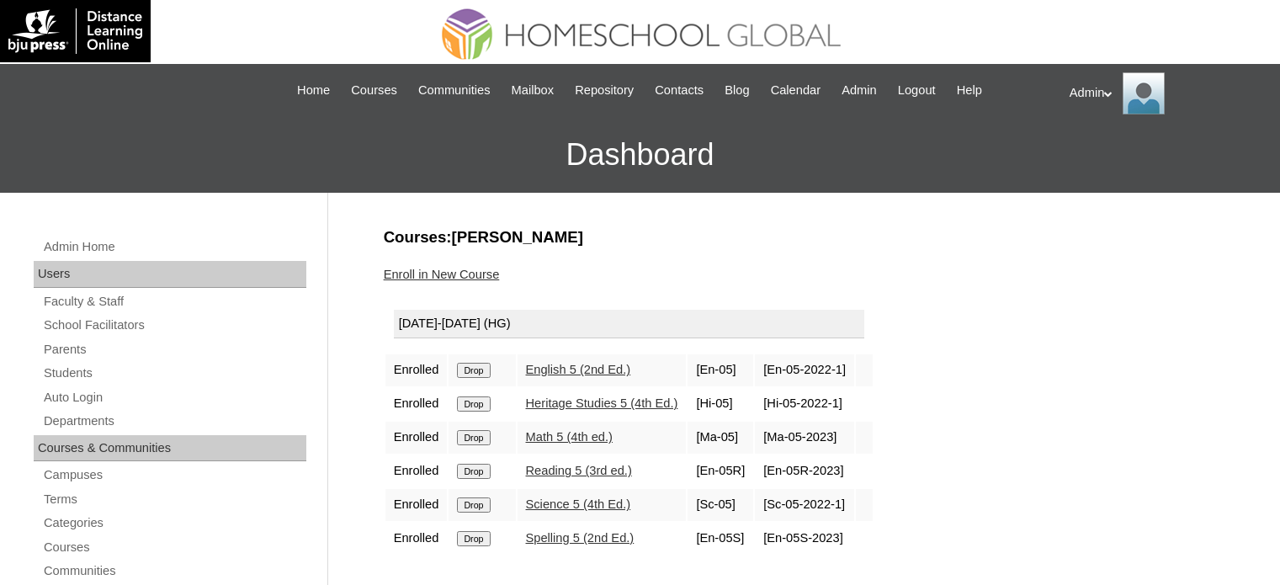
click at [480, 370] on input "Drop" at bounding box center [473, 370] width 33 height 15
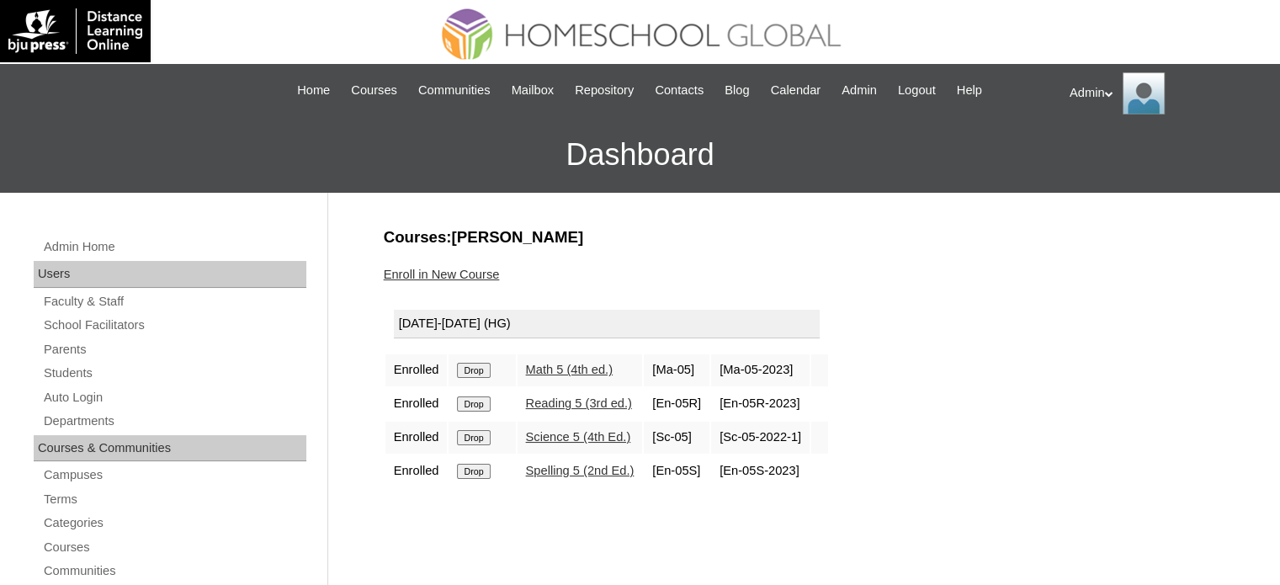
click at [480, 370] on input "Drop" at bounding box center [473, 370] width 33 height 15
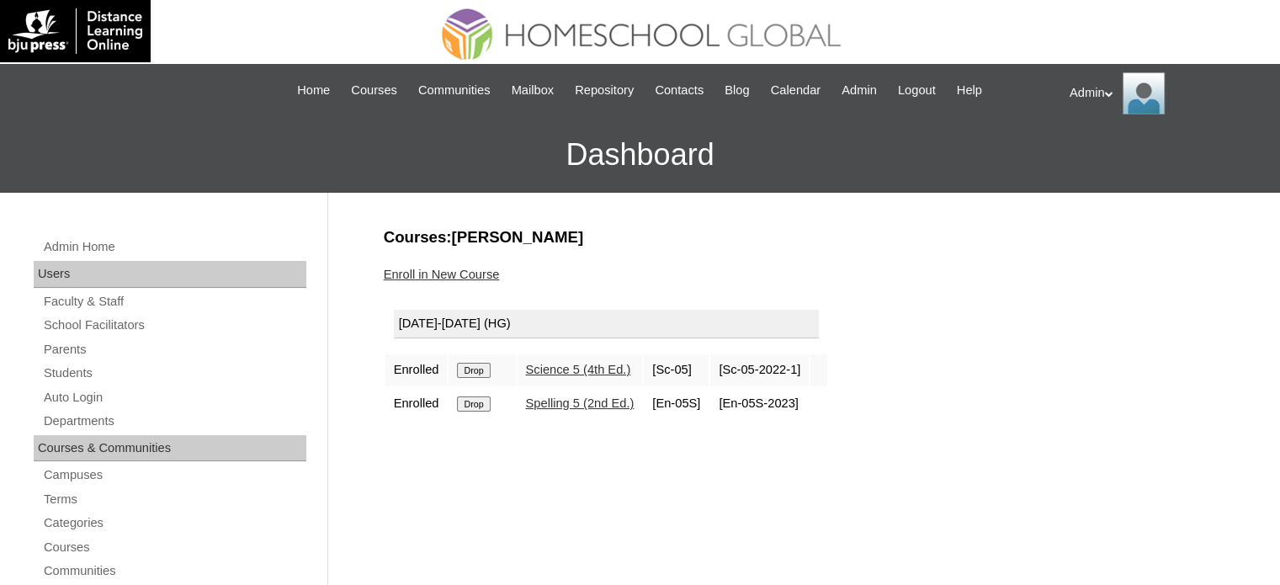
click at [480, 370] on input "Drop" at bounding box center [473, 370] width 33 height 15
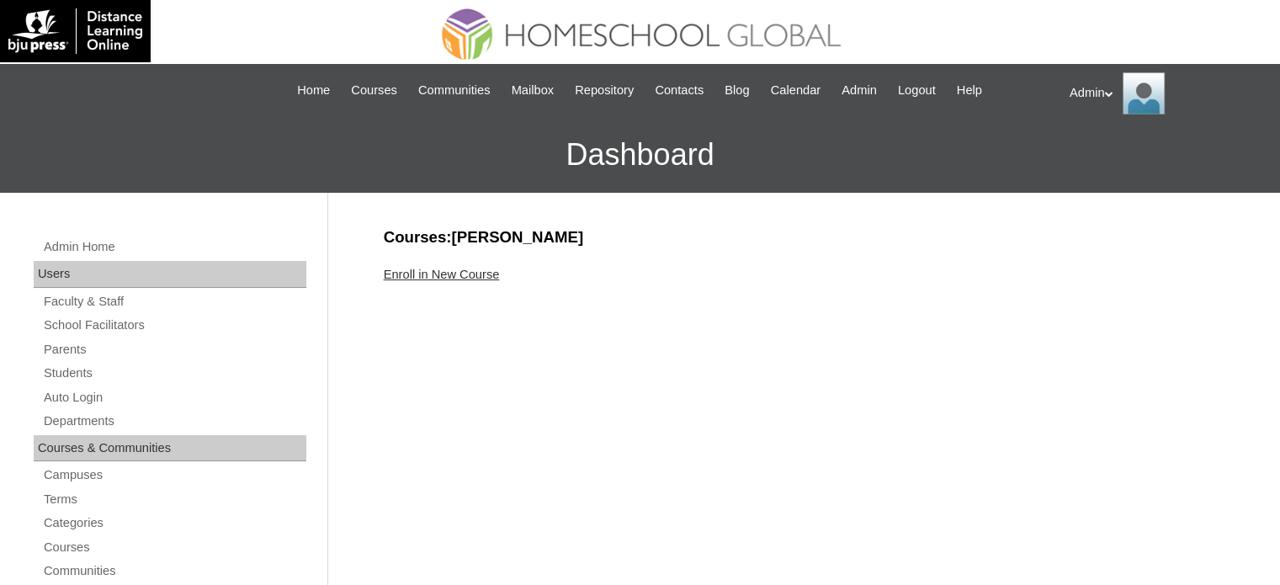
click at [435, 271] on link "Enroll in New Course" at bounding box center [442, 274] width 116 height 13
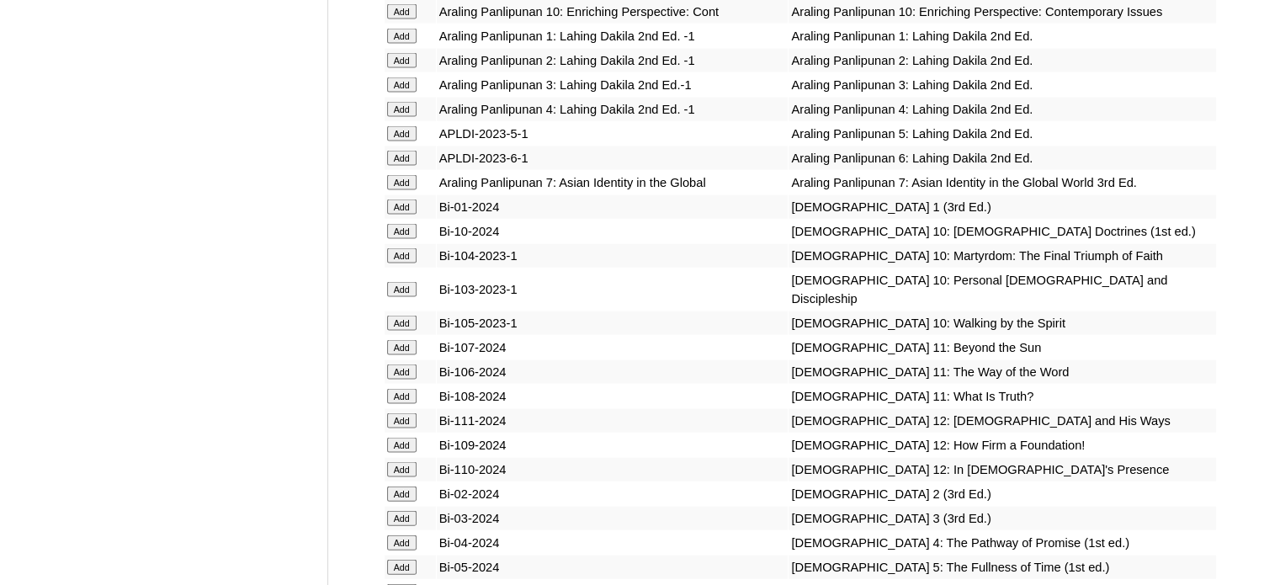
scroll to position [3879, 0]
